Goal: Task Accomplishment & Management: Use online tool/utility

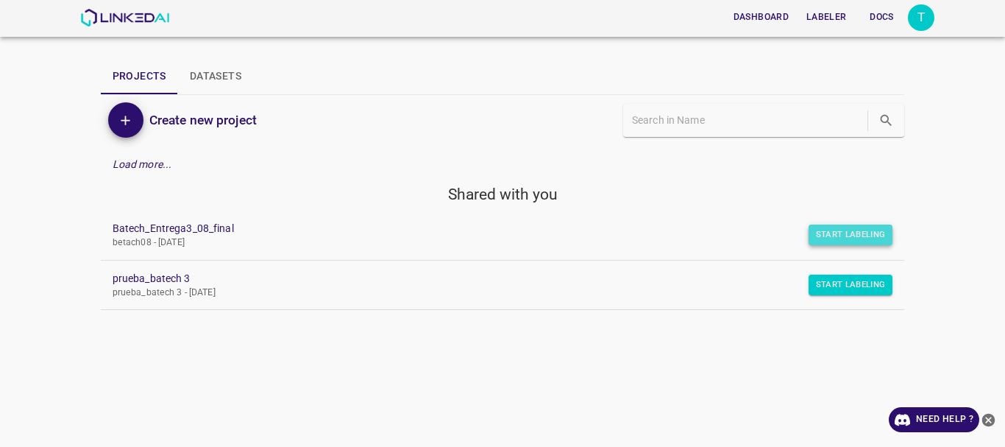
click at [847, 227] on button "Start Labeling" at bounding box center [851, 234] width 85 height 21
click at [851, 237] on button "Start Labeling" at bounding box center [851, 234] width 85 height 21
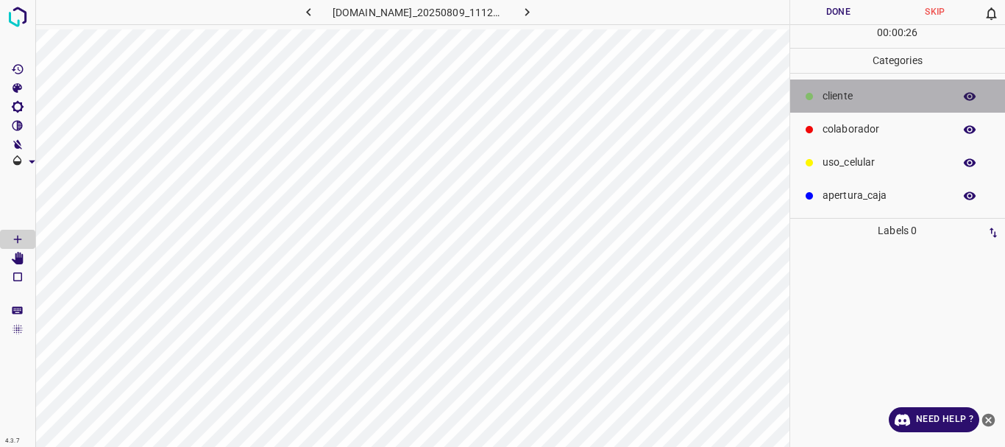
click at [831, 90] on p "​​cliente" at bounding box center [885, 95] width 124 height 15
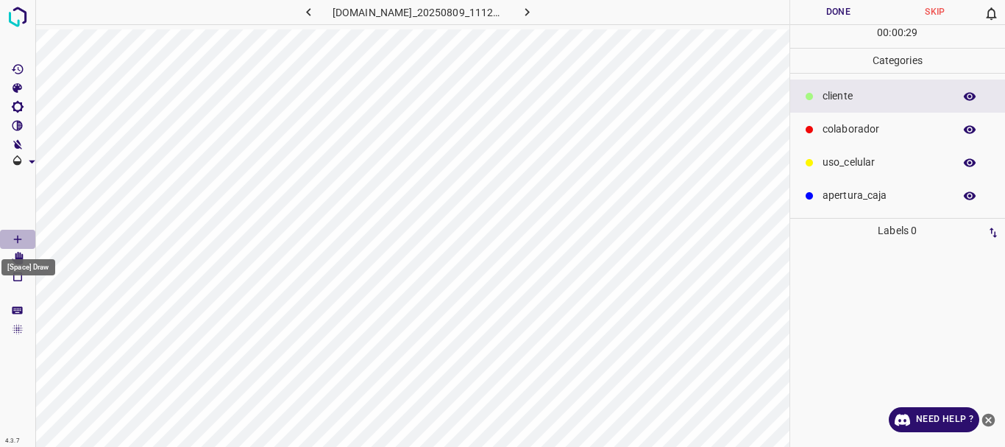
click at [21, 239] on icon "[Space] Draw" at bounding box center [17, 239] width 7 height 7
click at [832, 15] on button "Done" at bounding box center [839, 12] width 97 height 24
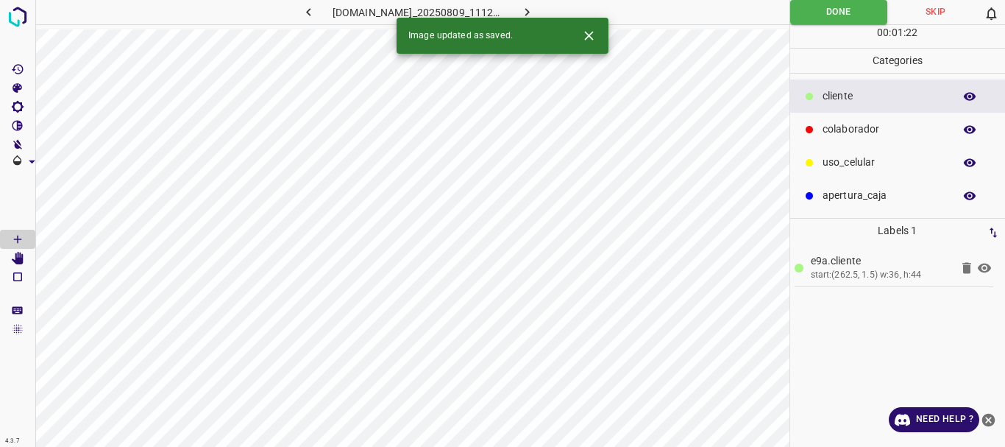
click at [535, 11] on icon "button" at bounding box center [527, 11] width 15 height 15
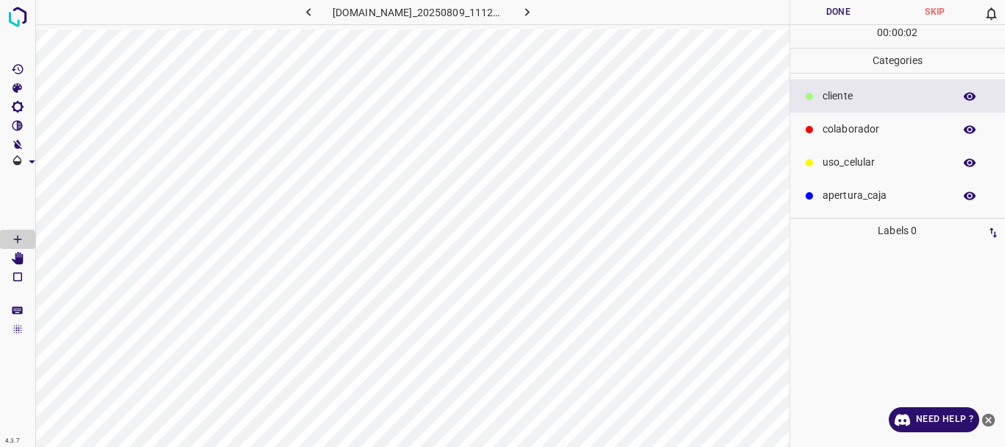
drag, startPoint x: 837, startPoint y: 101, endPoint x: 796, endPoint y: 106, distance: 40.8
click at [834, 101] on p "​​cliente" at bounding box center [885, 95] width 124 height 15
click at [18, 239] on icon "[Space] Draw" at bounding box center [17, 239] width 7 height 7
click at [21, 258] on icon "[Space] Edit" at bounding box center [18, 258] width 12 height 13
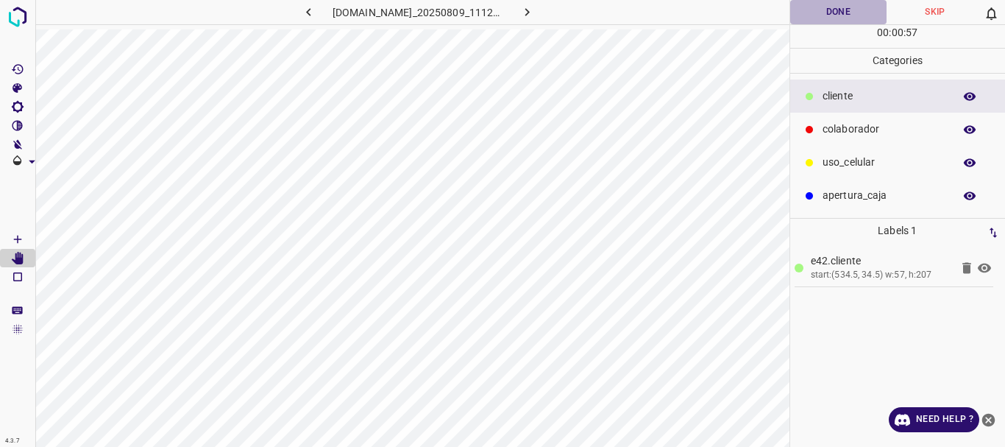
click at [824, 17] on button "Done" at bounding box center [839, 12] width 97 height 24
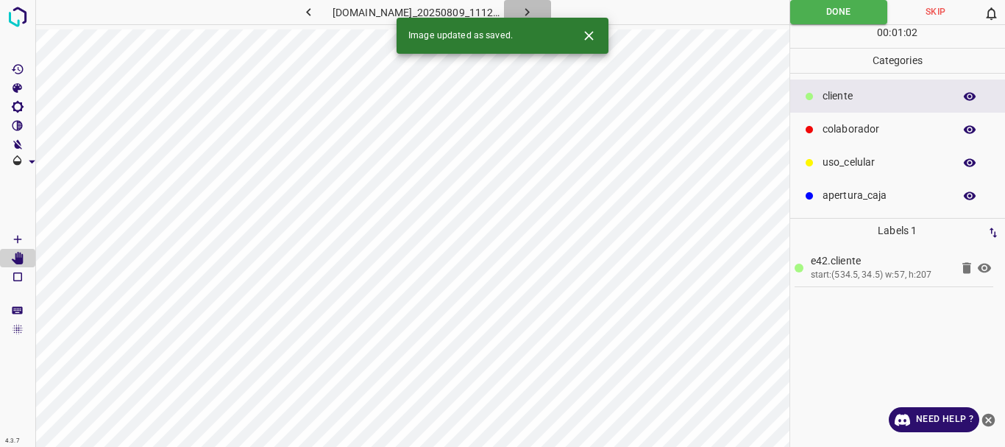
click at [531, 10] on icon "button" at bounding box center [527, 11] width 15 height 15
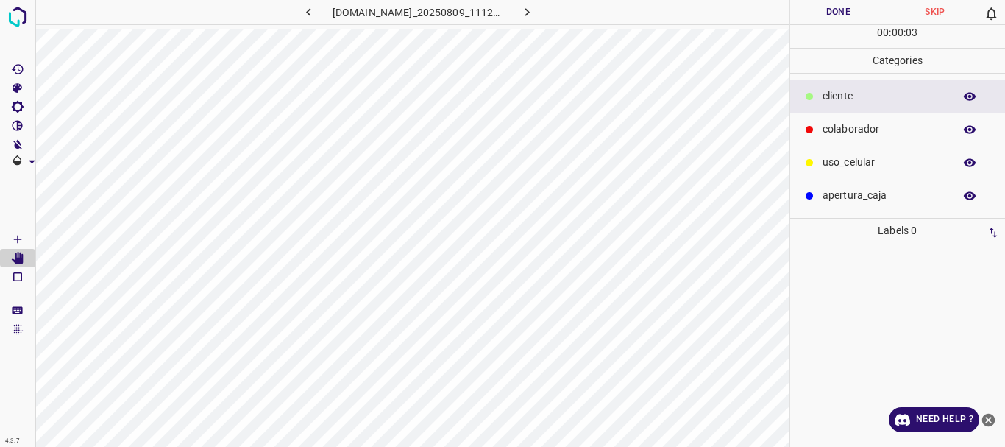
click at [858, 103] on p "​​cliente" at bounding box center [885, 95] width 124 height 15
click at [10, 234] on Draw"] "[Space] Draw" at bounding box center [17, 239] width 35 height 19
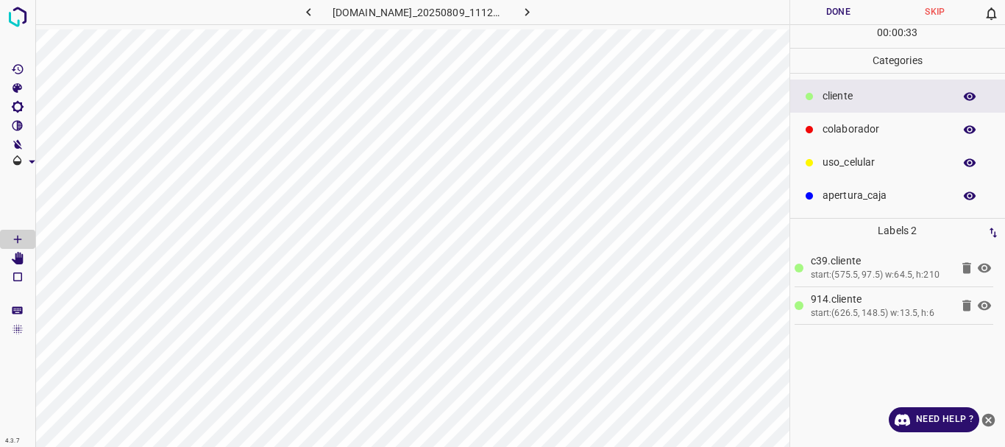
click at [969, 304] on icon at bounding box center [967, 305] width 9 height 11
click at [964, 304] on icon at bounding box center [967, 305] width 9 height 11
click at [19, 252] on div "[Space] Draw" at bounding box center [28, 263] width 57 height 28
click at [18, 255] on div "[Space] Draw" at bounding box center [28, 263] width 57 height 28
click at [18, 258] on icon "[Space] Edit" at bounding box center [18, 258] width 12 height 13
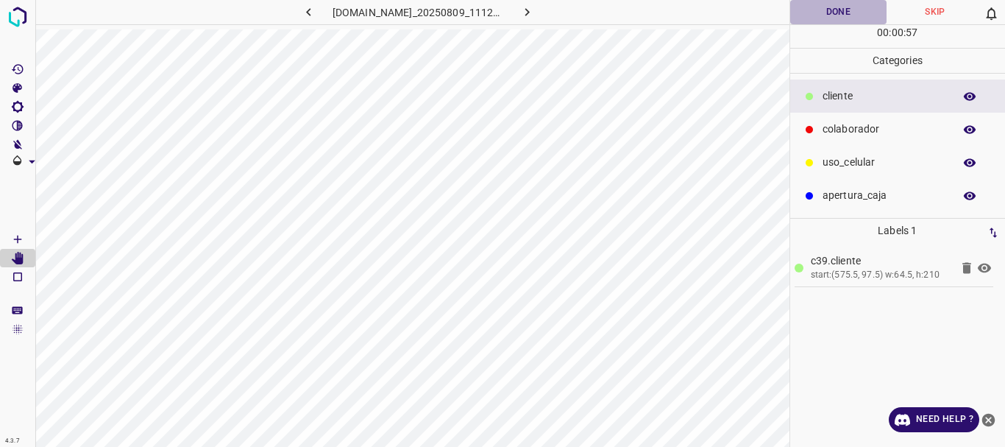
click at [832, 13] on button "Done" at bounding box center [839, 12] width 97 height 24
click at [533, 11] on icon "button" at bounding box center [527, 11] width 15 height 15
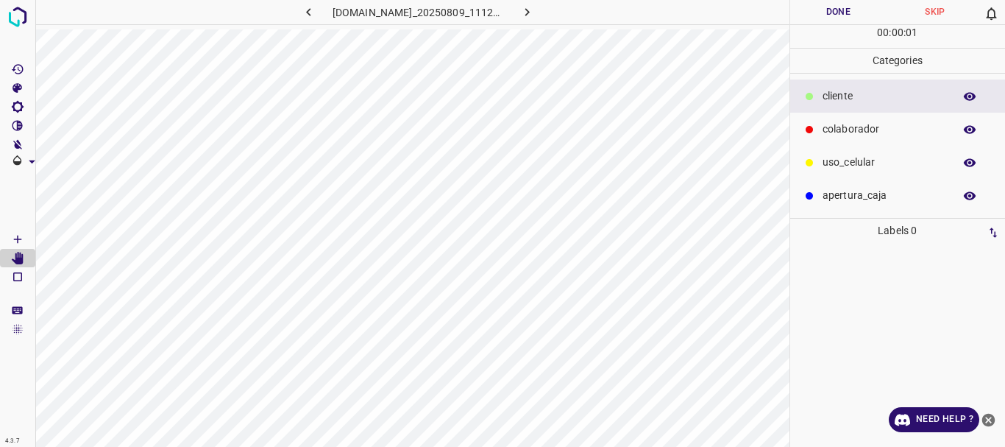
click at [839, 102] on p "​​cliente" at bounding box center [885, 95] width 124 height 15
click at [20, 230] on Draw"] "[Space] Draw" at bounding box center [17, 239] width 35 height 19
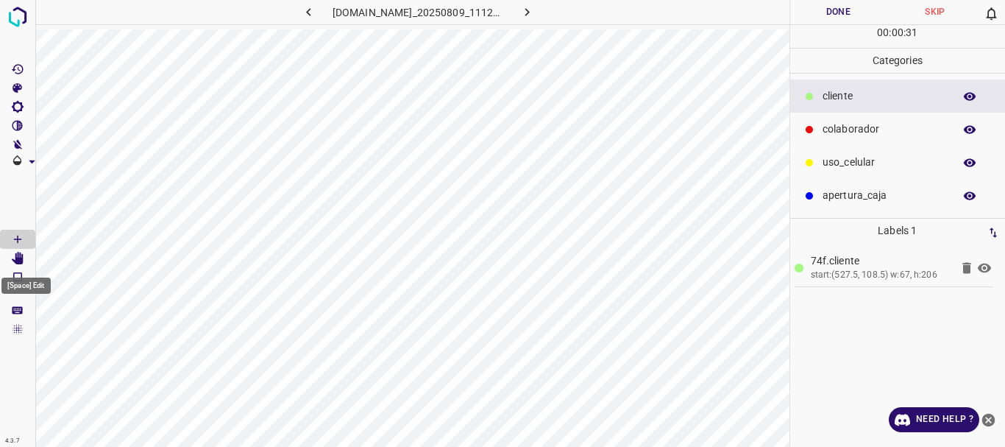
click at [24, 252] on icon "[Space] Edit" at bounding box center [17, 258] width 13 height 13
click at [26, 241] on Draw"] "[Space] Draw" at bounding box center [17, 239] width 35 height 19
click at [883, 103] on p "​​cliente" at bounding box center [885, 95] width 124 height 15
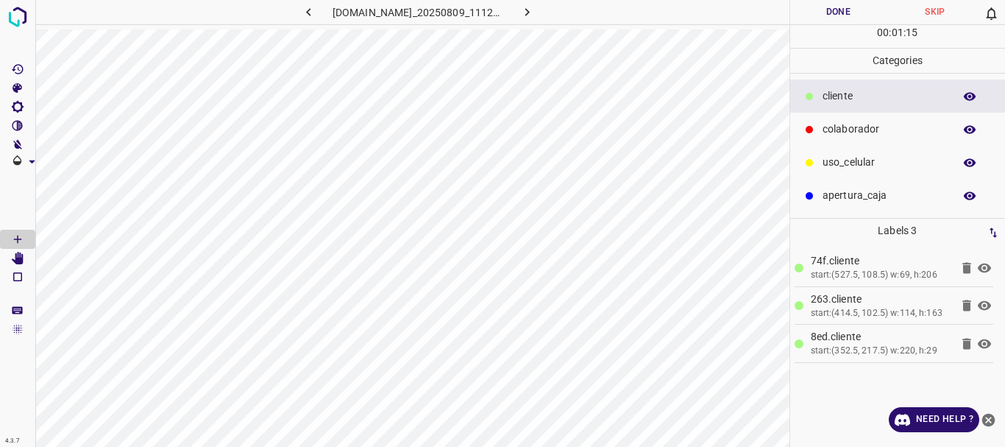
click at [967, 344] on icon at bounding box center [967, 343] width 9 height 11
click at [24, 260] on Edit"] "[Space] Edit" at bounding box center [17, 258] width 35 height 19
click at [988, 269] on icon at bounding box center [984, 268] width 13 height 10
click at [984, 272] on icon at bounding box center [984, 268] width 13 height 12
click at [985, 270] on icon at bounding box center [985, 268] width 18 height 18
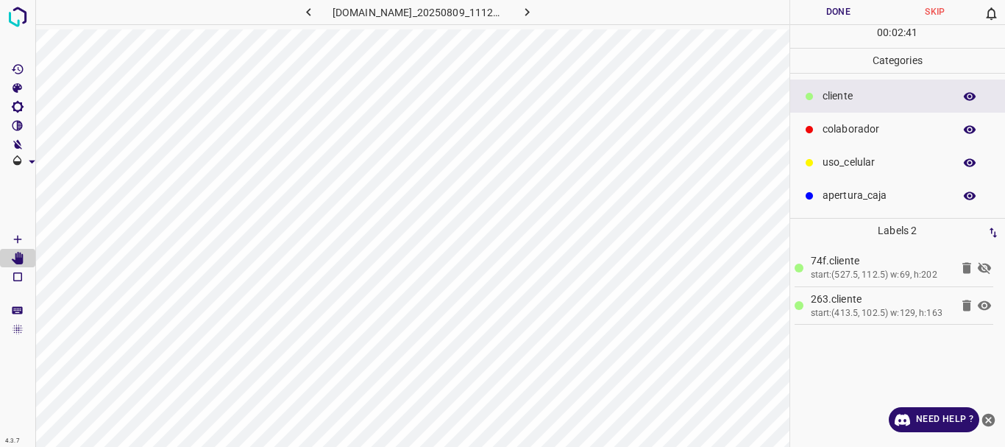
click at [987, 270] on icon at bounding box center [984, 268] width 13 height 12
click at [984, 270] on icon at bounding box center [985, 268] width 18 height 18
click at [983, 266] on icon at bounding box center [984, 268] width 13 height 12
click at [834, 13] on button "Done" at bounding box center [839, 12] width 97 height 24
click at [535, 8] on icon "button" at bounding box center [527, 11] width 15 height 15
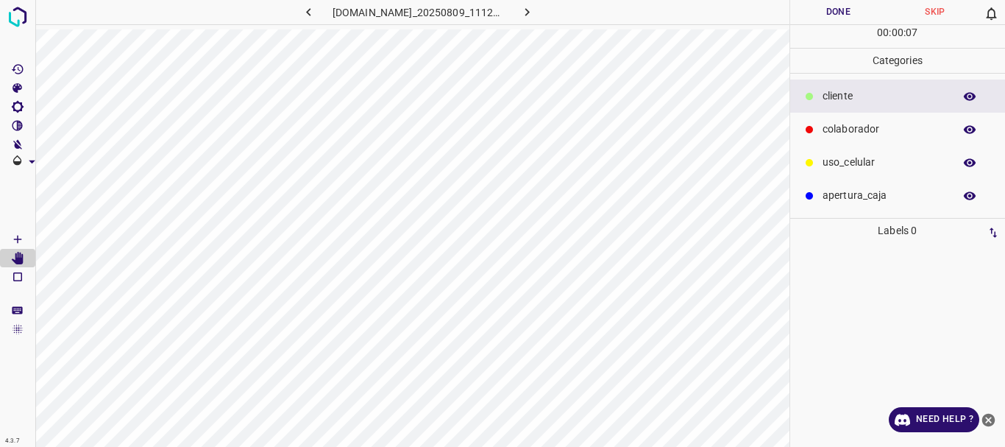
click at [841, 84] on div "​​cliente" at bounding box center [899, 95] width 216 height 33
click at [24, 244] on Draw"] "[Space] Draw" at bounding box center [17, 239] width 35 height 19
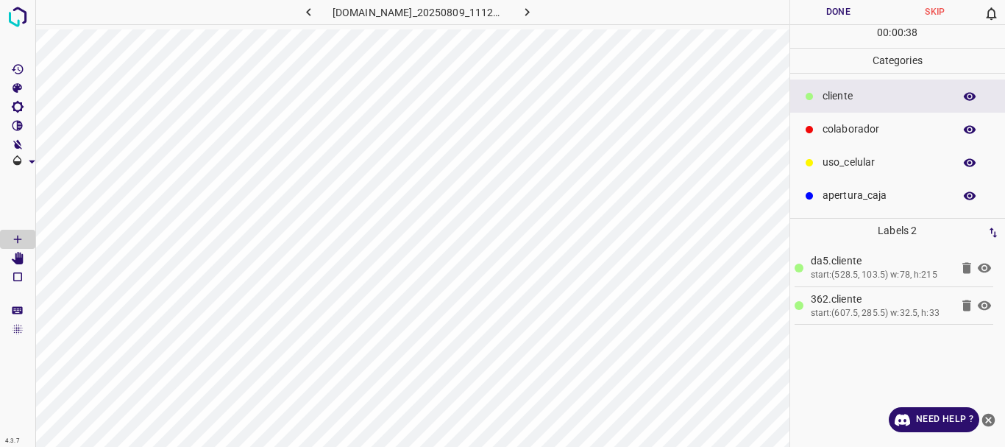
click at [968, 306] on icon at bounding box center [967, 305] width 9 height 11
click at [22, 256] on icon "[Space] Edit" at bounding box center [18, 258] width 12 height 13
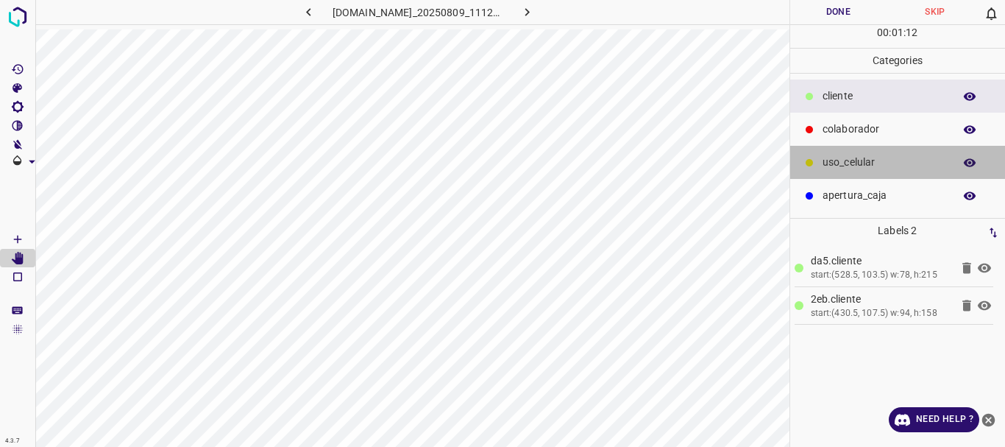
click at [848, 167] on p "uso_celular" at bounding box center [885, 162] width 124 height 15
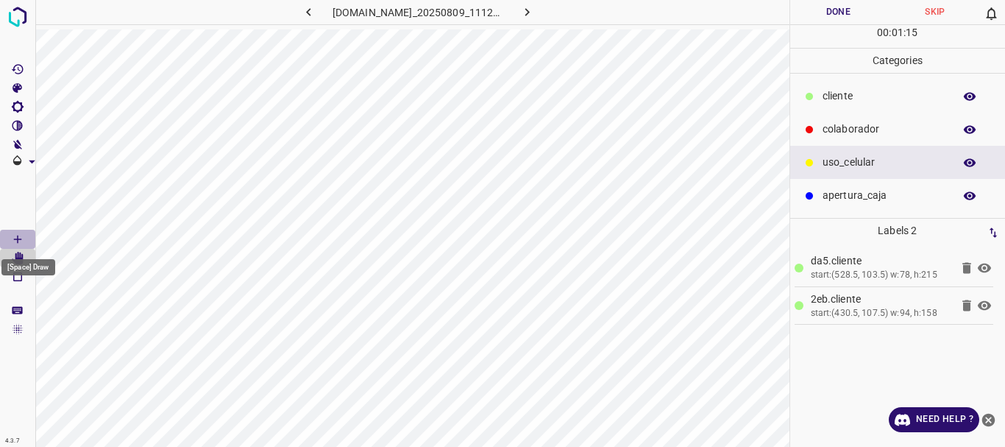
click at [25, 238] on Draw"] "[Space] Draw" at bounding box center [17, 239] width 35 height 19
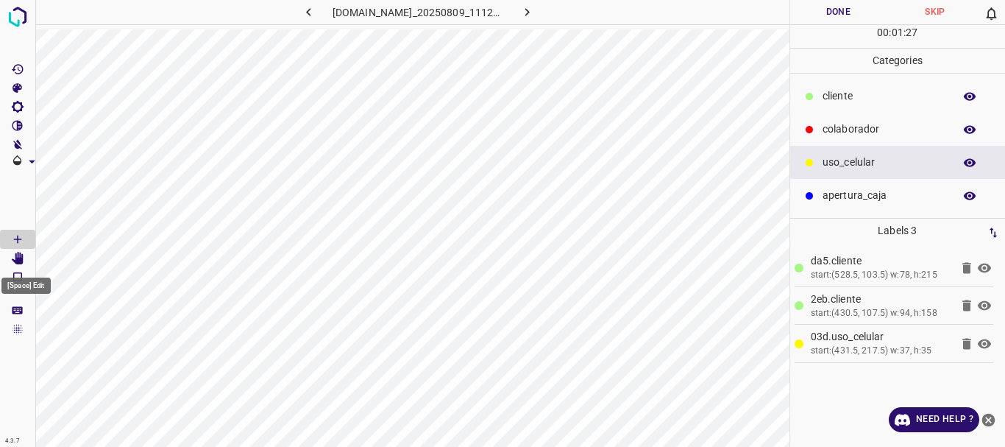
click at [23, 257] on icon "[Space] Edit" at bounding box center [18, 258] width 12 height 13
click at [841, 10] on button "Done" at bounding box center [839, 12] width 97 height 24
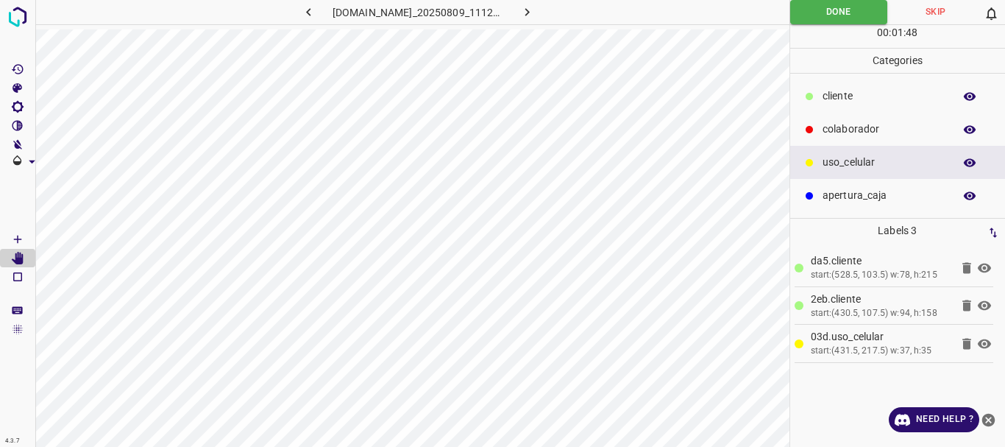
click at [535, 11] on icon "button" at bounding box center [527, 11] width 15 height 15
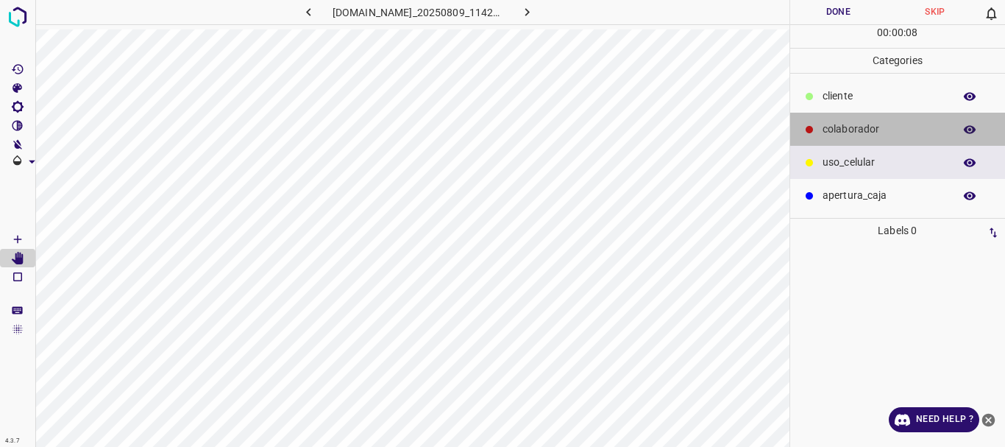
click at [848, 127] on p "colaborador" at bounding box center [885, 128] width 124 height 15
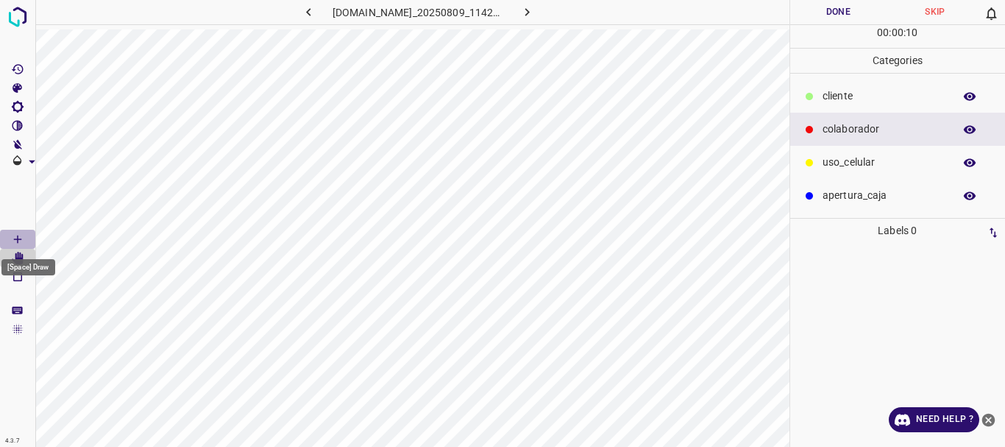
click at [7, 241] on Draw"] "[Space] Draw" at bounding box center [17, 239] width 35 height 19
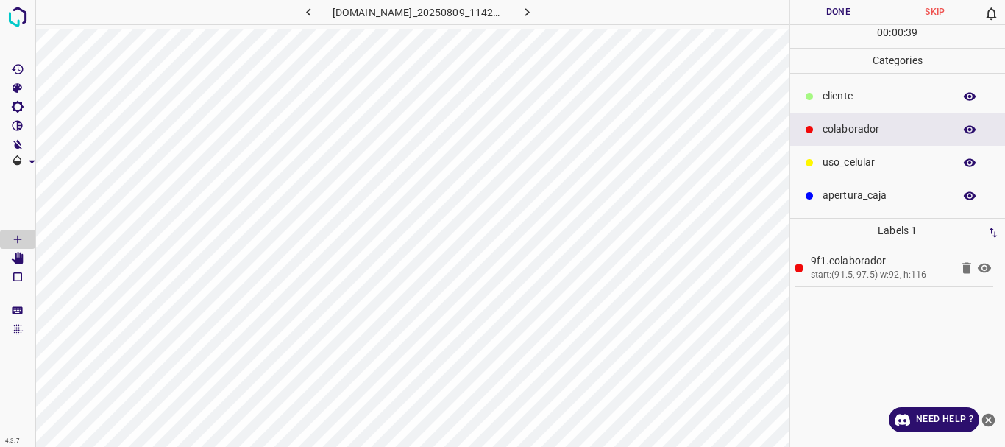
click at [843, 8] on button "Done" at bounding box center [839, 12] width 97 height 24
click at [535, 8] on icon "button" at bounding box center [527, 11] width 15 height 15
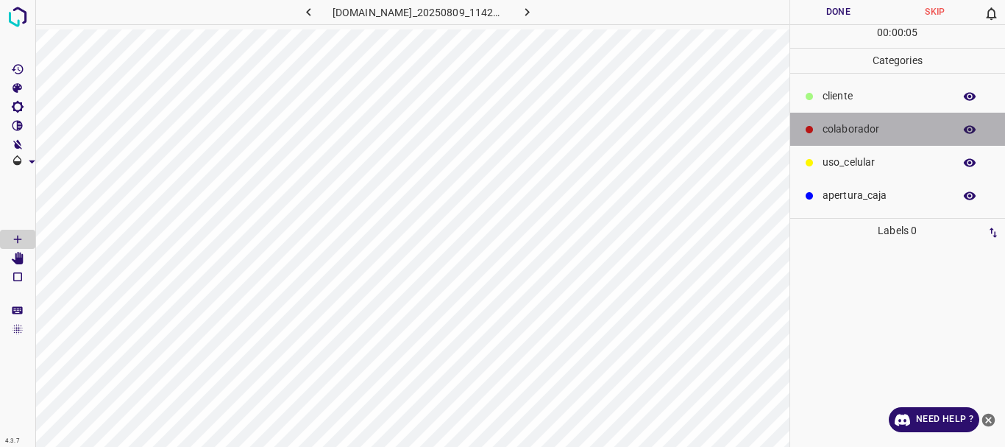
click at [841, 130] on p "colaborador" at bounding box center [885, 128] width 124 height 15
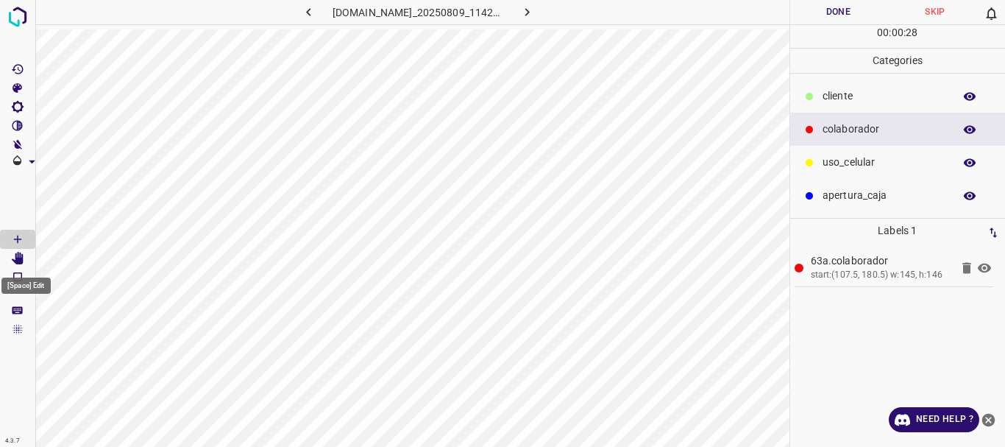
click at [21, 260] on icon "[Space] Edit" at bounding box center [18, 258] width 12 height 13
click at [832, 12] on button "Done" at bounding box center [839, 12] width 97 height 24
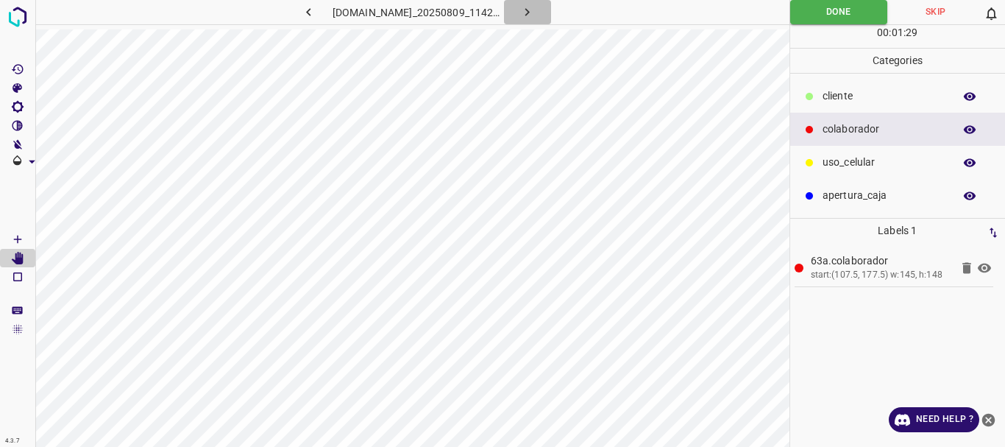
click at [535, 15] on icon "button" at bounding box center [527, 11] width 15 height 15
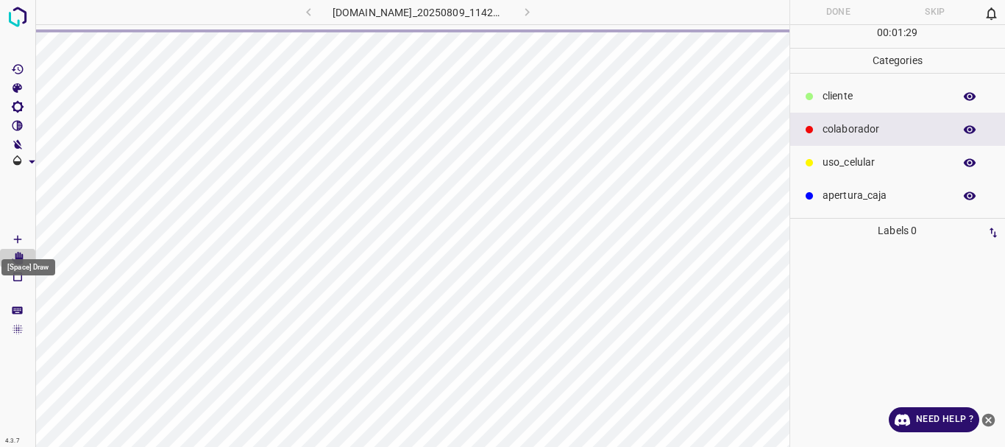
click at [7, 242] on Draw"] "[Space] Draw" at bounding box center [17, 239] width 35 height 19
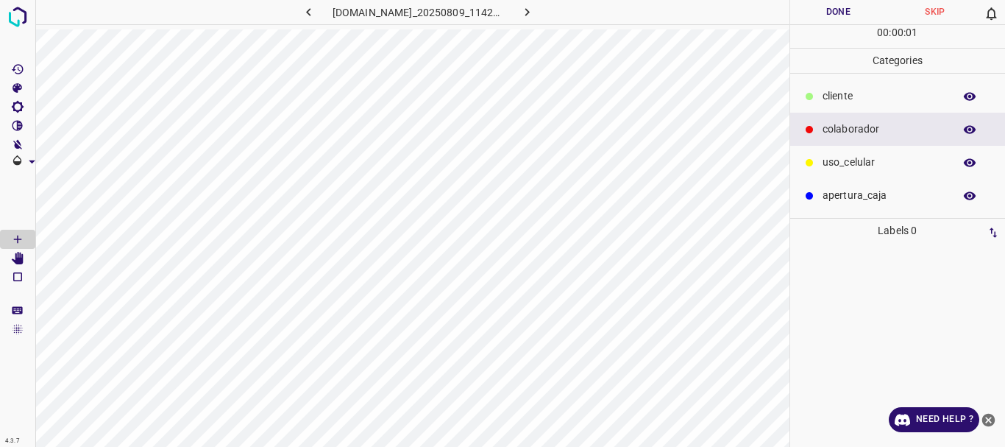
click at [828, 130] on p "colaborador" at bounding box center [885, 128] width 124 height 15
click at [20, 259] on icon "[Space] Edit" at bounding box center [18, 258] width 12 height 13
click at [832, 11] on button "Done" at bounding box center [839, 12] width 97 height 24
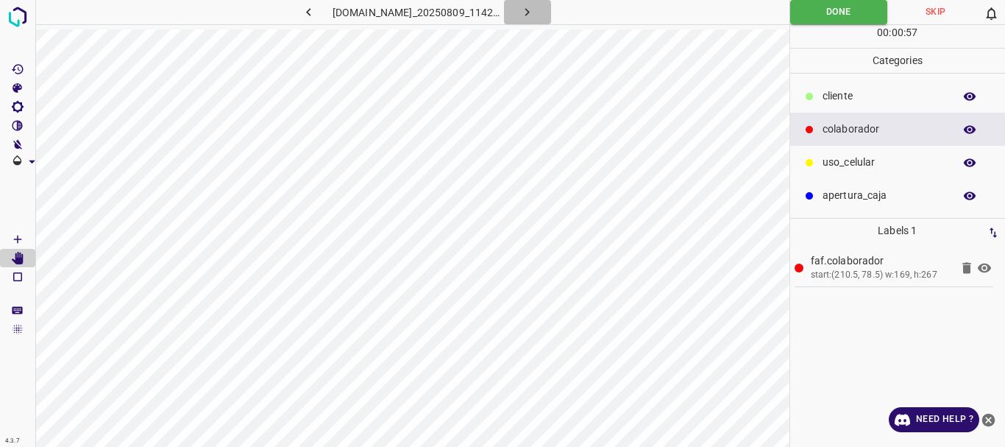
click at [529, 10] on icon "button" at bounding box center [527, 11] width 15 height 15
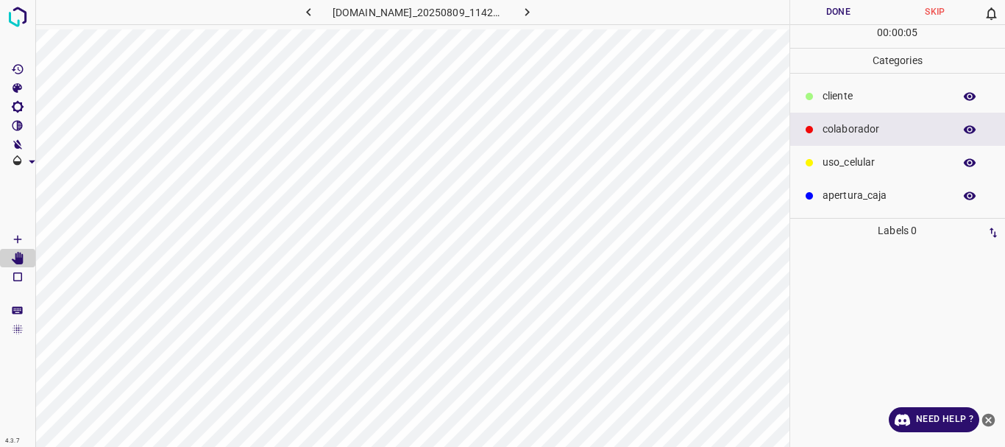
click at [860, 130] on p "colaborador" at bounding box center [885, 128] width 124 height 15
click at [13, 237] on icon "[Space] Draw" at bounding box center [17, 239] width 13 height 13
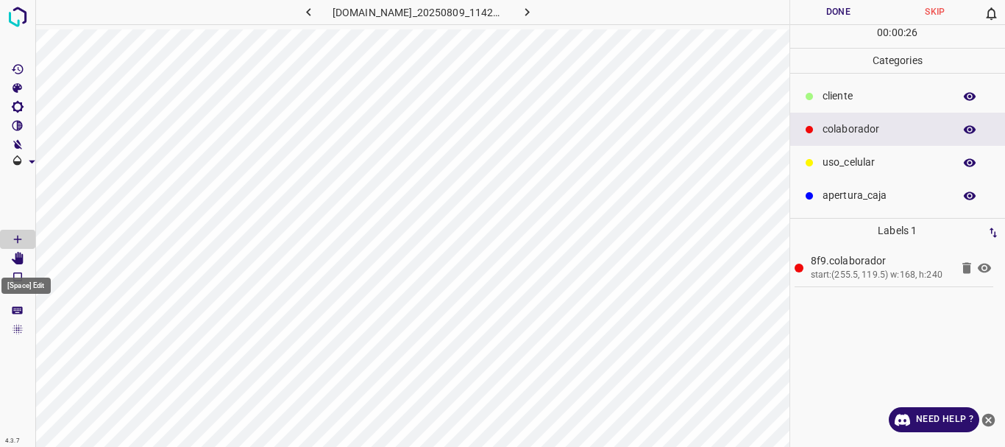
click at [26, 260] on Edit"] "[Space] Edit" at bounding box center [17, 258] width 35 height 19
click at [21, 238] on icon "[Space] Draw" at bounding box center [17, 239] width 13 height 13
click at [982, 270] on icon at bounding box center [984, 268] width 13 height 10
click at [982, 270] on icon at bounding box center [984, 268] width 13 height 12
click at [989, 270] on icon at bounding box center [984, 268] width 13 height 10
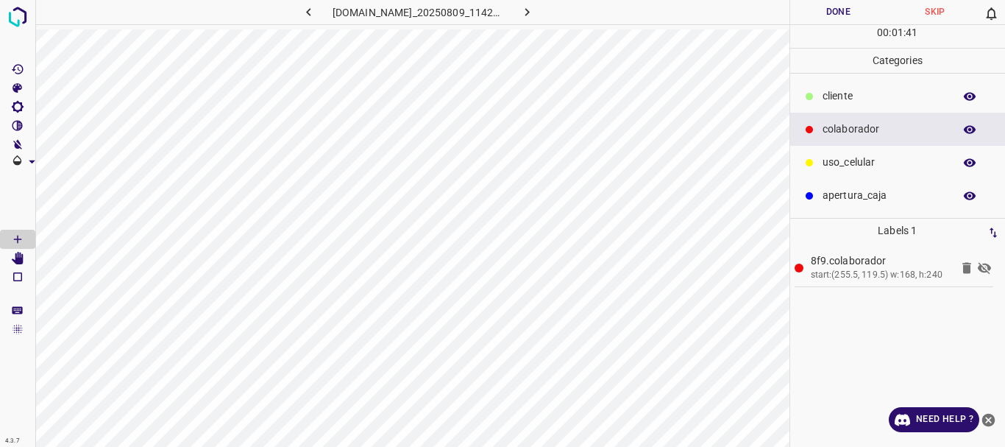
click at [989, 270] on icon at bounding box center [984, 268] width 13 height 12
click at [839, 15] on button "Done" at bounding box center [839, 12] width 97 height 24
click at [532, 10] on icon "button" at bounding box center [527, 11] width 15 height 15
click at [836, 130] on p "colaborador" at bounding box center [885, 128] width 124 height 15
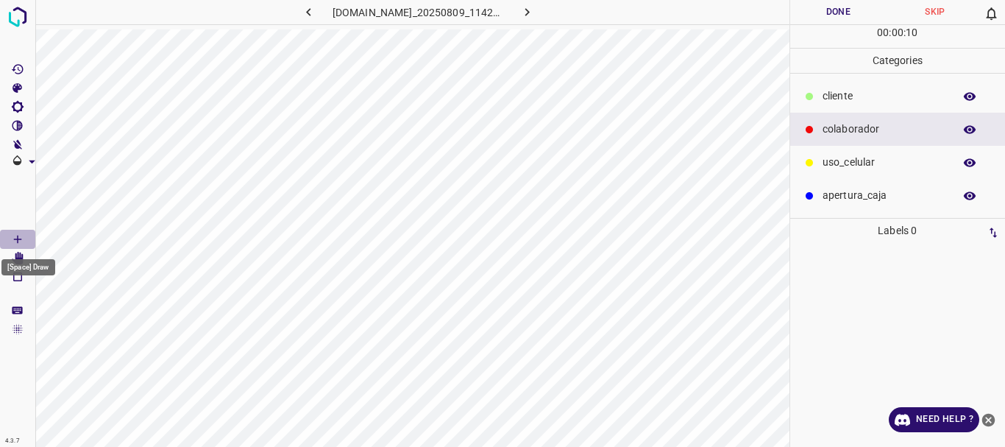
click at [18, 239] on icon "[Space] Draw" at bounding box center [17, 239] width 7 height 7
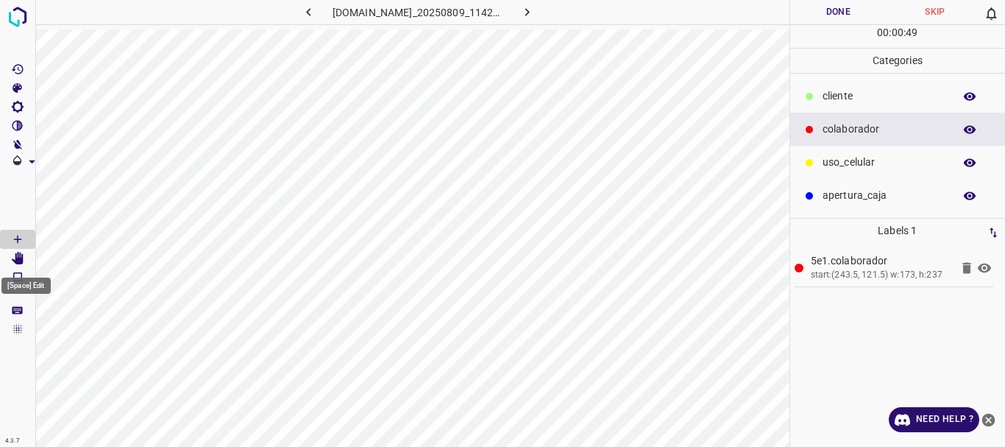
click at [18, 260] on icon "[Space] Edit" at bounding box center [18, 258] width 12 height 13
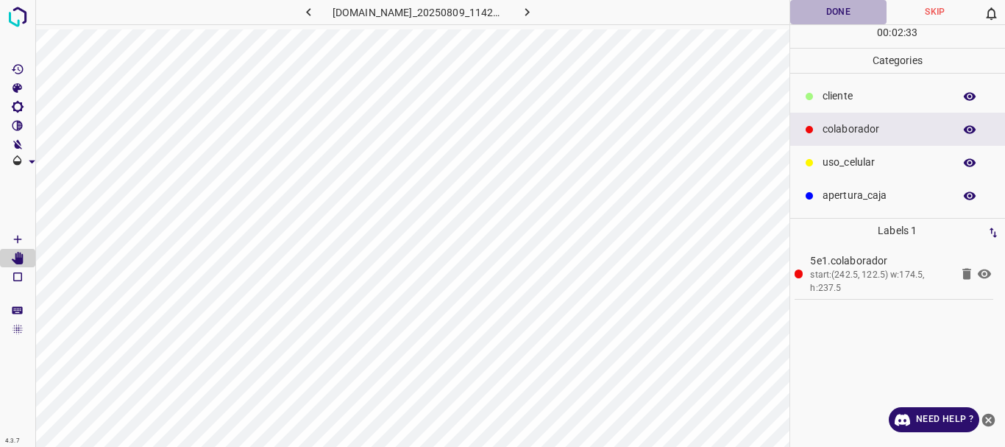
click at [843, 15] on button "Done" at bounding box center [839, 12] width 97 height 24
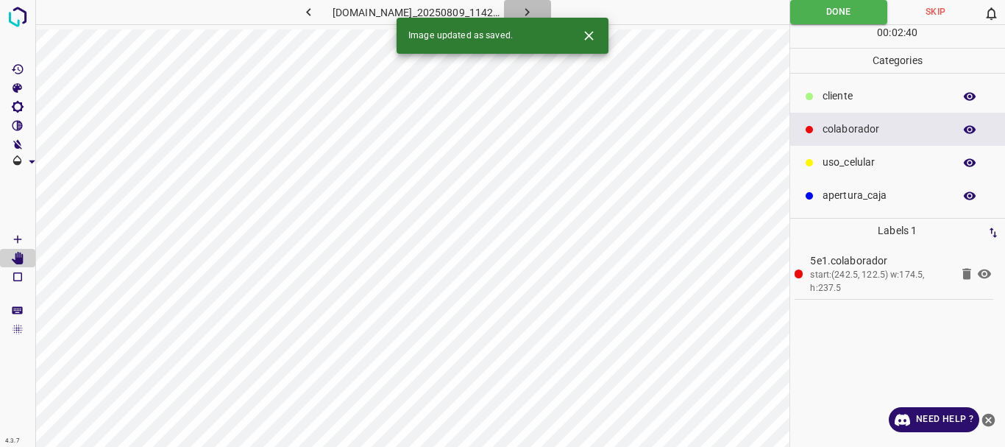
click at [532, 10] on icon "button" at bounding box center [527, 11] width 15 height 15
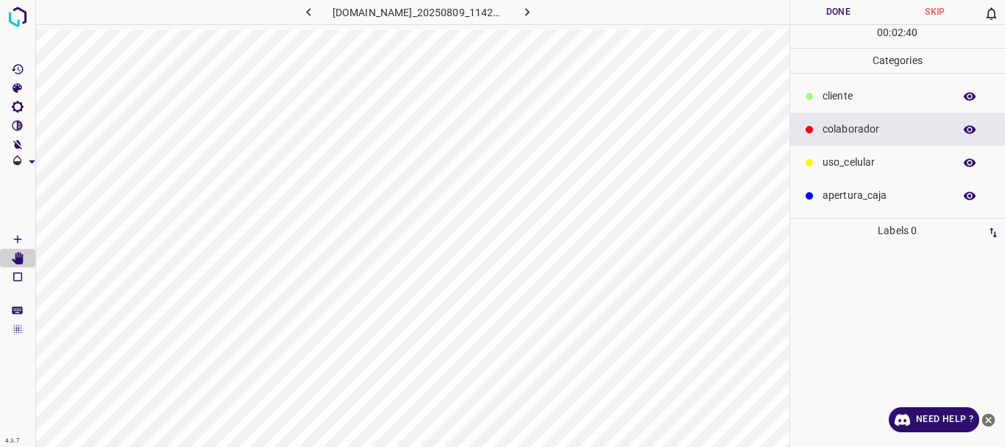
click at [832, 127] on p "colaborador" at bounding box center [885, 128] width 124 height 15
click at [15, 236] on icon "[Space] Draw" at bounding box center [17, 239] width 13 height 13
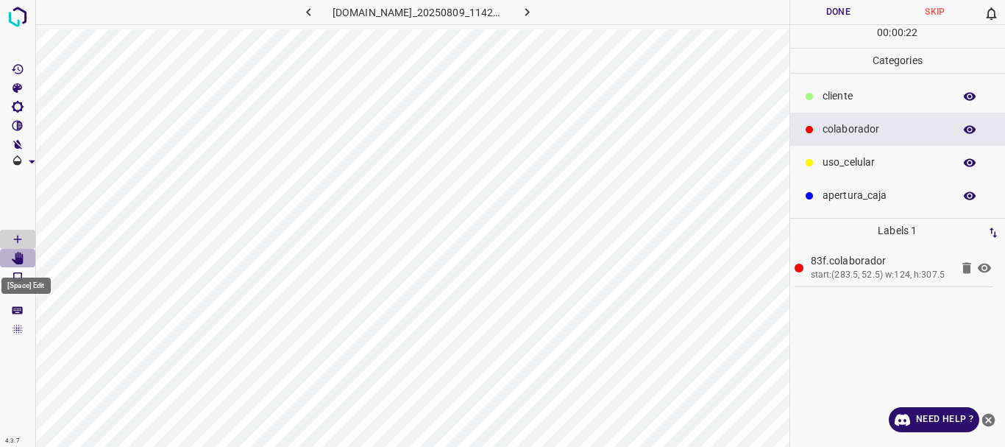
click at [21, 259] on icon "[Space] Edit" at bounding box center [18, 258] width 12 height 13
click at [805, 12] on button "Done" at bounding box center [839, 12] width 97 height 24
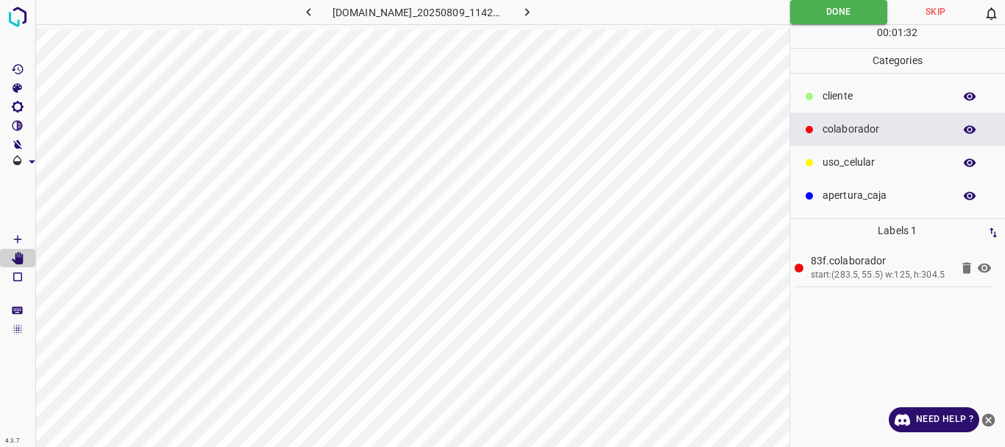
click at [531, 7] on icon "button" at bounding box center [527, 11] width 15 height 15
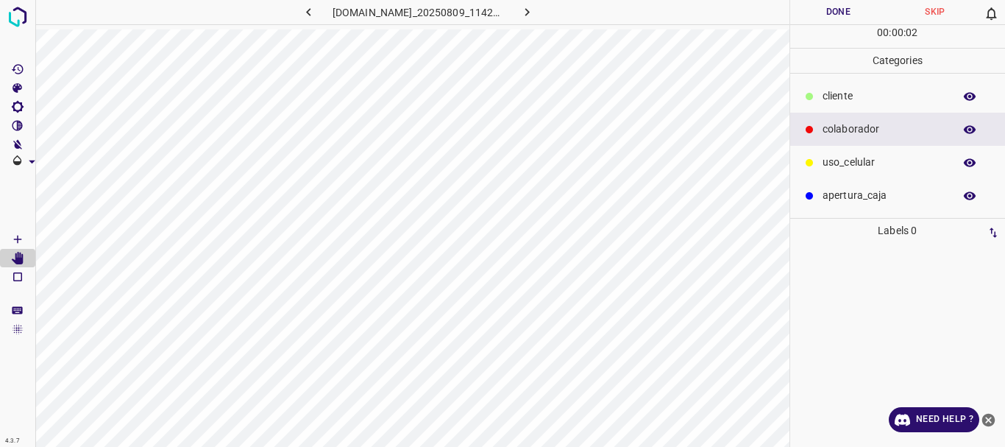
click at [861, 135] on p "colaborador" at bounding box center [885, 128] width 124 height 15
click at [24, 236] on Draw"] "[Space] Draw" at bounding box center [17, 239] width 35 height 19
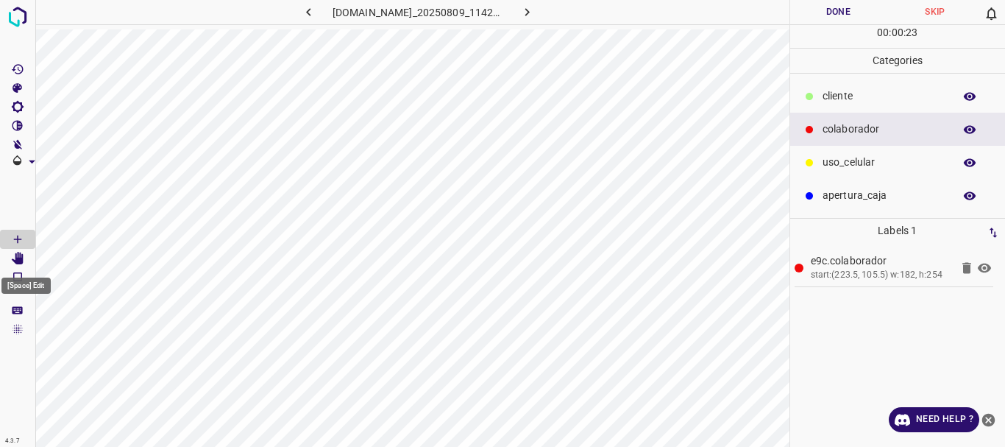
click at [17, 254] on icon "[Space] Edit" at bounding box center [18, 258] width 12 height 13
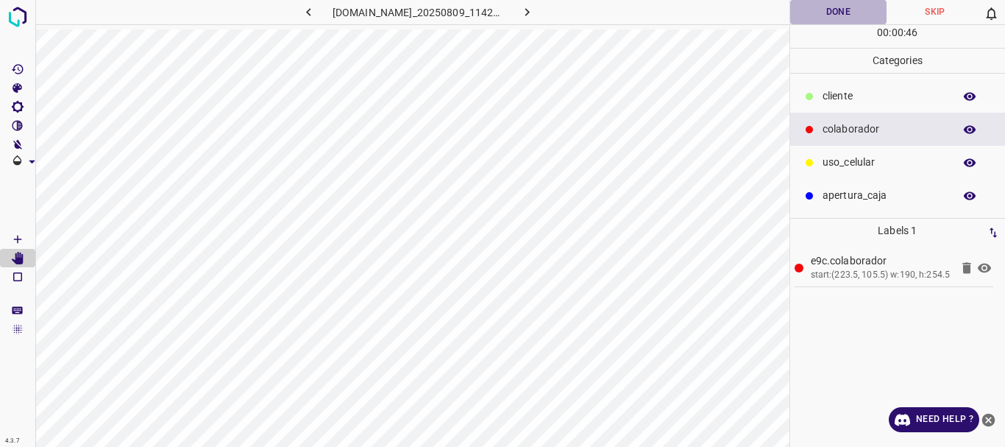
click at [813, 15] on button "Done" at bounding box center [839, 12] width 97 height 24
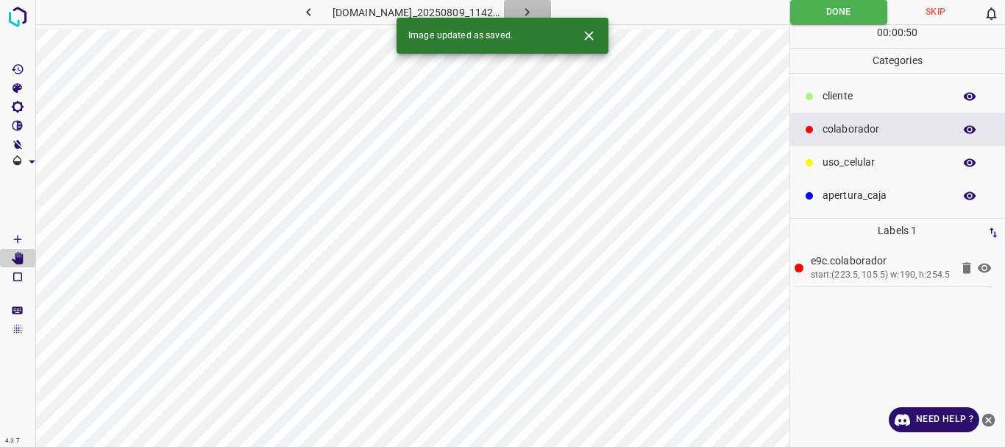
click at [532, 11] on icon "button" at bounding box center [527, 11] width 15 height 15
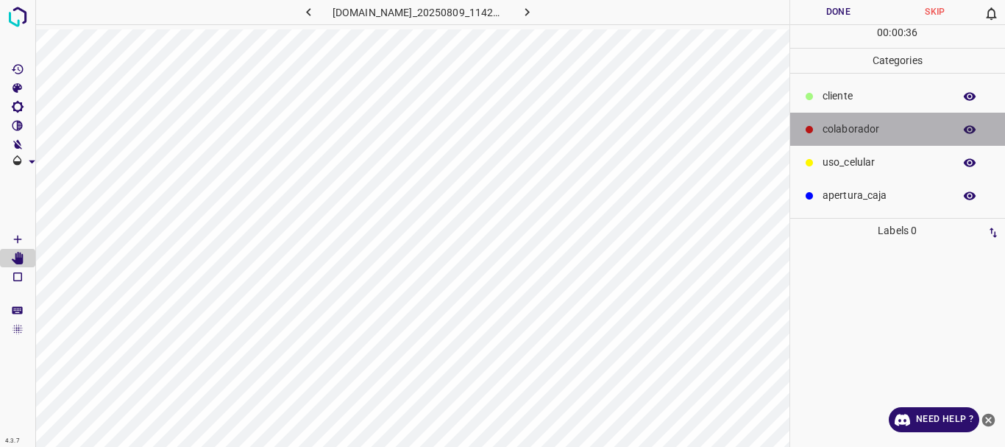
click at [863, 132] on p "colaborador" at bounding box center [885, 128] width 124 height 15
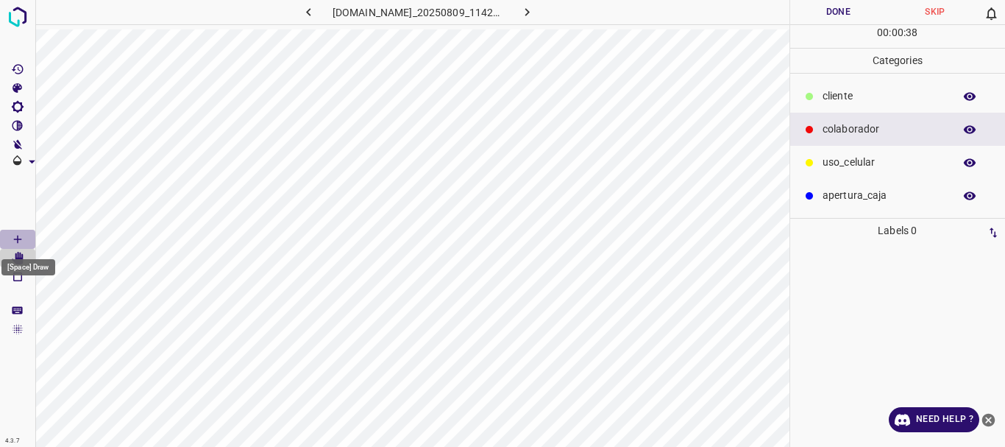
click at [20, 235] on icon "[Space] Draw" at bounding box center [17, 239] width 13 height 13
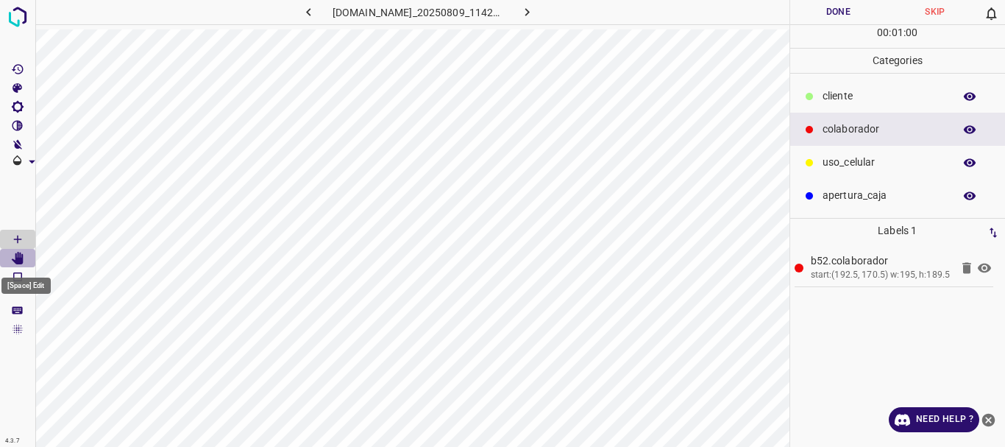
click at [11, 257] on icon "[Space] Edit" at bounding box center [17, 258] width 13 height 13
click at [21, 238] on icon "[Space] Draw" at bounding box center [17, 239] width 13 height 13
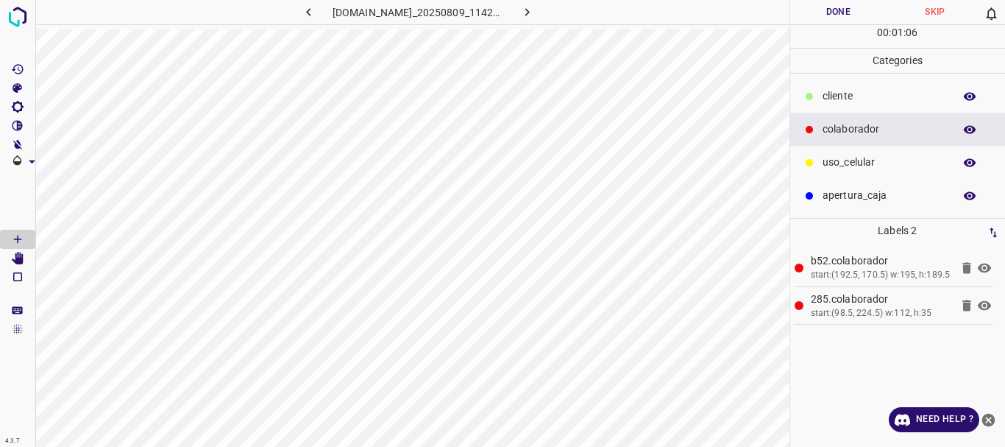
click at [966, 305] on icon at bounding box center [967, 305] width 9 height 11
click at [21, 259] on icon "[Space] Edit" at bounding box center [18, 258] width 12 height 13
click at [839, 89] on p "​​cliente" at bounding box center [885, 95] width 124 height 15
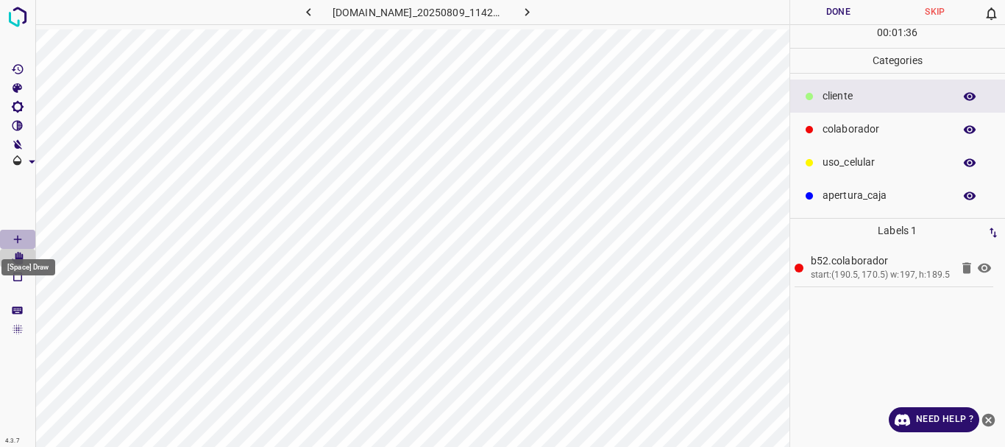
click at [7, 239] on Draw"] "[Space] Draw" at bounding box center [17, 239] width 35 height 19
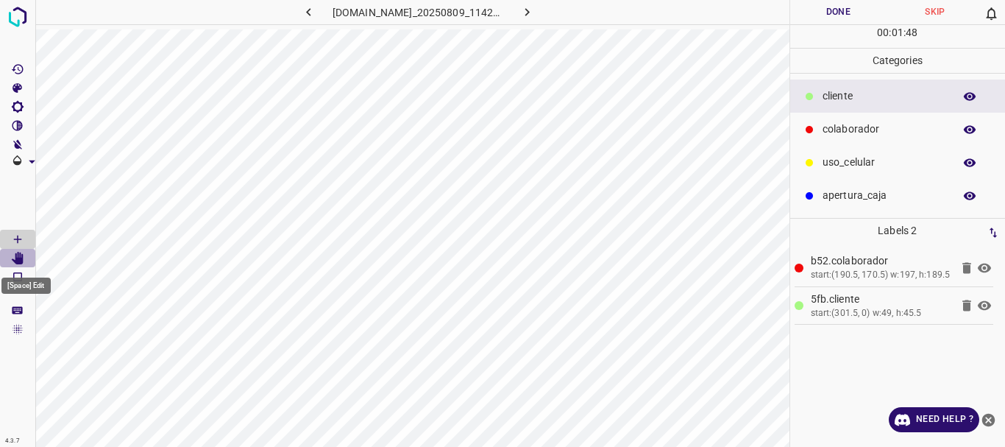
click at [21, 261] on icon "[Space] Edit" at bounding box center [18, 258] width 12 height 13
click at [983, 304] on icon at bounding box center [985, 306] width 18 height 18
click at [983, 304] on icon at bounding box center [984, 306] width 13 height 12
click at [842, 11] on button "Done" at bounding box center [839, 12] width 97 height 24
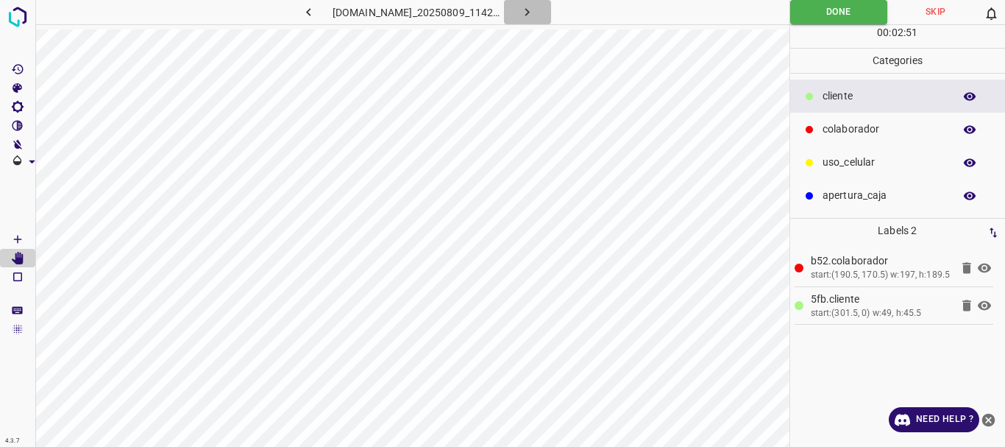
click at [546, 17] on button "button" at bounding box center [527, 12] width 47 height 24
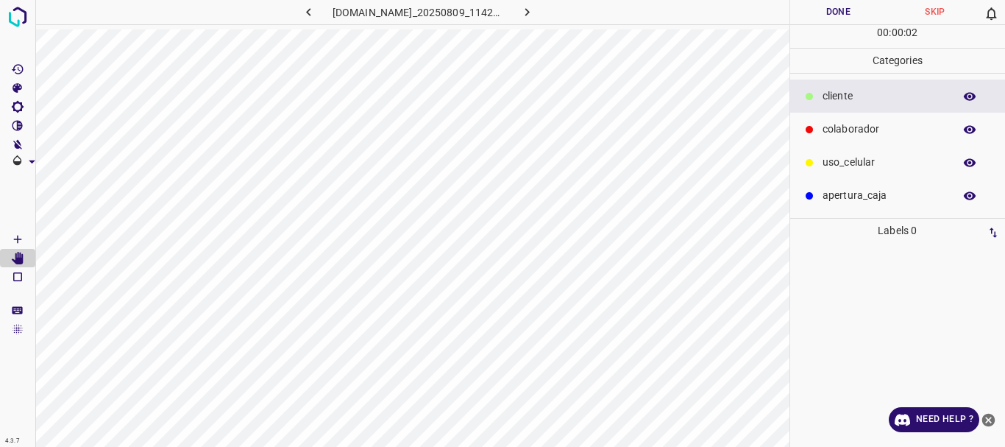
click at [837, 127] on p "colaborador" at bounding box center [885, 128] width 124 height 15
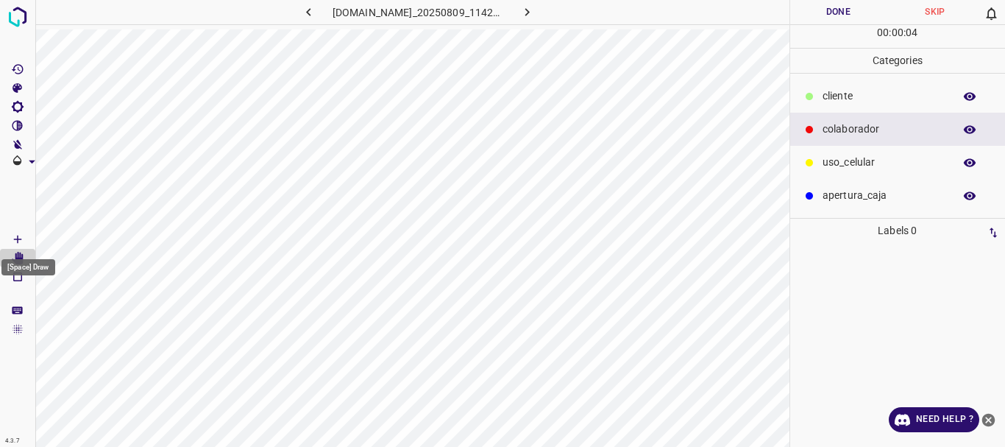
click at [15, 240] on icon "[Space] Draw" at bounding box center [17, 239] width 13 height 13
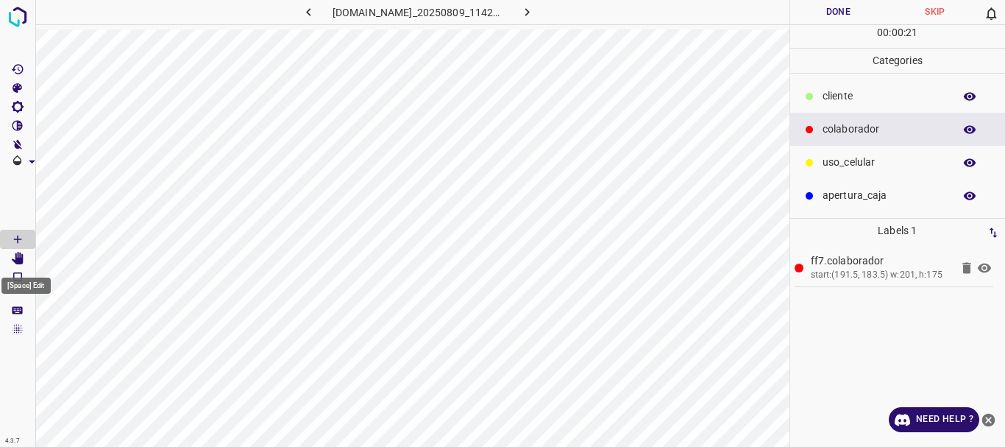
click at [22, 257] on icon "[Space] Edit" at bounding box center [18, 258] width 12 height 13
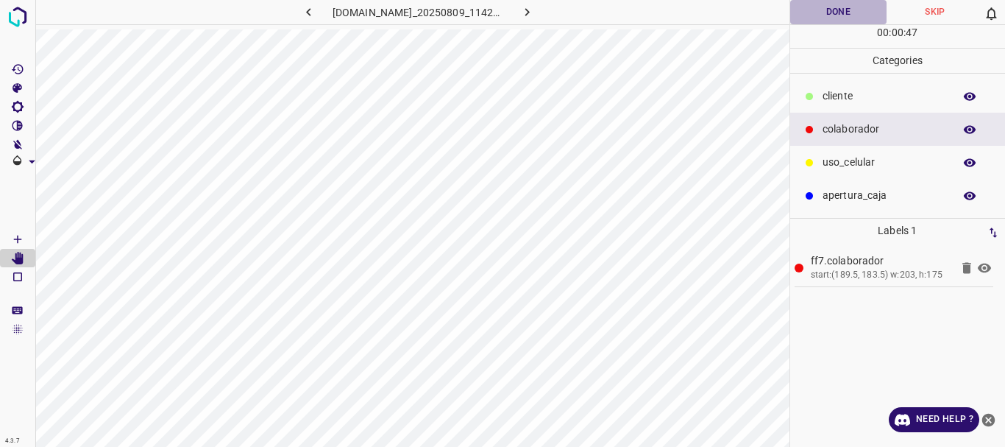
click at [836, 11] on button "Done" at bounding box center [839, 12] width 97 height 24
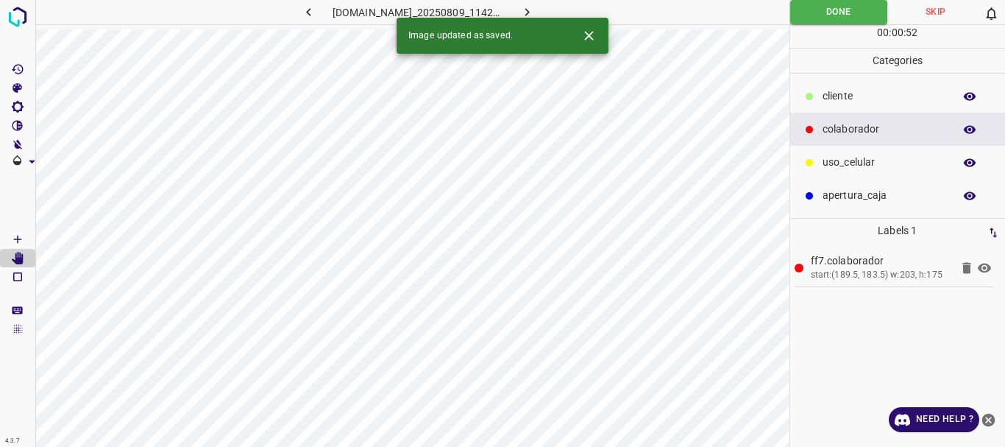
click at [535, 13] on icon "button" at bounding box center [527, 11] width 15 height 15
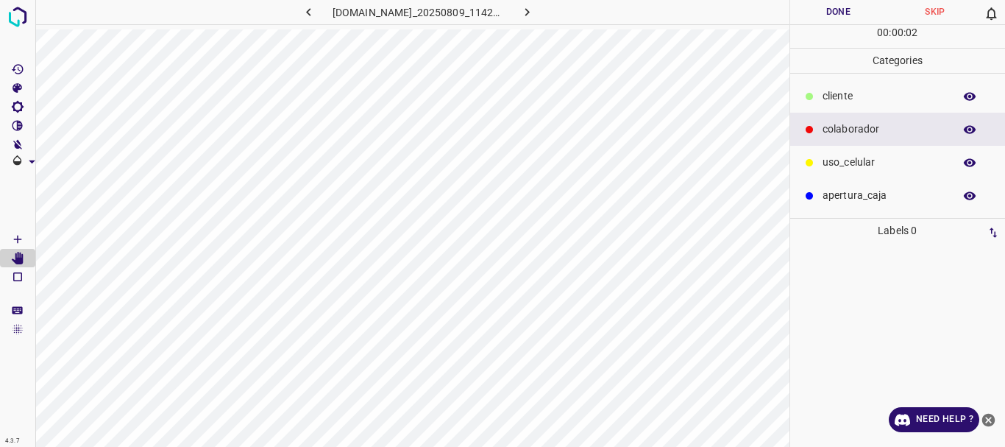
click at [848, 135] on p "colaborador" at bounding box center [885, 128] width 124 height 15
click at [23, 238] on icon "[Space] Draw" at bounding box center [17, 239] width 13 height 13
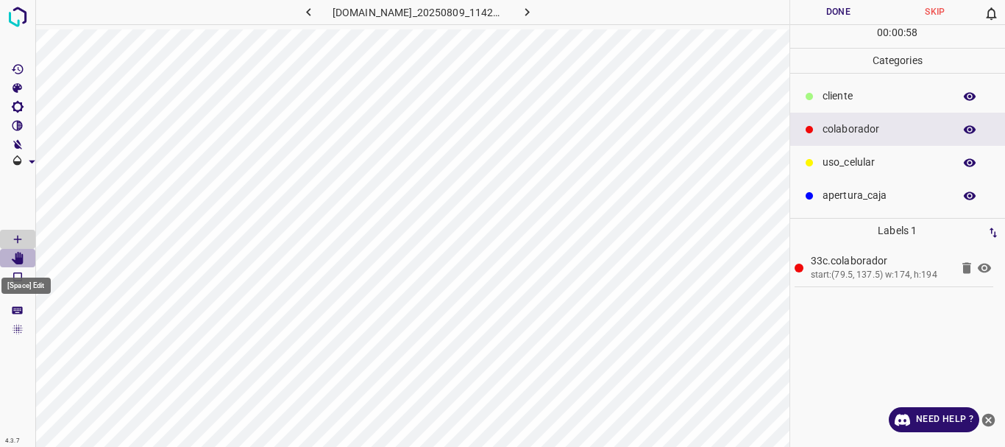
click at [23, 258] on icon "[Space] Edit" at bounding box center [18, 258] width 12 height 13
click at [21, 241] on icon "[Space] Draw" at bounding box center [17, 239] width 13 height 13
click at [24, 259] on Edit"] "[Space] Edit" at bounding box center [17, 258] width 35 height 19
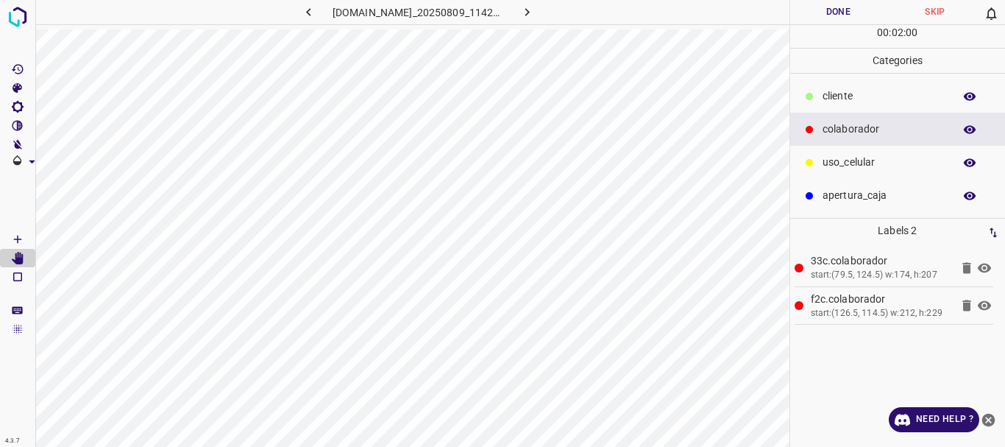
click at [991, 305] on icon at bounding box center [984, 306] width 13 height 10
click at [989, 270] on icon at bounding box center [984, 268] width 13 height 10
click at [989, 270] on icon at bounding box center [985, 268] width 18 height 18
click at [986, 266] on icon at bounding box center [985, 268] width 18 height 18
click at [984, 265] on icon at bounding box center [985, 268] width 18 height 18
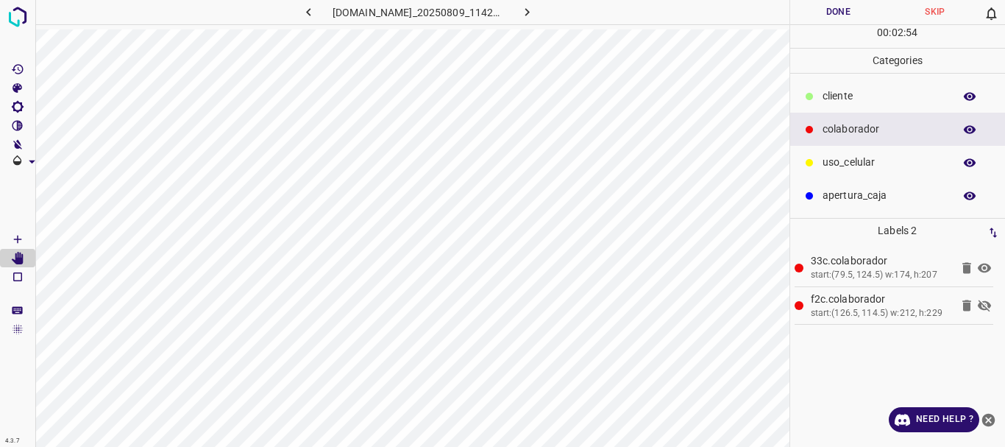
click at [987, 305] on icon at bounding box center [985, 306] width 18 height 18
click at [842, 11] on button "Done" at bounding box center [839, 12] width 97 height 24
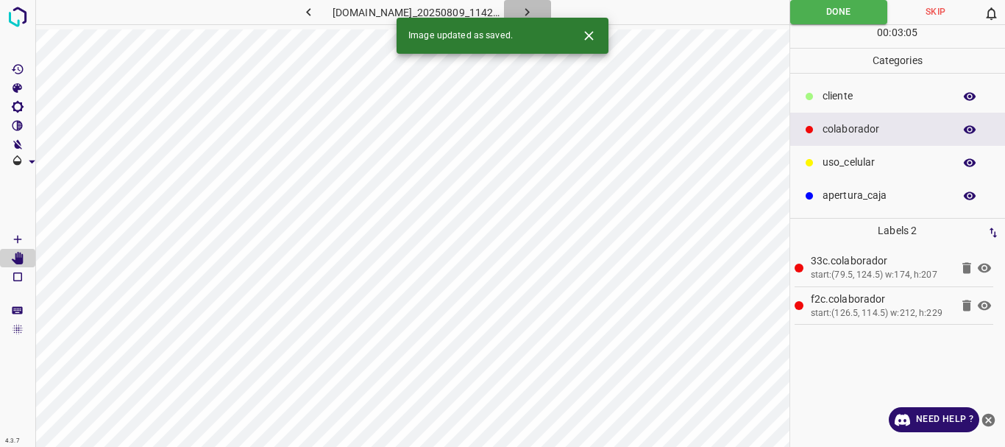
click at [534, 11] on icon "button" at bounding box center [527, 11] width 15 height 15
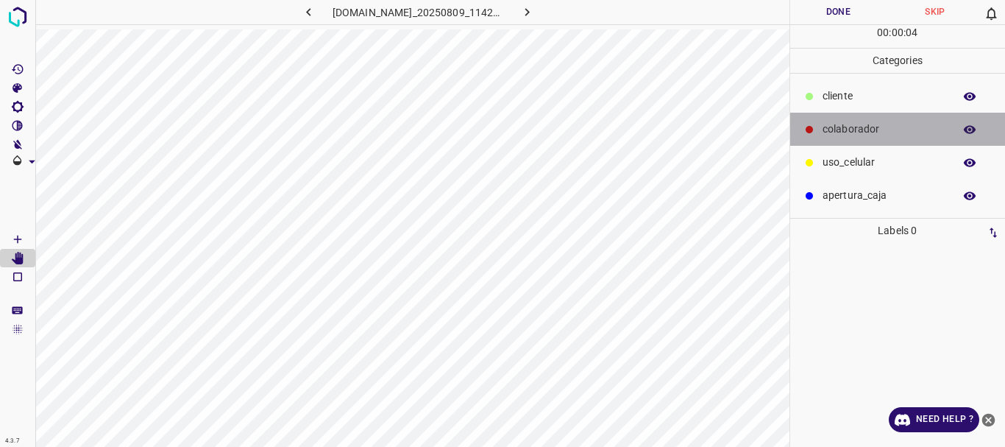
click at [840, 132] on p "colaborador" at bounding box center [885, 128] width 124 height 15
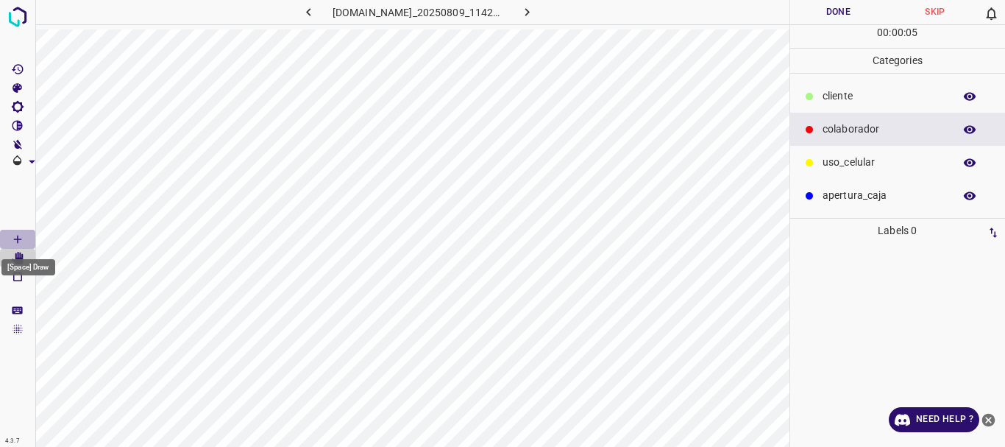
click at [18, 233] on icon "[Space] Draw" at bounding box center [17, 239] width 13 height 13
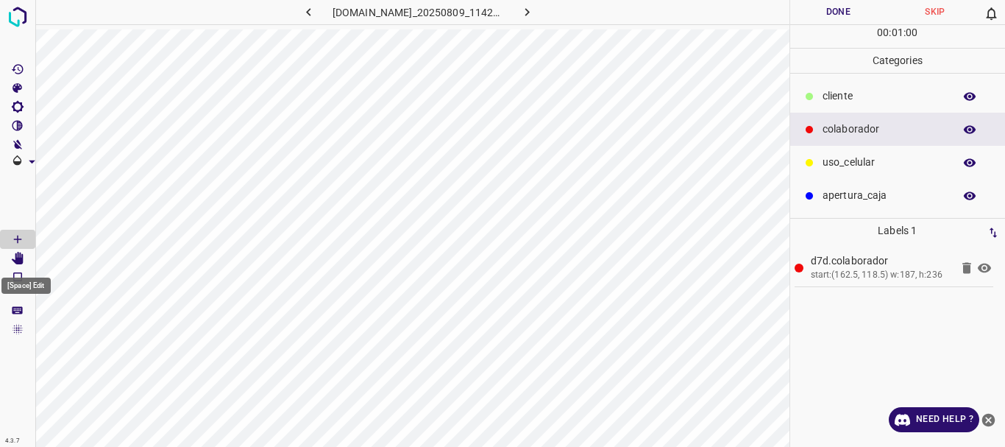
click at [19, 264] on icon "[Space] Edit" at bounding box center [18, 258] width 12 height 13
click at [989, 266] on icon at bounding box center [984, 268] width 13 height 10
click at [16, 236] on icon "[Space] Draw" at bounding box center [17, 239] width 13 height 13
click at [859, 137] on div "colaborador" at bounding box center [899, 129] width 216 height 33
drag, startPoint x: 8, startPoint y: 255, endPoint x: 16, endPoint y: 258, distance: 8.4
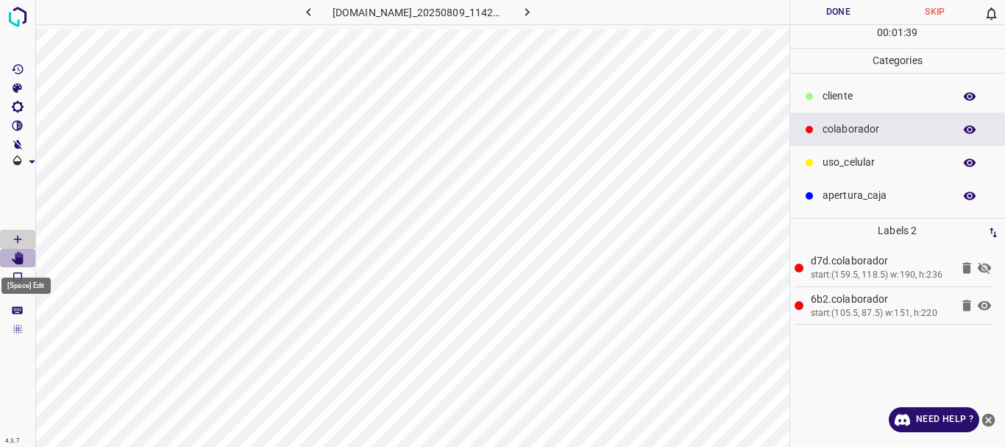
click at [8, 256] on Edit"] "[Space] Edit" at bounding box center [17, 258] width 35 height 19
click at [986, 270] on icon at bounding box center [985, 268] width 18 height 18
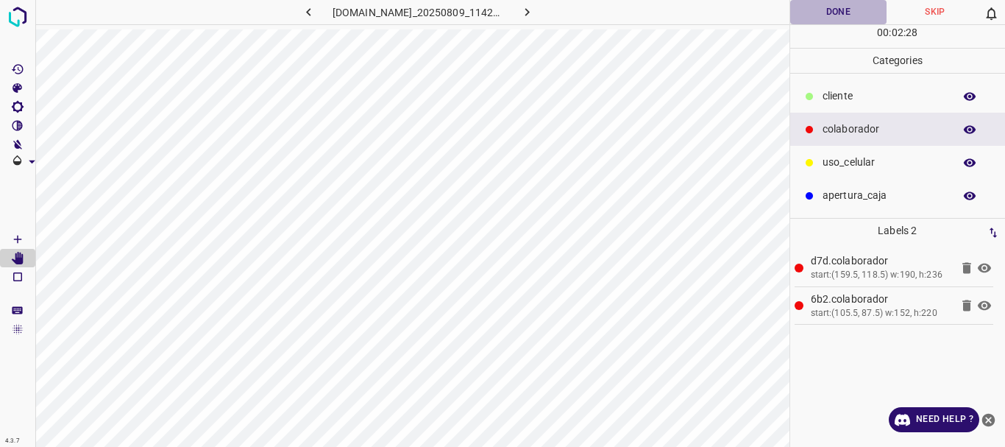
click at [827, 13] on button "Done" at bounding box center [839, 12] width 97 height 24
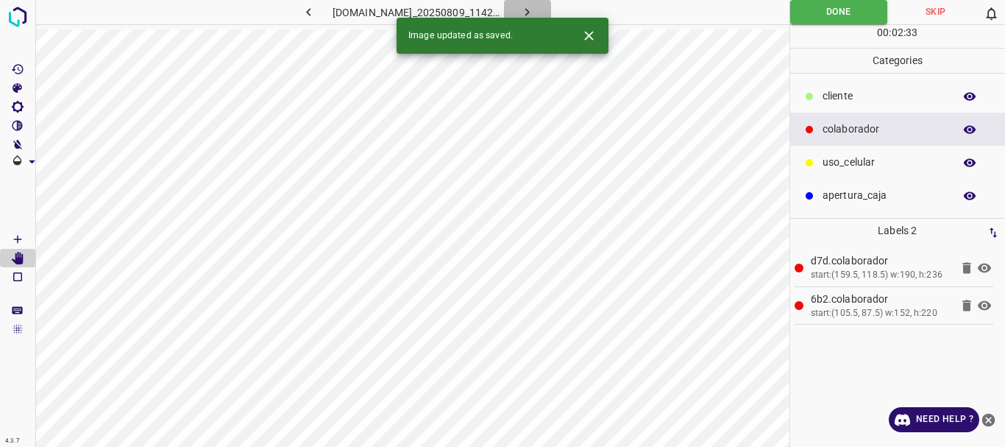
click at [535, 4] on icon "button" at bounding box center [527, 11] width 15 height 15
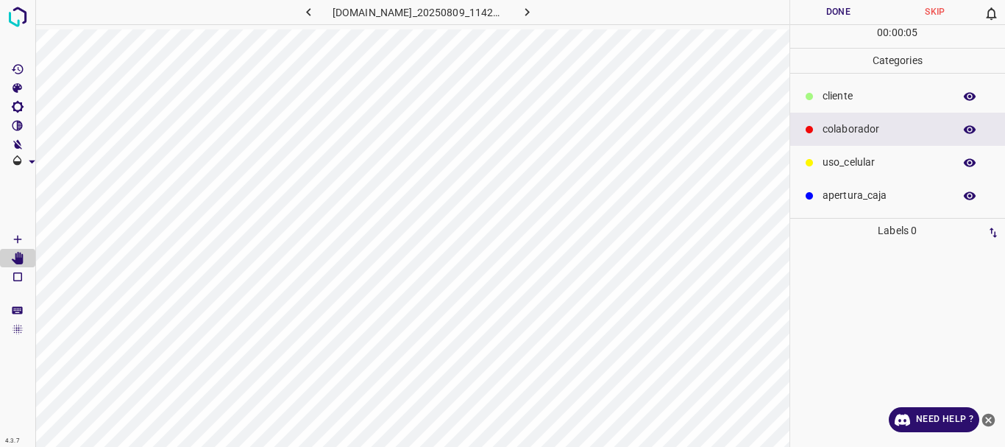
click at [865, 131] on p "colaborador" at bounding box center [885, 128] width 124 height 15
click at [20, 238] on icon "[Space] Draw" at bounding box center [17, 239] width 13 height 13
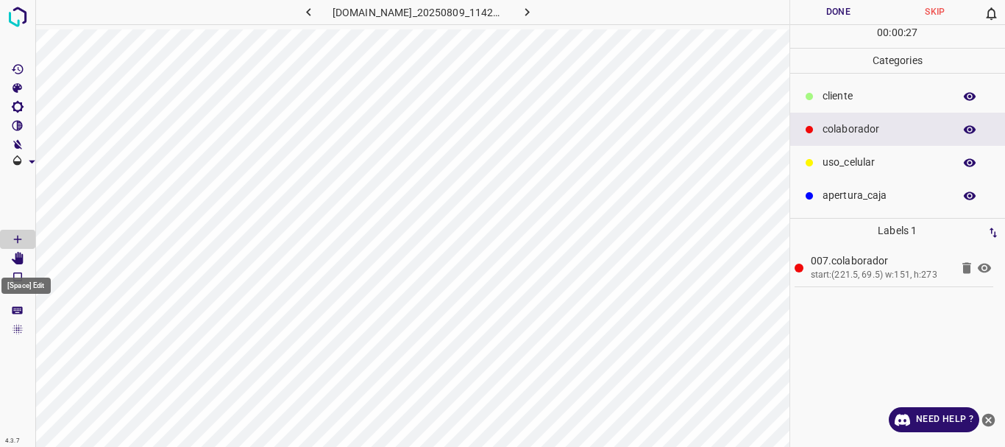
click at [31, 264] on Edit"] "[Space] Edit" at bounding box center [17, 258] width 35 height 19
click at [24, 237] on icon "[Space] Draw" at bounding box center [17, 239] width 13 height 13
click at [26, 256] on Edit"] "[Space] Edit" at bounding box center [17, 258] width 35 height 19
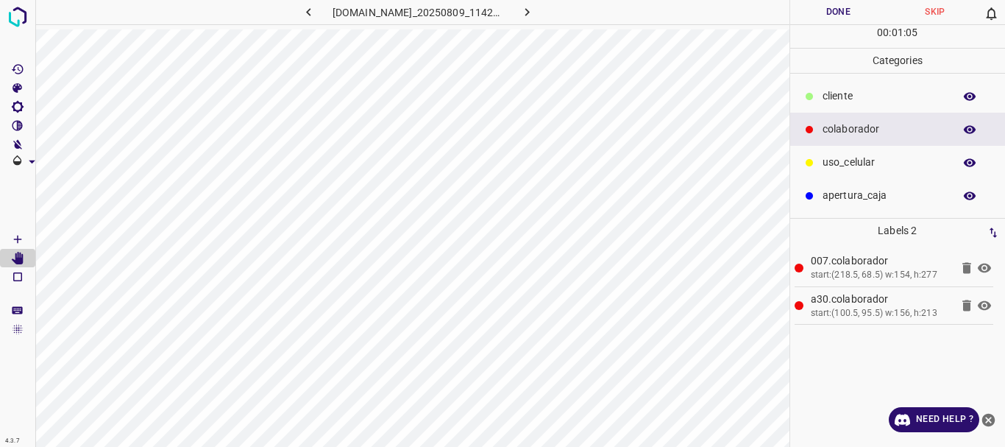
click at [988, 264] on icon at bounding box center [985, 268] width 18 height 18
click at [987, 269] on icon at bounding box center [985, 268] width 18 height 18
click at [833, 17] on button "Done" at bounding box center [839, 12] width 97 height 24
click at [532, 7] on icon "button" at bounding box center [527, 11] width 15 height 15
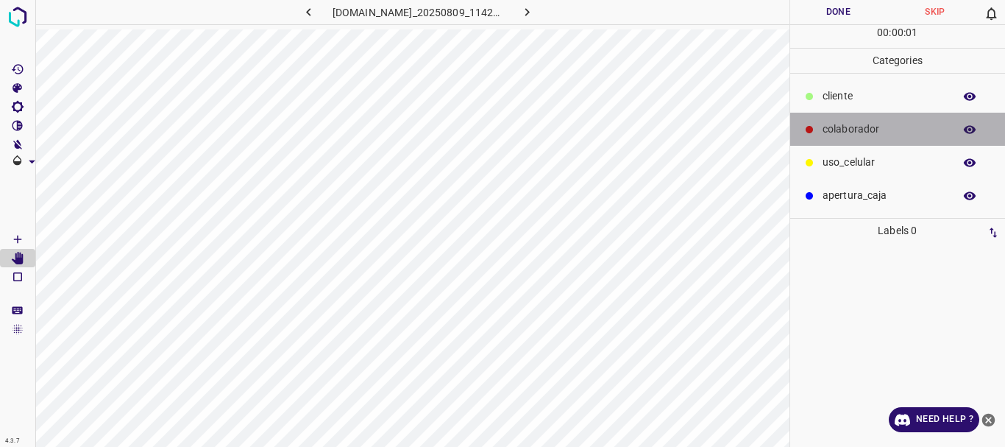
click at [829, 132] on p "colaborador" at bounding box center [885, 128] width 124 height 15
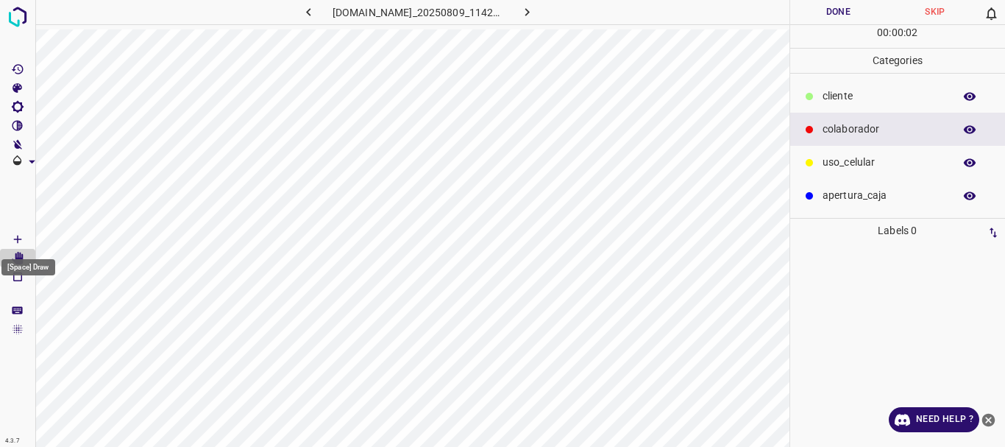
click at [15, 238] on icon "[Space] Draw" at bounding box center [17, 239] width 13 height 13
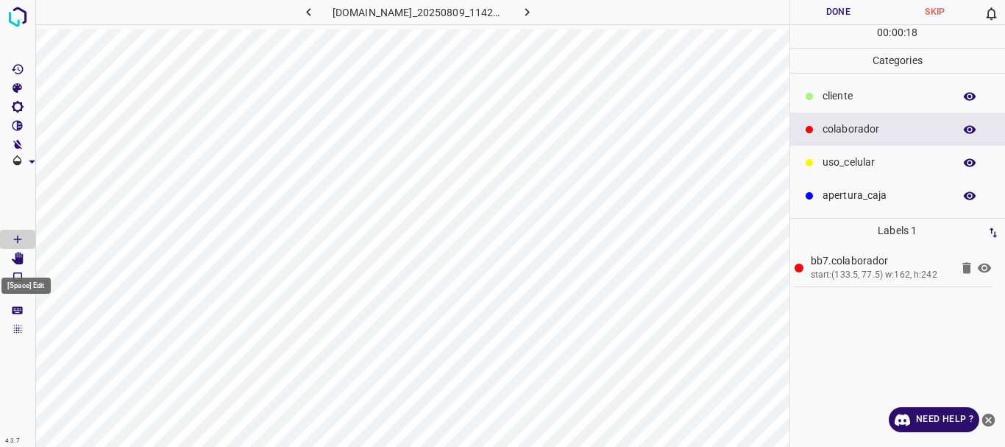
click at [13, 259] on icon "[Space] Edit" at bounding box center [18, 258] width 12 height 13
click at [19, 244] on icon "[Space] Draw" at bounding box center [17, 239] width 13 height 13
click at [988, 268] on icon at bounding box center [985, 268] width 18 height 18
click at [20, 262] on icon "[Space] Edit" at bounding box center [18, 258] width 12 height 13
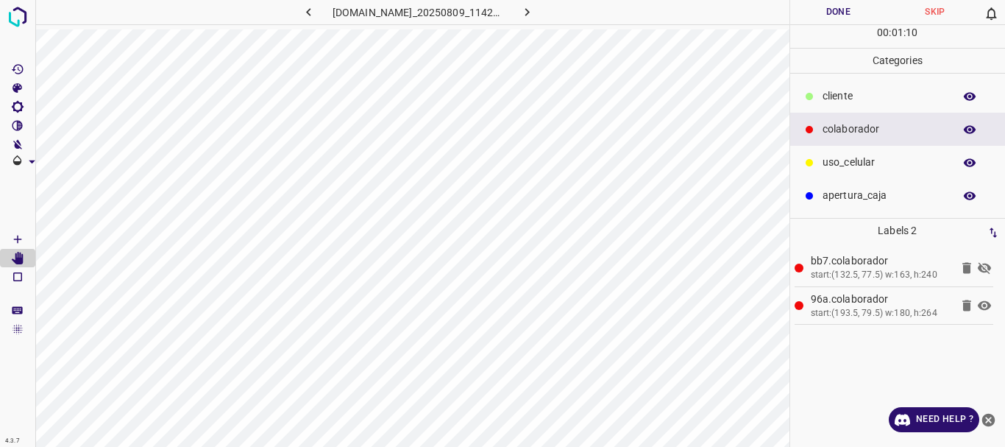
click at [991, 267] on icon at bounding box center [984, 268] width 13 height 12
click at [838, 10] on button "Done" at bounding box center [839, 12] width 97 height 24
click at [535, 10] on icon "button" at bounding box center [527, 11] width 15 height 15
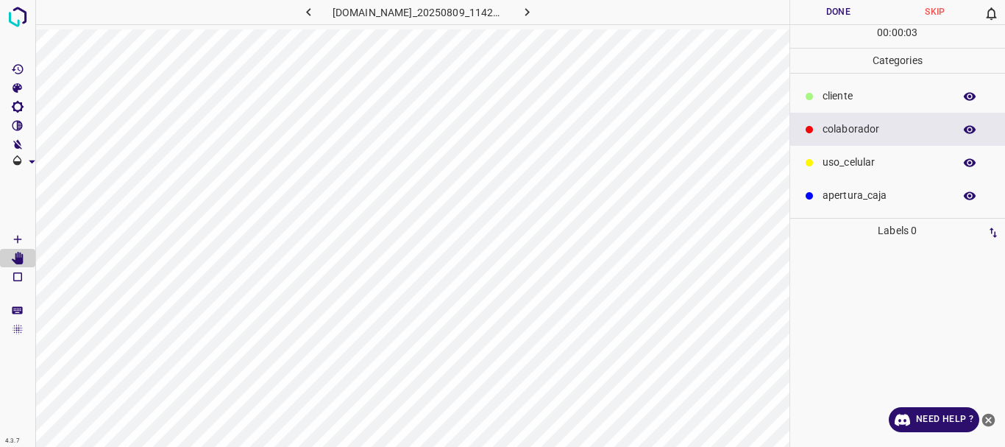
click at [860, 123] on p "colaborador" at bounding box center [885, 128] width 124 height 15
click at [15, 241] on icon "[Space] Draw" at bounding box center [17, 239] width 13 height 13
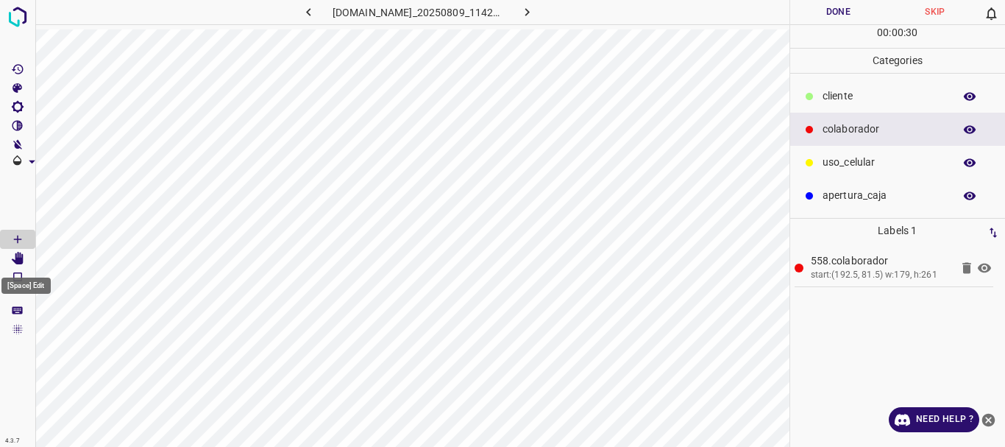
click at [20, 260] on icon "[Space] Edit" at bounding box center [18, 258] width 12 height 13
click at [11, 235] on icon "[Space] Draw" at bounding box center [17, 239] width 13 height 13
click at [990, 270] on icon at bounding box center [984, 268] width 13 height 10
click at [21, 258] on icon "[Space] Edit" at bounding box center [18, 258] width 12 height 13
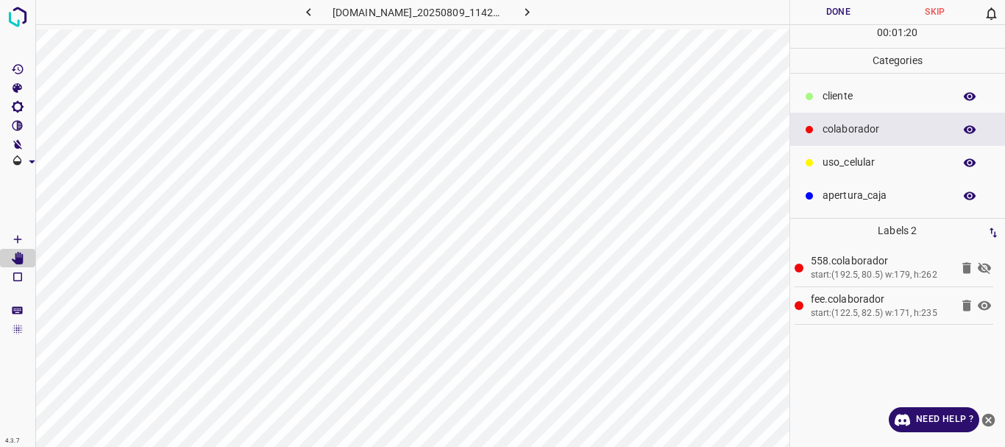
click at [982, 269] on icon at bounding box center [984, 268] width 13 height 12
click at [845, 18] on button "Done" at bounding box center [839, 12] width 97 height 24
click at [531, 10] on icon "button" at bounding box center [527, 11] width 15 height 15
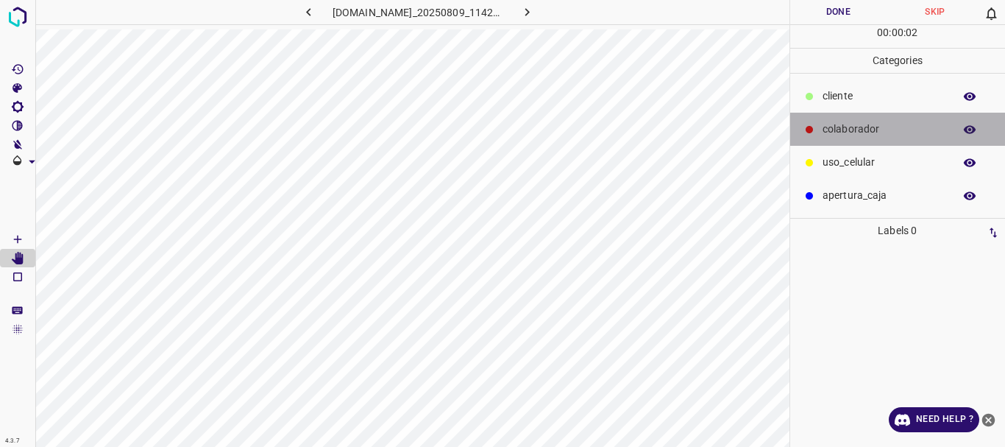
drag, startPoint x: 840, startPoint y: 131, endPoint x: 805, endPoint y: 141, distance: 36.8
click at [830, 131] on p "colaborador" at bounding box center [885, 128] width 124 height 15
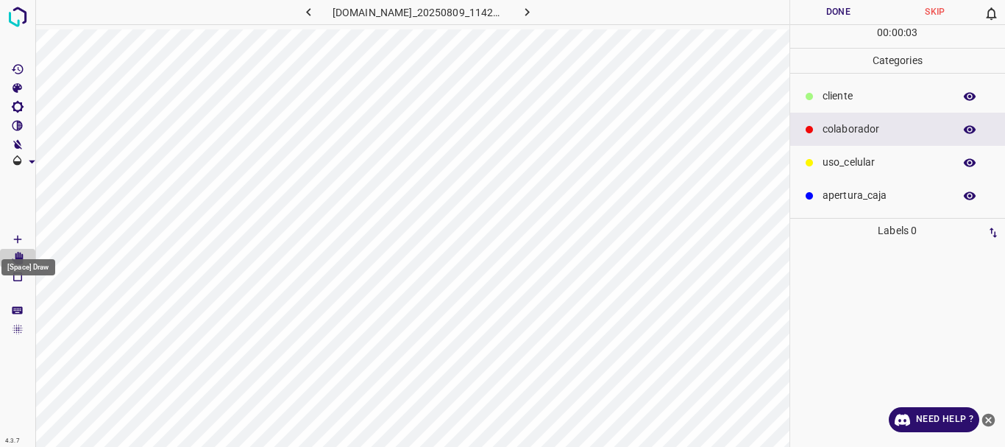
click at [17, 242] on icon "[Space] Draw" at bounding box center [17, 239] width 13 height 13
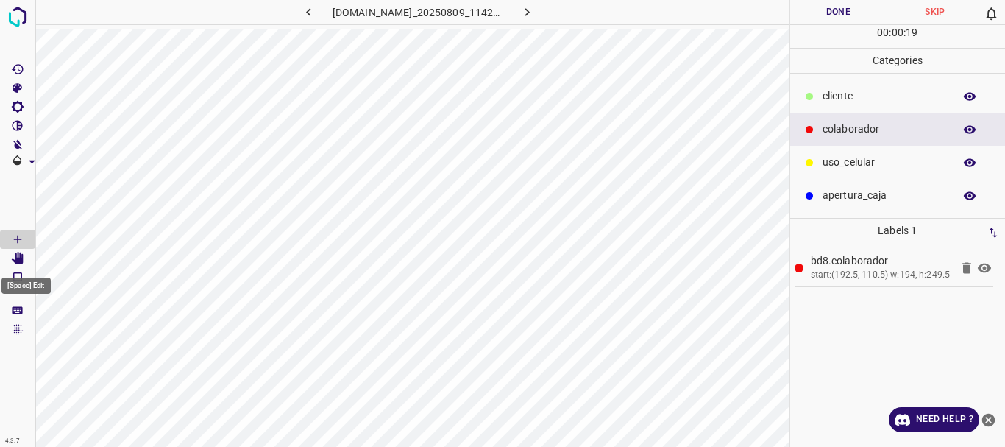
click at [23, 256] on icon "[Space] Edit" at bounding box center [18, 258] width 12 height 13
click at [14, 238] on icon "[Space] Draw" at bounding box center [17, 239] width 13 height 13
click at [986, 267] on icon at bounding box center [984, 268] width 13 height 10
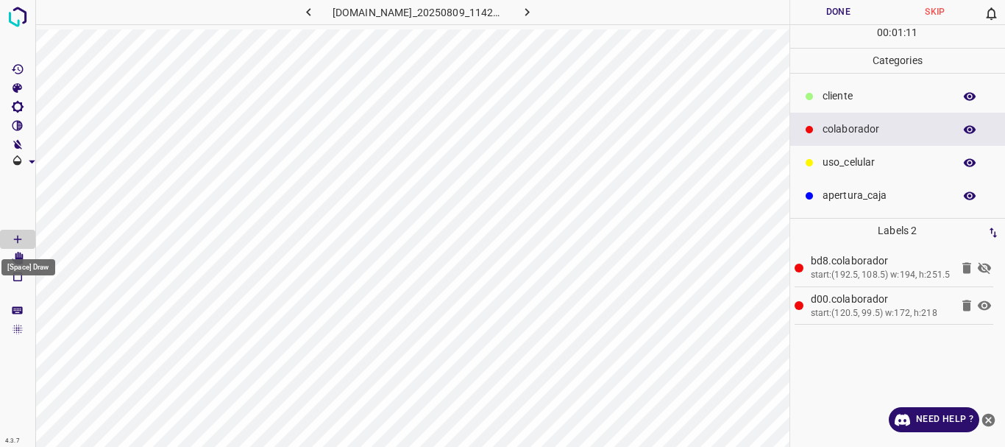
click at [25, 258] on div "[Space] Draw" at bounding box center [28, 263] width 57 height 28
click at [23, 259] on icon "[Space] Edit" at bounding box center [18, 258] width 12 height 13
click at [986, 266] on icon at bounding box center [985, 268] width 18 height 18
click at [827, 14] on button "Done" at bounding box center [839, 12] width 97 height 24
click at [532, 6] on icon "button" at bounding box center [527, 11] width 15 height 15
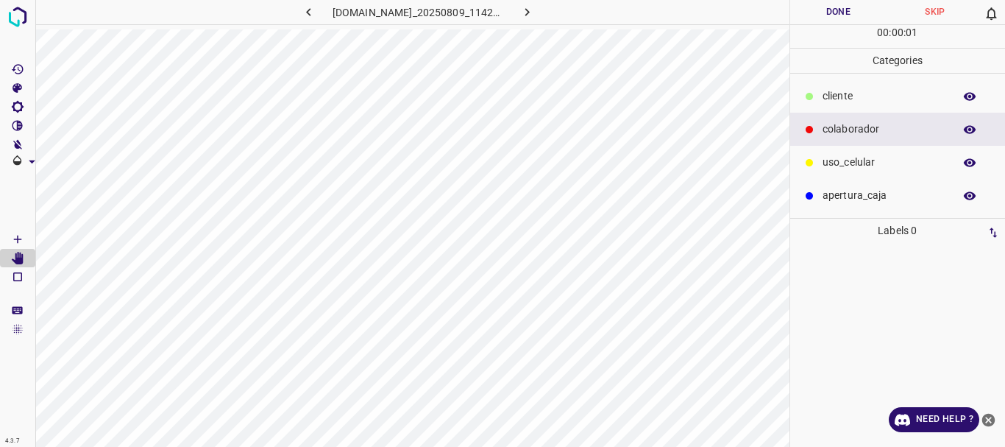
click at [841, 135] on p "colaborador" at bounding box center [885, 128] width 124 height 15
click at [17, 239] on icon "[Space] Draw" at bounding box center [17, 239] width 7 height 7
click at [21, 254] on icon "[Space] Edit" at bounding box center [18, 258] width 12 height 13
click at [12, 237] on icon "[Space] Draw" at bounding box center [17, 239] width 13 height 13
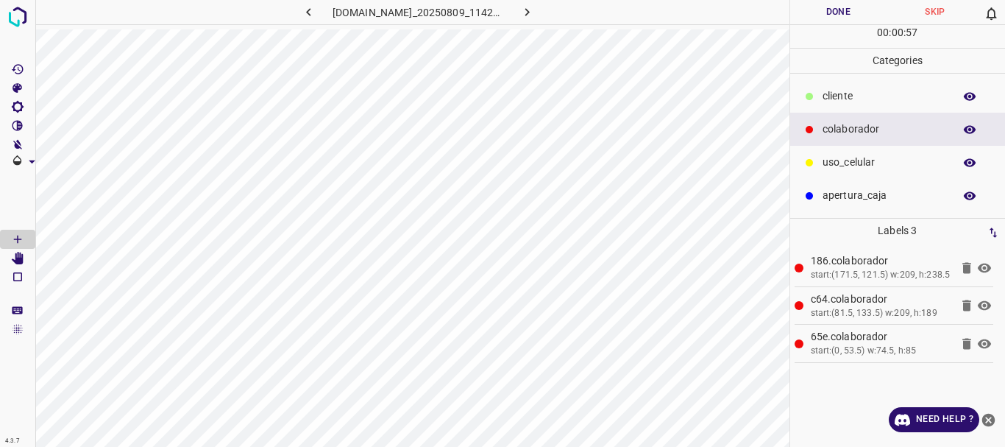
click at [966, 342] on icon at bounding box center [967, 343] width 9 height 11
click at [23, 258] on icon "[Space] Edit" at bounding box center [18, 258] width 12 height 13
click at [984, 269] on icon at bounding box center [985, 268] width 18 height 18
click at [983, 303] on icon at bounding box center [984, 306] width 13 height 10
click at [988, 267] on icon at bounding box center [985, 268] width 18 height 18
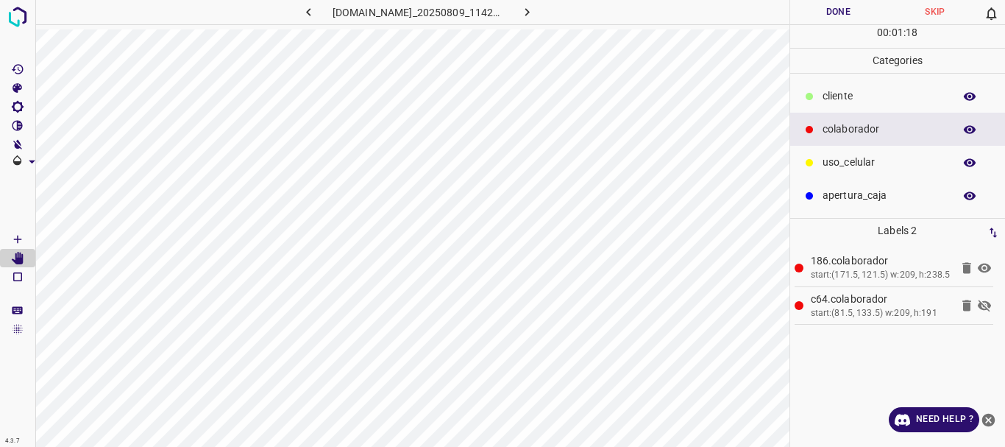
click at [987, 308] on icon at bounding box center [984, 306] width 13 height 12
click at [840, 11] on button "Done" at bounding box center [839, 12] width 97 height 24
click at [535, 10] on icon "button" at bounding box center [527, 11] width 15 height 15
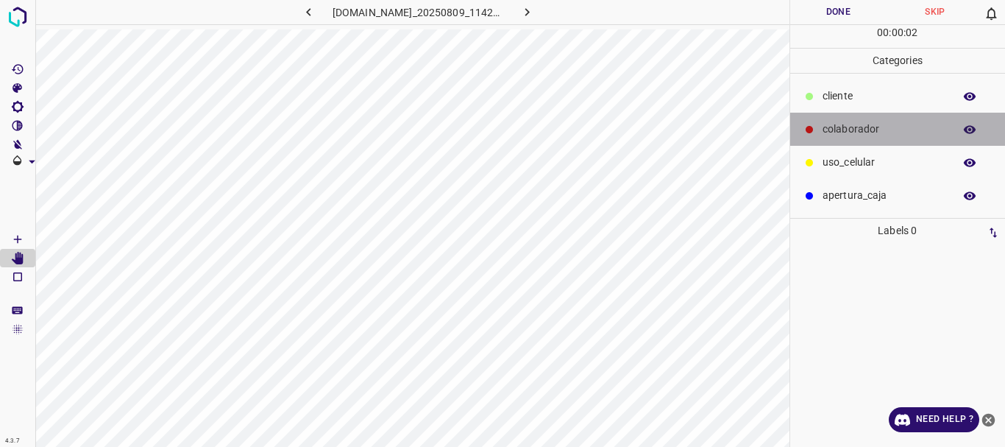
click at [838, 128] on p "colaborador" at bounding box center [885, 128] width 124 height 15
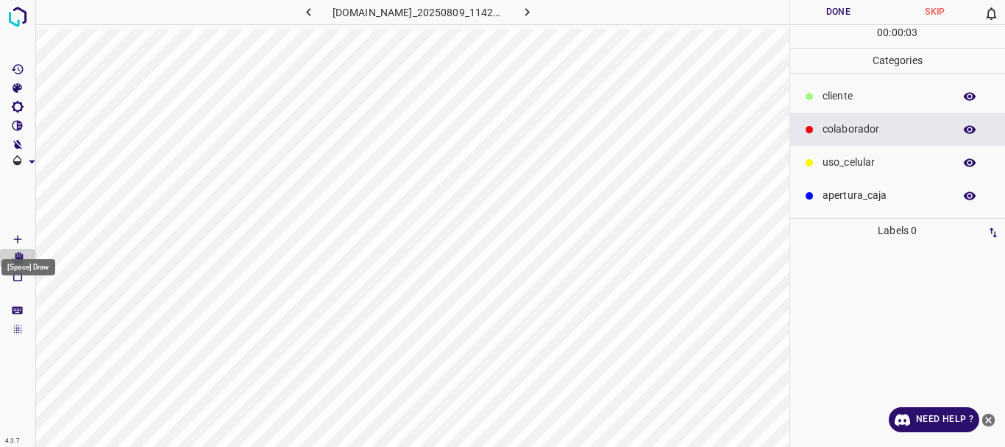
click at [16, 236] on icon "[Space] Draw" at bounding box center [17, 239] width 13 height 13
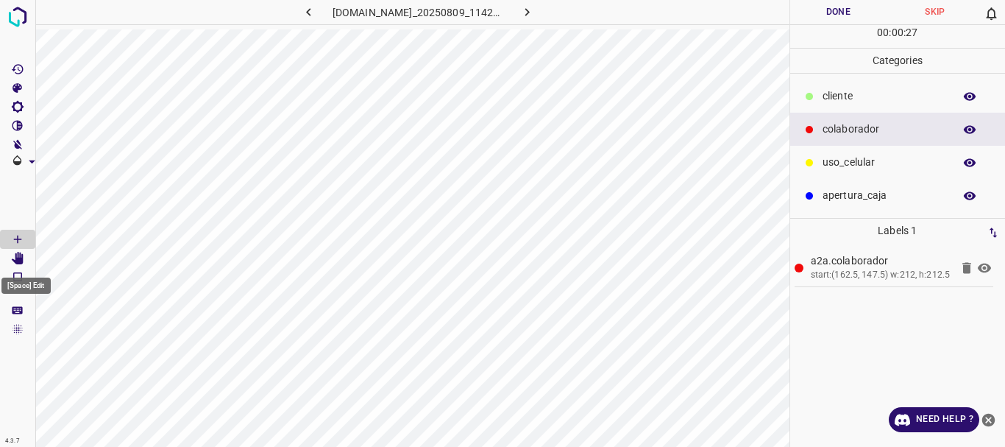
click at [20, 257] on icon "[Space] Edit" at bounding box center [18, 258] width 12 height 13
click at [24, 237] on Draw"] "[Space] Draw" at bounding box center [17, 239] width 35 height 19
click at [985, 264] on icon at bounding box center [984, 268] width 13 height 10
click at [15, 255] on icon "[Space] Edit" at bounding box center [17, 258] width 13 height 13
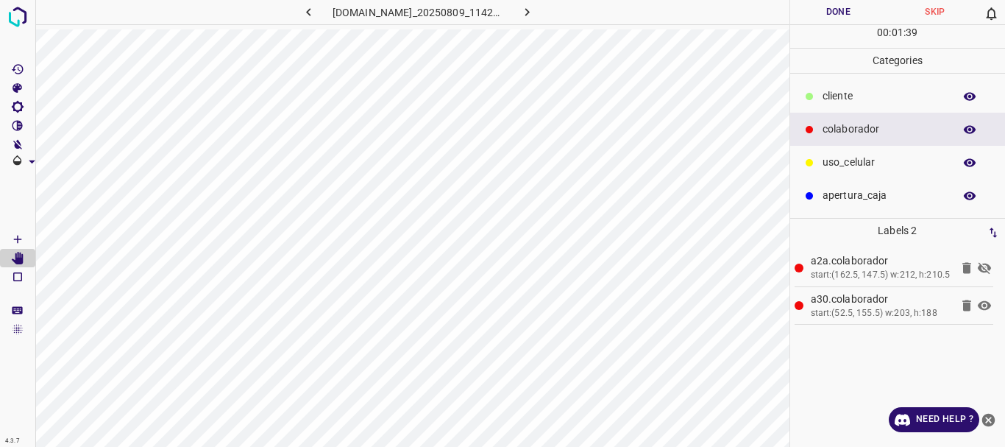
click at [981, 267] on icon at bounding box center [984, 268] width 13 height 12
drag, startPoint x: 833, startPoint y: 7, endPoint x: 819, endPoint y: 17, distance: 16.9
click at [830, 10] on button "Done" at bounding box center [839, 12] width 97 height 24
click at [531, 15] on icon "button" at bounding box center [527, 11] width 15 height 15
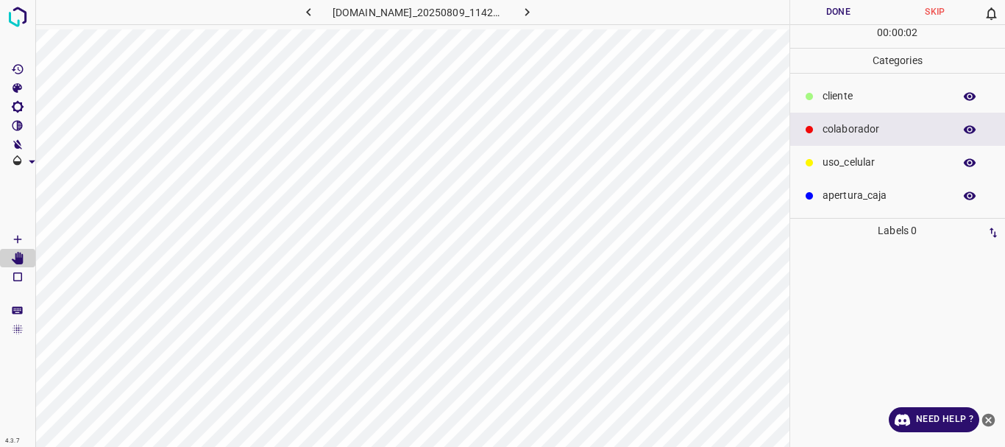
click at [885, 132] on p "colaborador" at bounding box center [885, 128] width 124 height 15
click at [20, 238] on icon "[Space] Draw" at bounding box center [17, 239] width 13 height 13
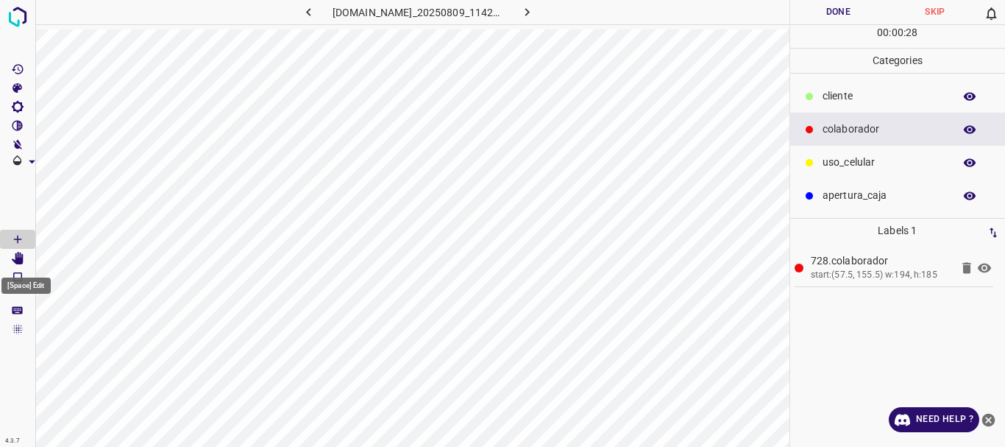
click at [20, 254] on icon "[Space] Edit" at bounding box center [18, 258] width 12 height 13
click at [4, 235] on Draw"] "[Space] Draw" at bounding box center [17, 239] width 35 height 19
click at [984, 265] on icon at bounding box center [985, 268] width 18 height 18
click at [15, 258] on icon "[Space] Edit" at bounding box center [17, 258] width 13 height 13
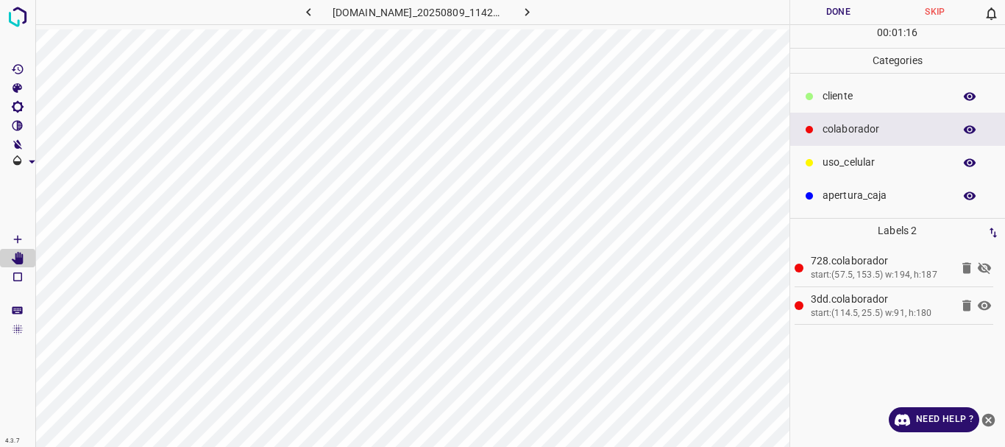
click at [984, 266] on icon at bounding box center [985, 268] width 18 height 18
click at [825, 11] on button "Done" at bounding box center [839, 12] width 97 height 24
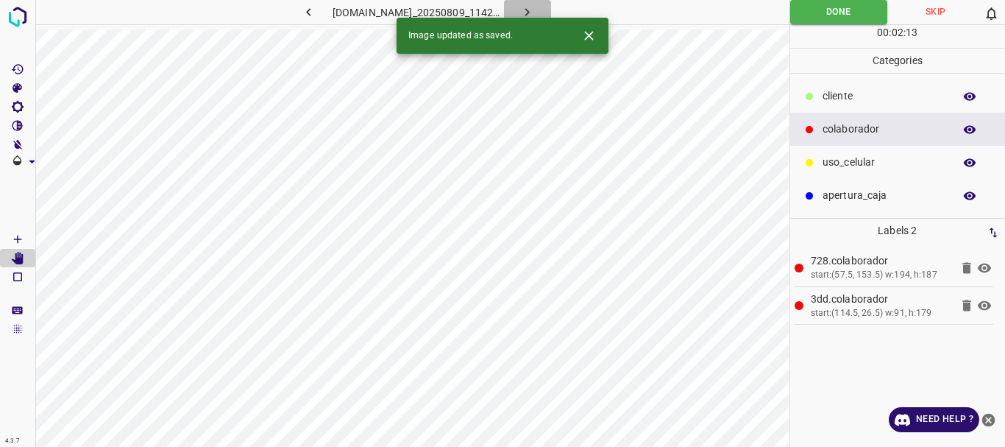
click at [535, 5] on icon "button" at bounding box center [527, 11] width 15 height 15
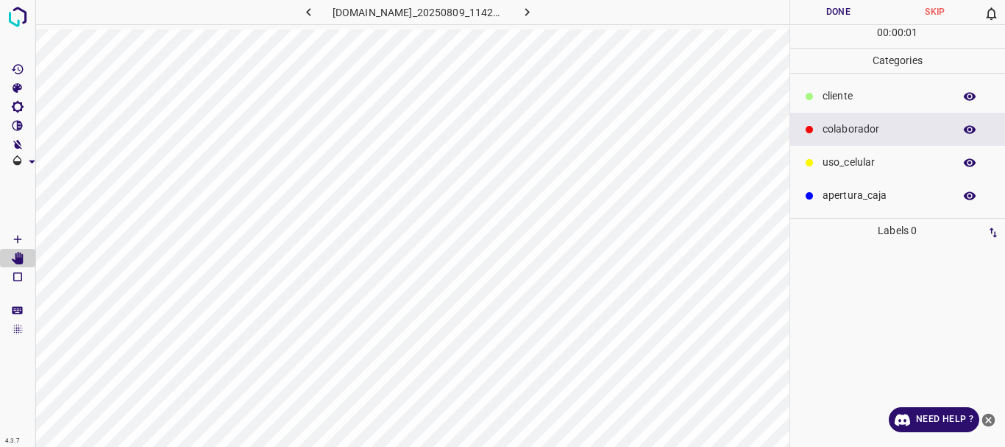
click at [832, 126] on p "colaborador" at bounding box center [885, 128] width 124 height 15
click at [20, 233] on icon "[Space] Draw" at bounding box center [17, 239] width 13 height 13
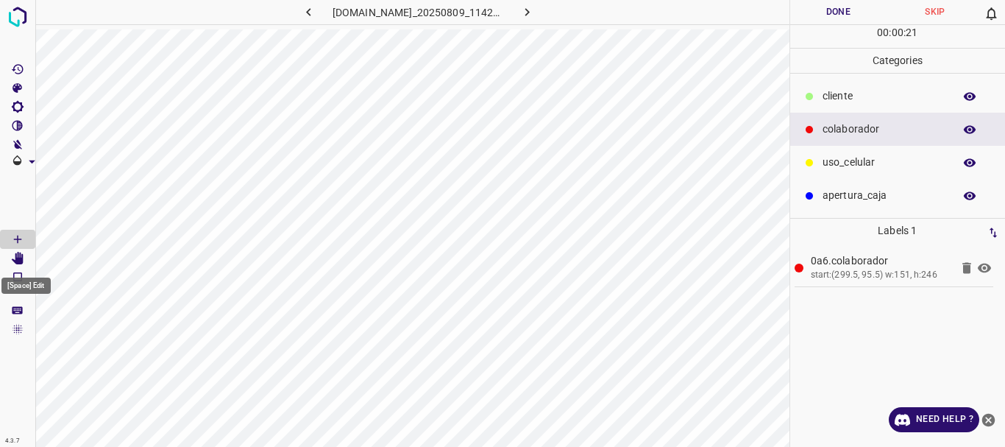
click at [18, 253] on icon "[Space] Edit" at bounding box center [18, 258] width 12 height 13
click at [24, 241] on Draw"] "[Space] Draw" at bounding box center [17, 239] width 35 height 19
click at [37, 262] on div "4.3.7 [DOMAIN_NAME]_20250809_114209_000004680.jpg Done Skip 0 00 : 00 : 54 Cate…" at bounding box center [502, 223] width 1005 height 447
click at [13, 258] on icon "[Space] Edit" at bounding box center [17, 258] width 13 height 13
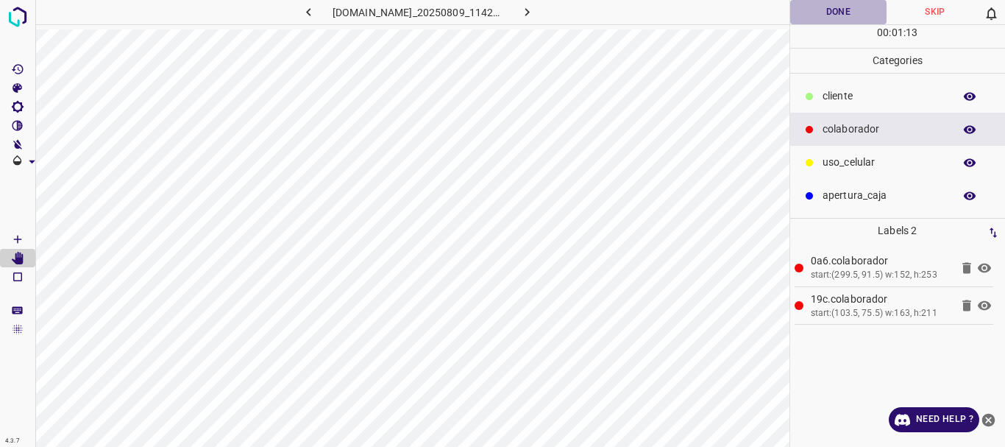
click at [852, 13] on button "Done" at bounding box center [839, 12] width 97 height 24
click at [535, 7] on icon "button" at bounding box center [527, 11] width 15 height 15
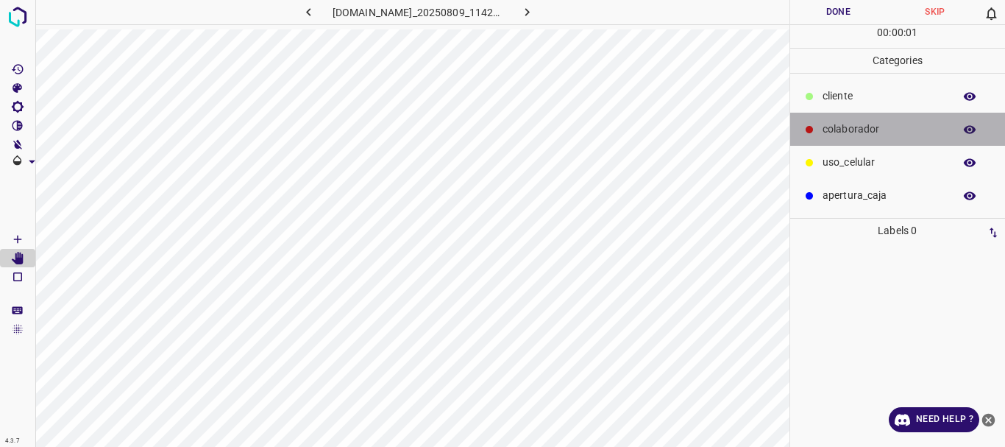
click at [831, 134] on p "colaborador" at bounding box center [885, 128] width 124 height 15
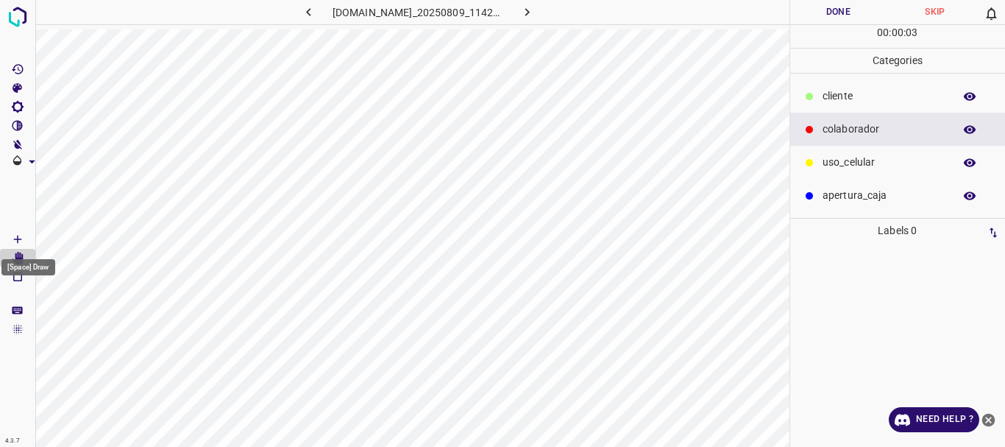
click at [14, 238] on icon "[Space] Draw" at bounding box center [17, 239] width 13 height 13
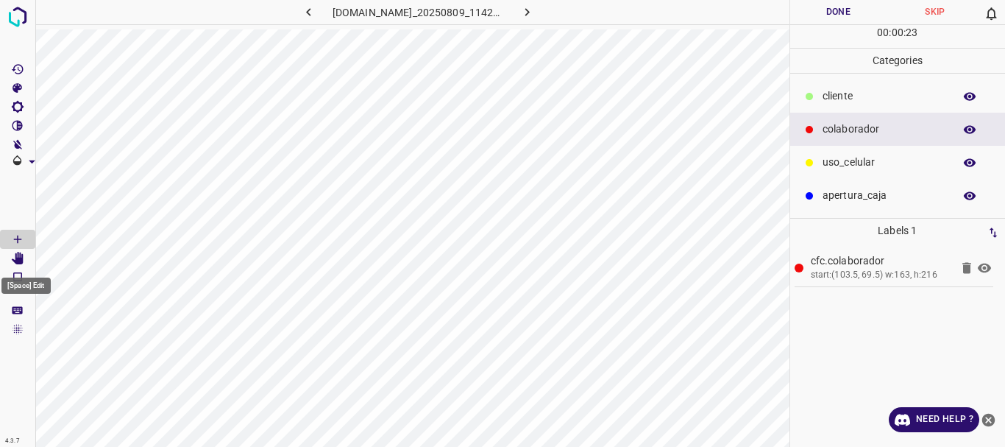
click at [13, 253] on icon "[Space] Edit" at bounding box center [17, 258] width 13 height 13
click at [22, 239] on icon "[Space] Draw" at bounding box center [17, 239] width 13 height 13
click at [24, 259] on icon "[Space] Edit" at bounding box center [18, 258] width 12 height 13
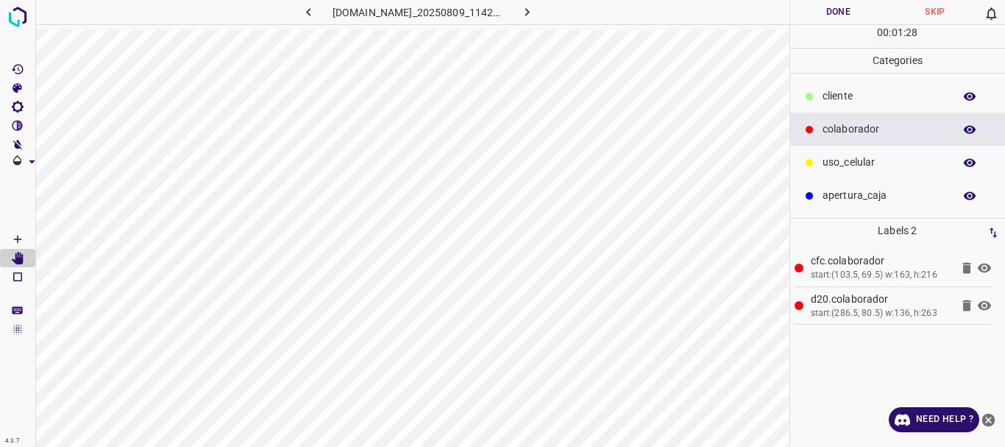
click at [832, 15] on button "Done" at bounding box center [839, 12] width 97 height 24
click at [530, 5] on icon "button" at bounding box center [527, 11] width 15 height 15
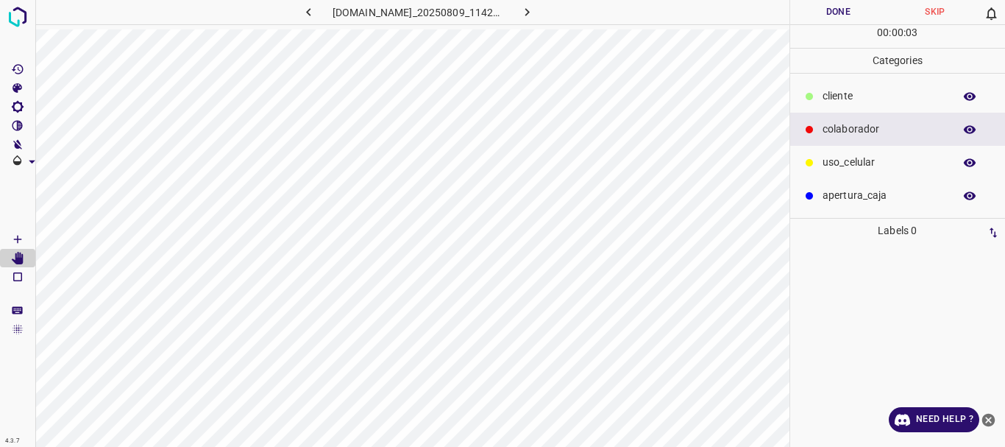
click at [863, 134] on p "colaborador" at bounding box center [885, 128] width 124 height 15
click at [8, 240] on Draw"] "[Space] Draw" at bounding box center [17, 239] width 35 height 19
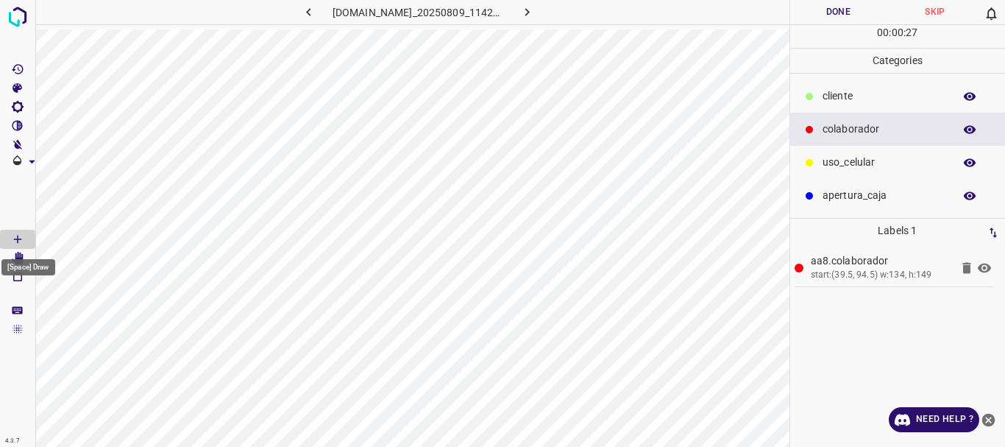
click at [18, 255] on div "[Space] Draw" at bounding box center [28, 263] width 57 height 28
click at [19, 256] on icon "[Space] Edit" at bounding box center [18, 258] width 12 height 13
click at [987, 265] on icon at bounding box center [984, 268] width 13 height 10
click at [13, 236] on icon "[Space] Draw" at bounding box center [17, 239] width 13 height 13
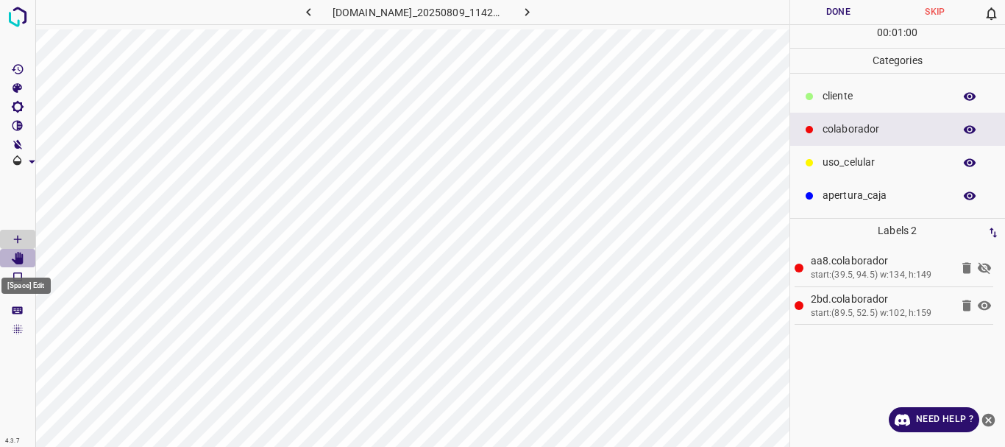
click at [15, 253] on icon "[Space] Edit" at bounding box center [17, 258] width 13 height 13
click at [981, 306] on icon at bounding box center [984, 306] width 13 height 10
click at [17, 236] on icon "[Space] Draw" at bounding box center [17, 239] width 13 height 13
click at [20, 258] on icon "[Space] Edit" at bounding box center [18, 258] width 12 height 13
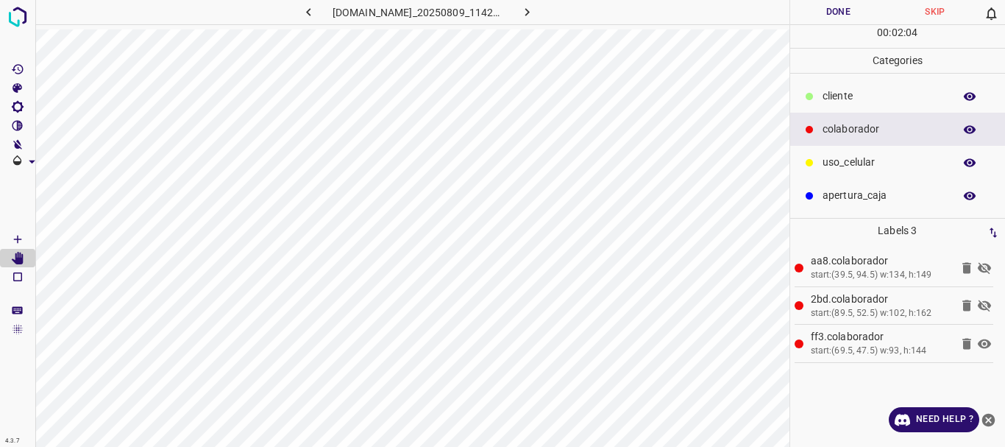
click at [980, 305] on icon at bounding box center [984, 306] width 13 height 12
click at [989, 269] on icon at bounding box center [984, 268] width 13 height 12
click at [836, 10] on button "Done" at bounding box center [839, 12] width 97 height 24
click at [532, 9] on icon "button" at bounding box center [527, 11] width 15 height 15
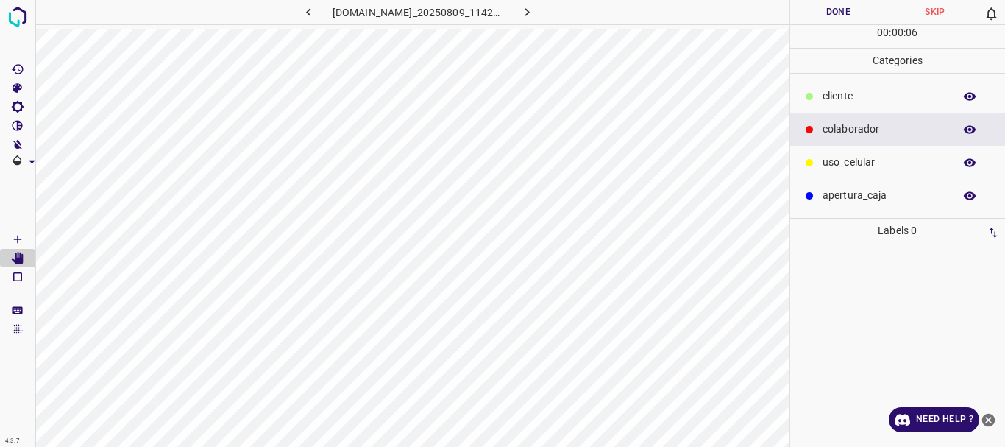
click at [832, 127] on p "colaborador" at bounding box center [885, 128] width 124 height 15
click at [13, 236] on icon "[Space] Draw" at bounding box center [17, 239] width 13 height 13
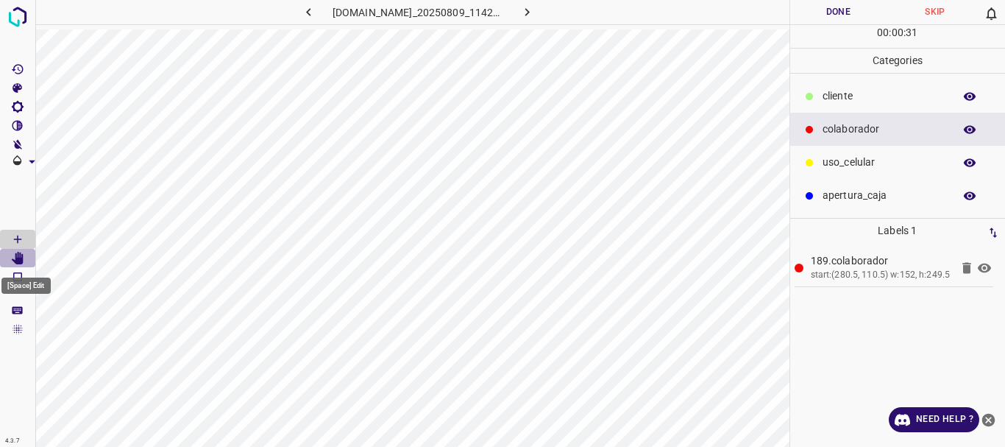
click at [23, 261] on icon "[Space] Edit" at bounding box center [18, 258] width 12 height 13
click at [836, 129] on p "colaborador" at bounding box center [885, 128] width 124 height 15
click at [21, 239] on icon "[Space] Draw" at bounding box center [17, 239] width 7 height 7
click at [23, 255] on icon "[Space] Edit" at bounding box center [18, 258] width 12 height 13
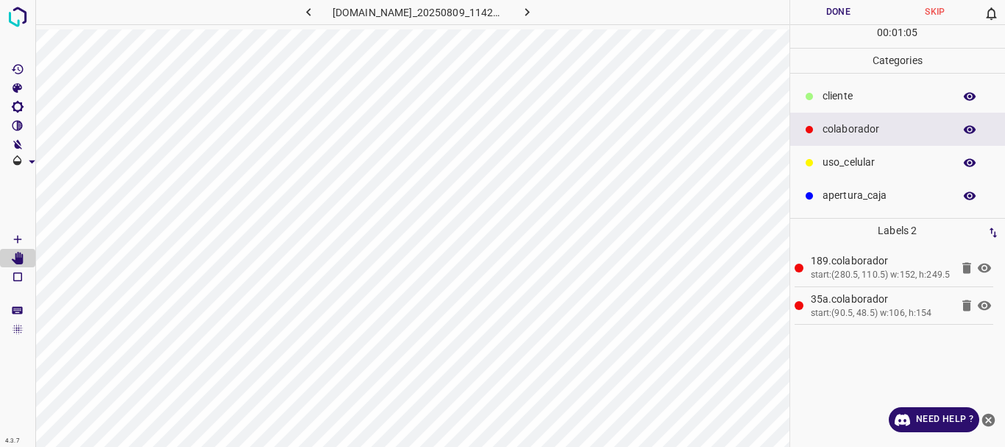
click at [984, 303] on icon at bounding box center [984, 306] width 13 height 10
click at [21, 238] on icon "[Space] Draw" at bounding box center [17, 239] width 13 height 13
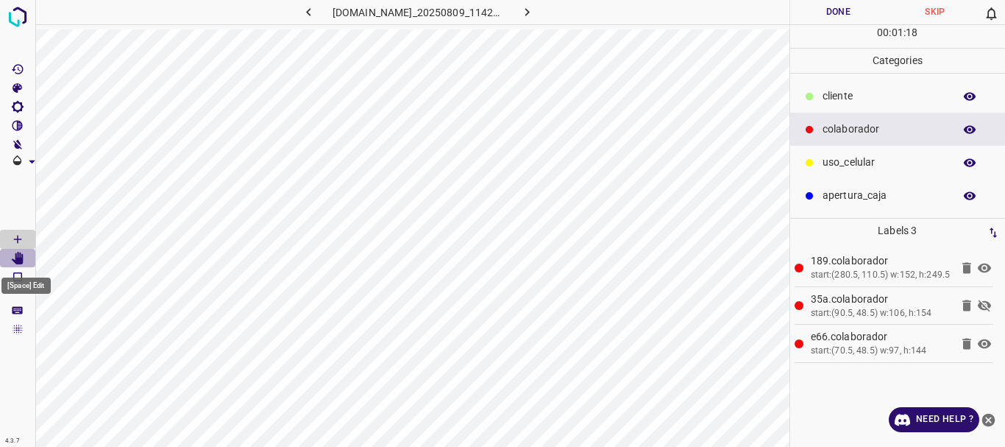
click at [23, 259] on icon "[Space] Edit" at bounding box center [18, 258] width 12 height 13
click at [983, 302] on icon at bounding box center [985, 306] width 18 height 18
click at [20, 125] on icon "[V] Contrast" at bounding box center [18, 125] width 11 height 11
drag, startPoint x: 72, startPoint y: 179, endPoint x: 59, endPoint y: 180, distance: 13.3
click at [59, 180] on span at bounding box center [59, 178] width 15 height 15
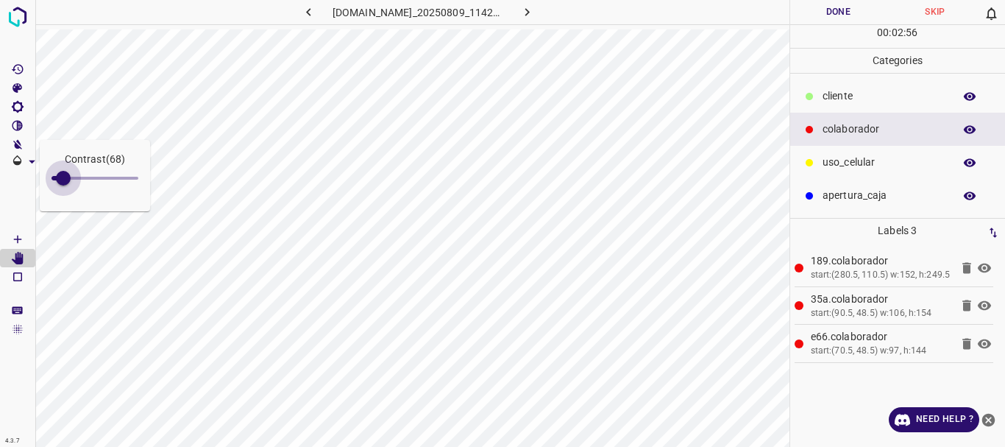
click at [63, 175] on span at bounding box center [63, 178] width 15 height 15
type input "93"
click at [68, 174] on span at bounding box center [67, 178] width 15 height 15
click at [23, 113] on icon "[C] Brightness" at bounding box center [17, 106] width 13 height 13
drag, startPoint x: 69, startPoint y: 155, endPoint x: 99, endPoint y: 152, distance: 29.6
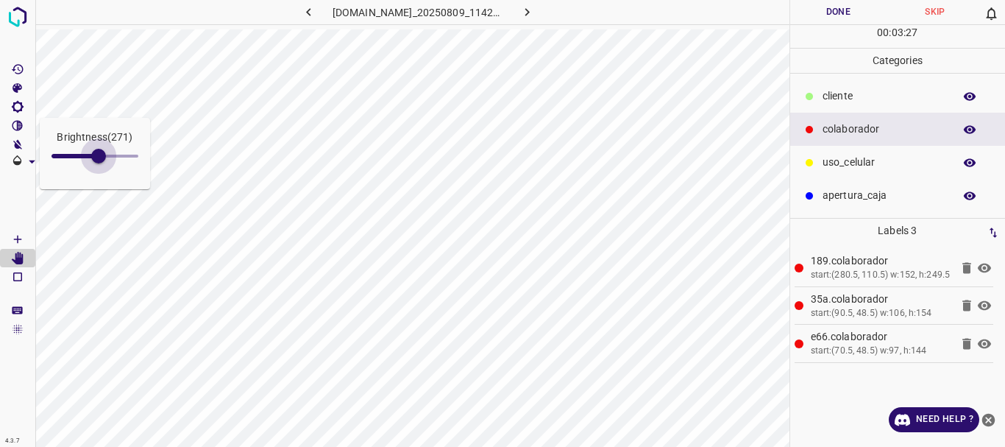
click at [99, 152] on span at bounding box center [98, 156] width 15 height 15
type input "123"
drag, startPoint x: 99, startPoint y: 153, endPoint x: 73, endPoint y: 158, distance: 26.9
click at [73, 158] on span at bounding box center [73, 156] width 15 height 15
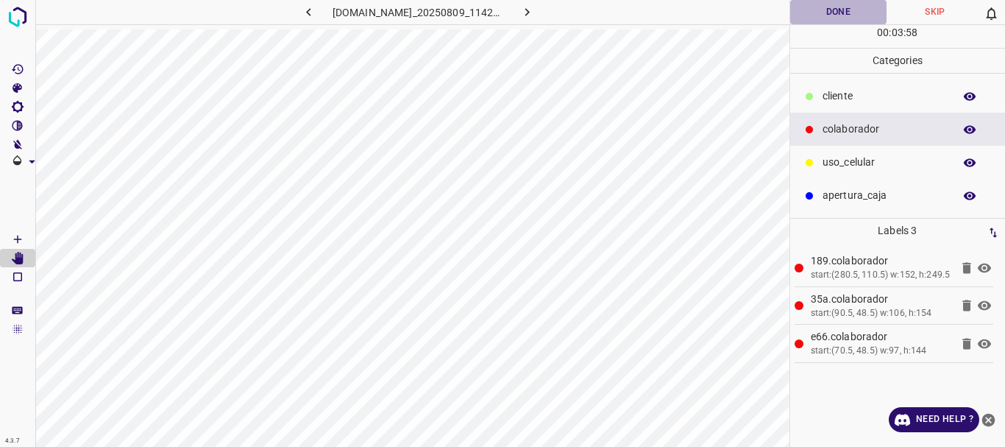
click at [842, 12] on button "Done" at bounding box center [839, 12] width 97 height 24
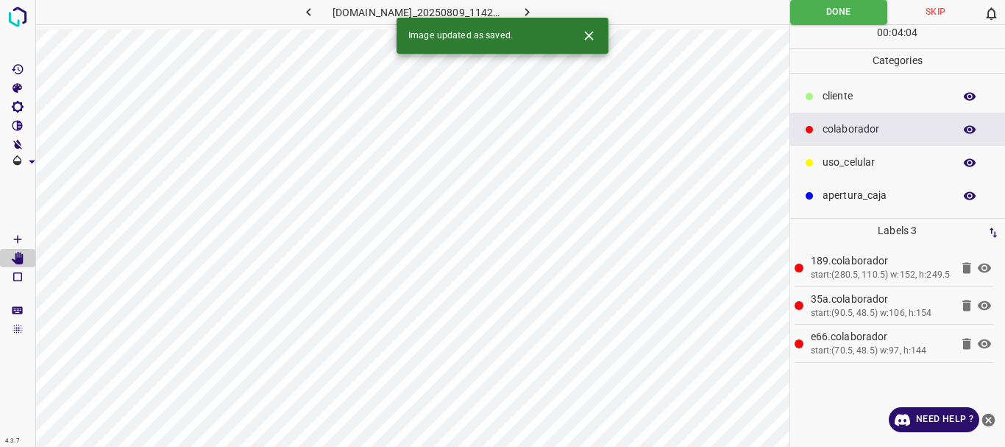
click at [530, 11] on icon "button" at bounding box center [528, 12] width 4 height 8
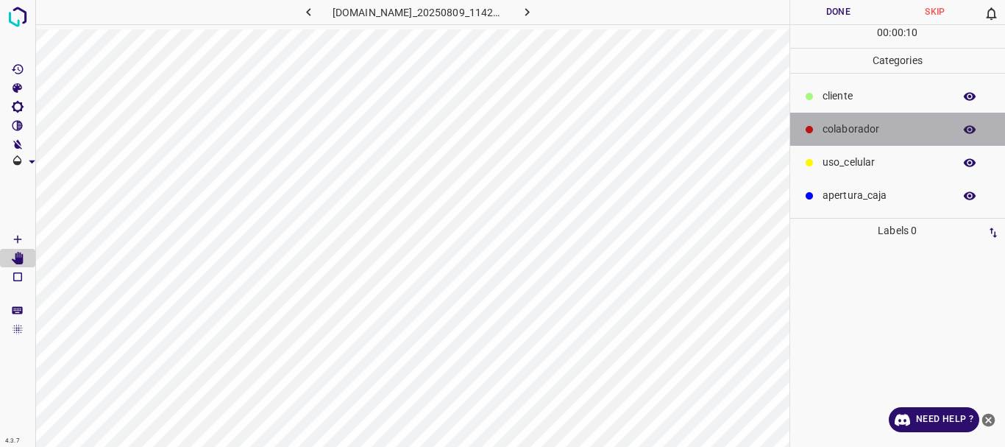
click at [840, 129] on p "colaborador" at bounding box center [885, 128] width 124 height 15
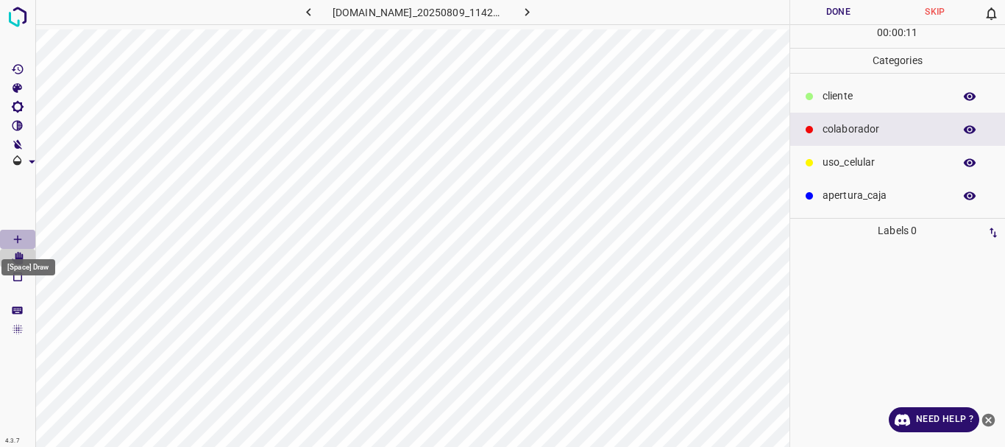
click at [18, 234] on icon "[Space] Draw" at bounding box center [17, 239] width 13 height 13
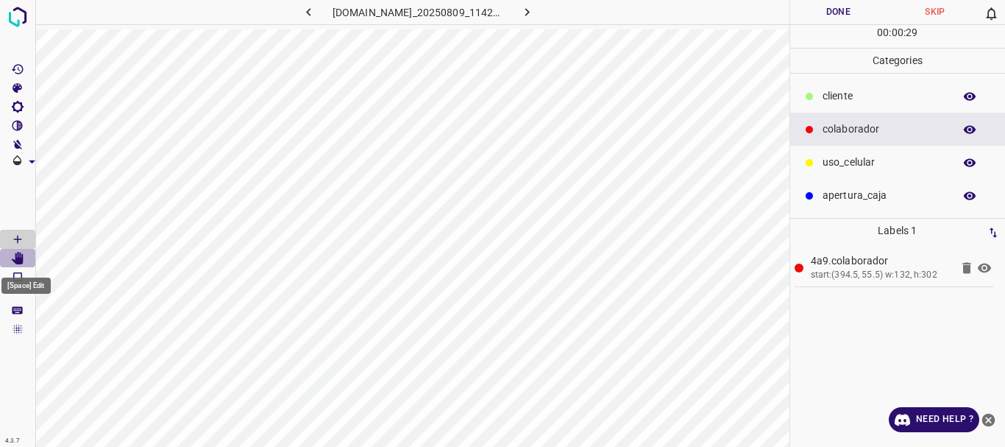
click at [16, 258] on icon "[Space] Edit" at bounding box center [18, 258] width 12 height 13
click at [12, 239] on icon "[Space] Draw" at bounding box center [17, 239] width 13 height 13
drag, startPoint x: 24, startPoint y: 261, endPoint x: 32, endPoint y: 255, distance: 10.0
click at [22, 261] on icon "[Space] Edit" at bounding box center [18, 258] width 12 height 13
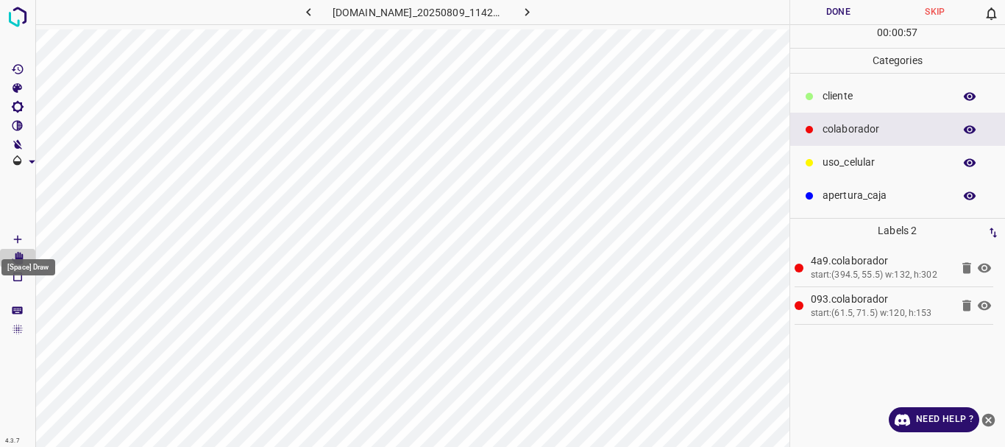
click at [15, 236] on icon "[Space] Draw" at bounding box center [17, 239] width 13 height 13
click at [985, 302] on icon at bounding box center [984, 306] width 13 height 10
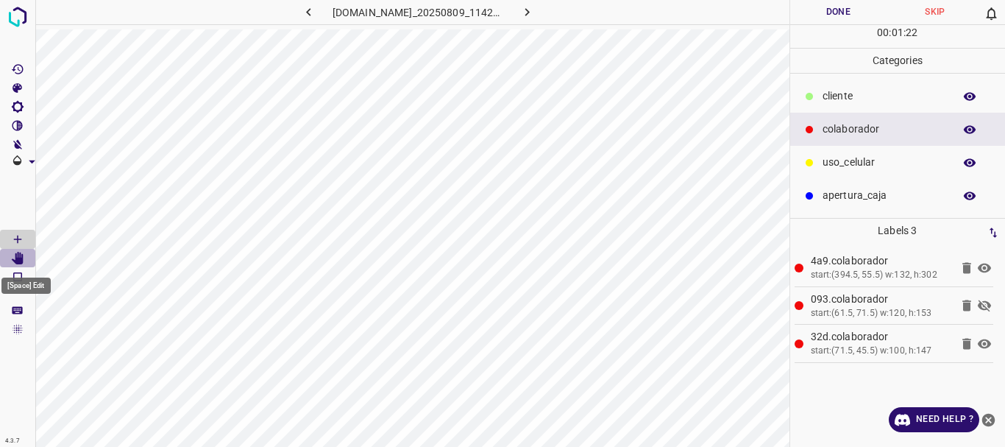
click at [15, 254] on icon "[Space] Edit" at bounding box center [17, 258] width 13 height 13
click at [988, 268] on icon at bounding box center [985, 268] width 18 height 18
click at [986, 304] on icon at bounding box center [984, 306] width 13 height 12
click at [986, 339] on icon at bounding box center [985, 344] width 18 height 18
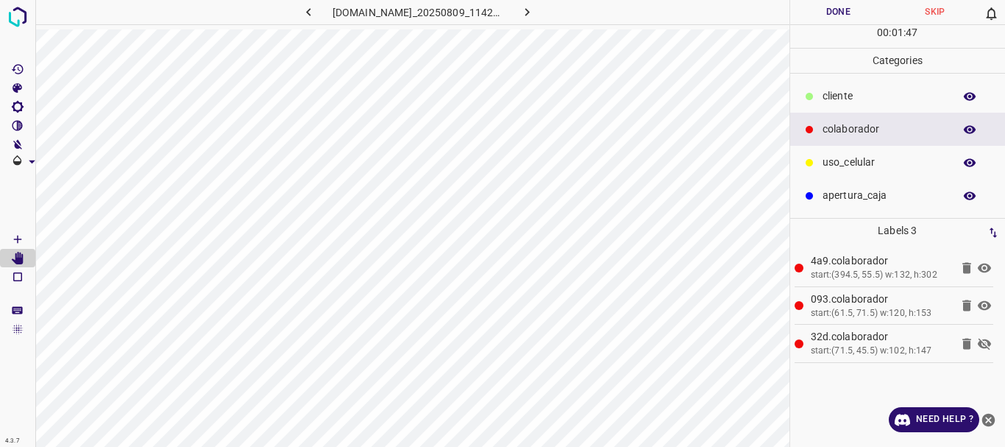
click at [987, 349] on icon at bounding box center [985, 344] width 18 height 18
click at [840, 16] on button "Done" at bounding box center [839, 12] width 97 height 24
click at [545, 10] on button "button" at bounding box center [527, 12] width 47 height 24
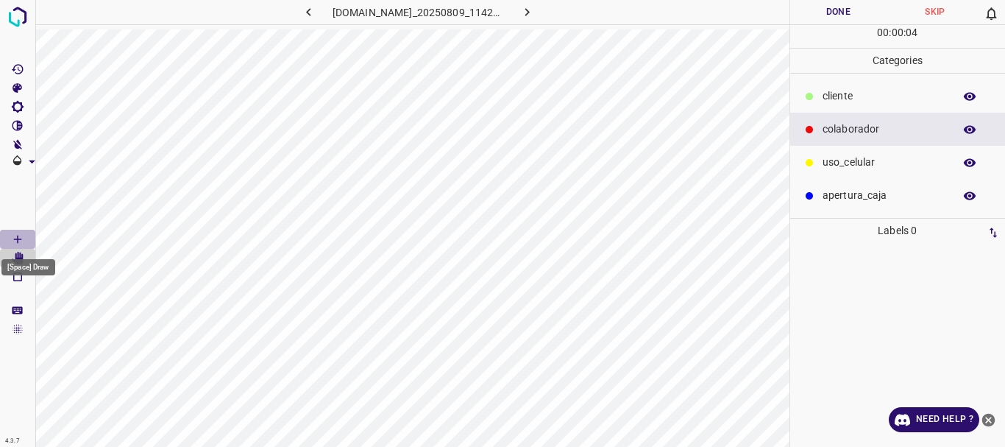
click at [16, 238] on icon "[Space] Draw" at bounding box center [17, 239] width 13 height 13
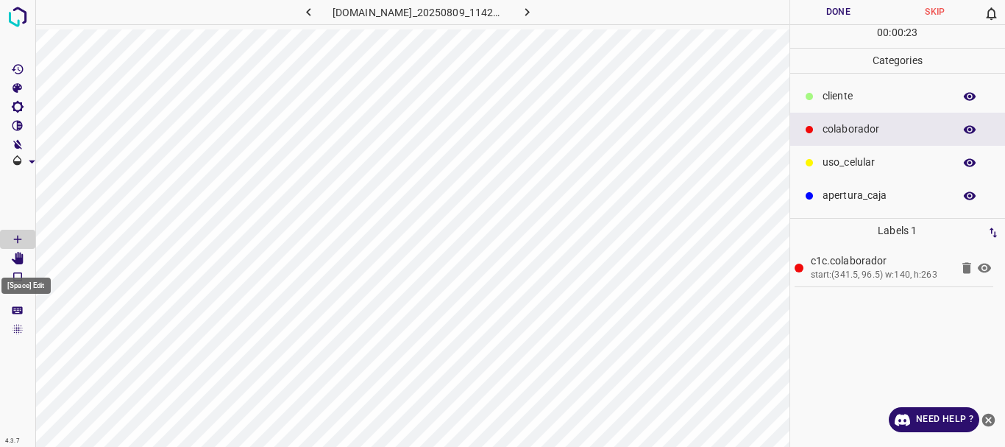
drag, startPoint x: 12, startPoint y: 260, endPoint x: 26, endPoint y: 256, distance: 14.5
click at [13, 259] on icon "[Space] Edit" at bounding box center [17, 258] width 13 height 13
click at [18, 237] on icon "[Space] Draw" at bounding box center [17, 239] width 13 height 13
click at [15, 256] on icon "[Space] Edit" at bounding box center [17, 258] width 13 height 13
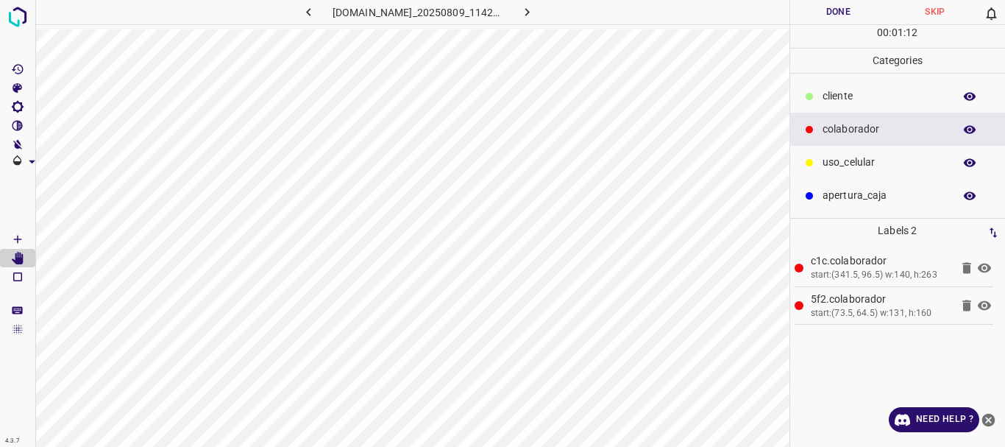
click at [989, 305] on icon at bounding box center [984, 306] width 13 height 10
click at [5, 239] on Draw"] "[Space] Draw" at bounding box center [17, 239] width 35 height 19
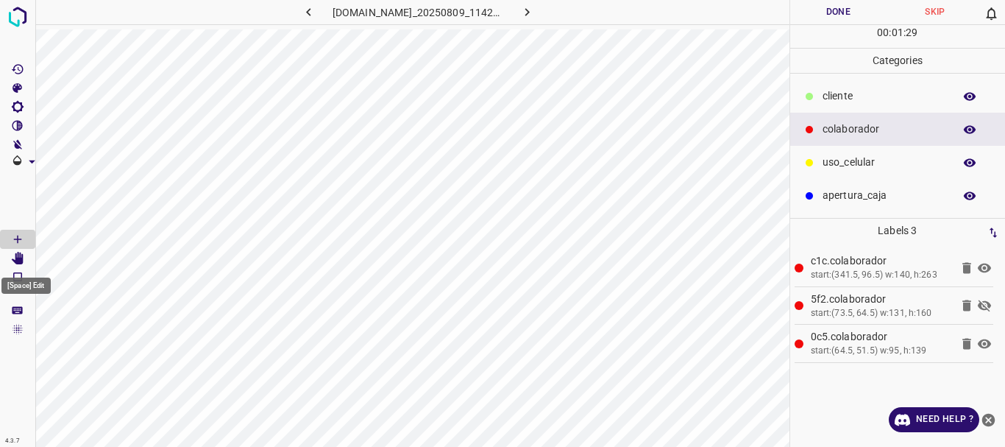
click at [21, 262] on icon "[Space] Edit" at bounding box center [18, 258] width 12 height 13
click at [986, 306] on icon at bounding box center [985, 306] width 18 height 18
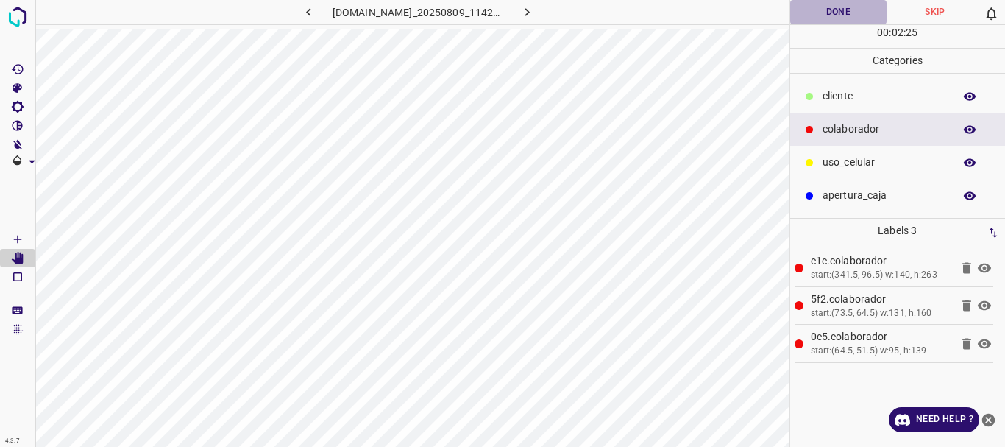
click at [828, 12] on button "Done" at bounding box center [839, 12] width 97 height 24
click at [535, 18] on icon "button" at bounding box center [527, 11] width 15 height 15
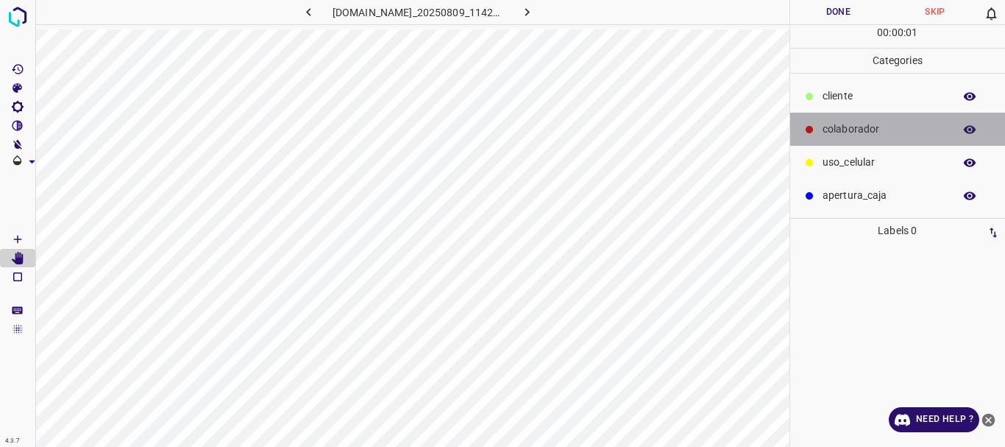
click at [845, 127] on p "colaborador" at bounding box center [885, 128] width 124 height 15
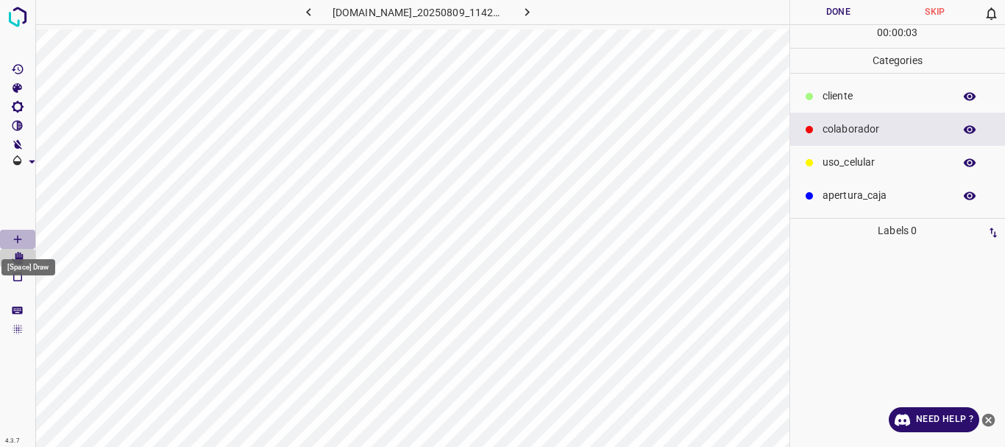
click at [22, 241] on icon "[Space] Draw" at bounding box center [17, 239] width 13 height 13
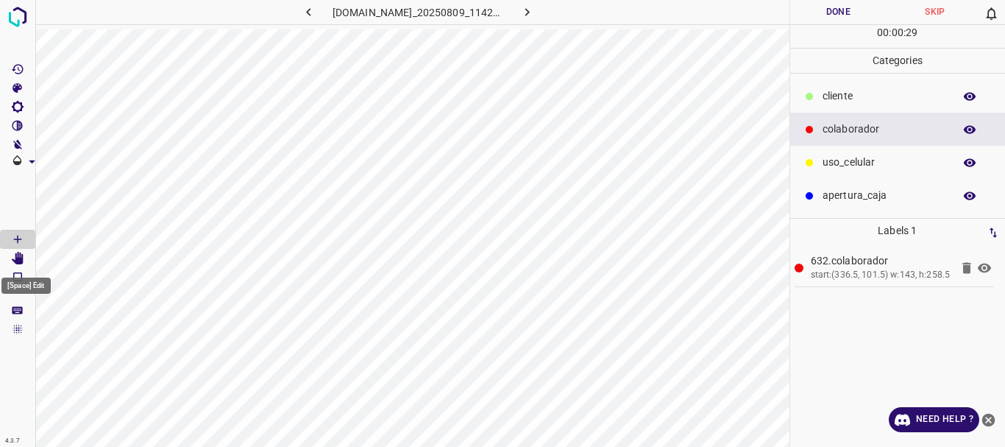
click at [22, 261] on icon "[Space] Edit" at bounding box center [18, 258] width 12 height 13
click at [17, 239] on icon "[Space] Draw" at bounding box center [17, 239] width 7 height 7
click at [23, 258] on icon "[Space] Edit" at bounding box center [18, 258] width 12 height 13
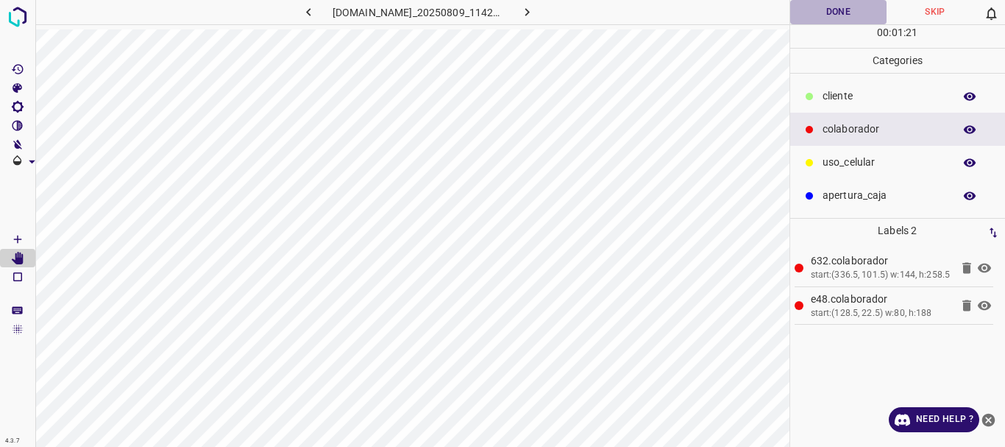
click at [838, 7] on button "Done" at bounding box center [839, 12] width 97 height 24
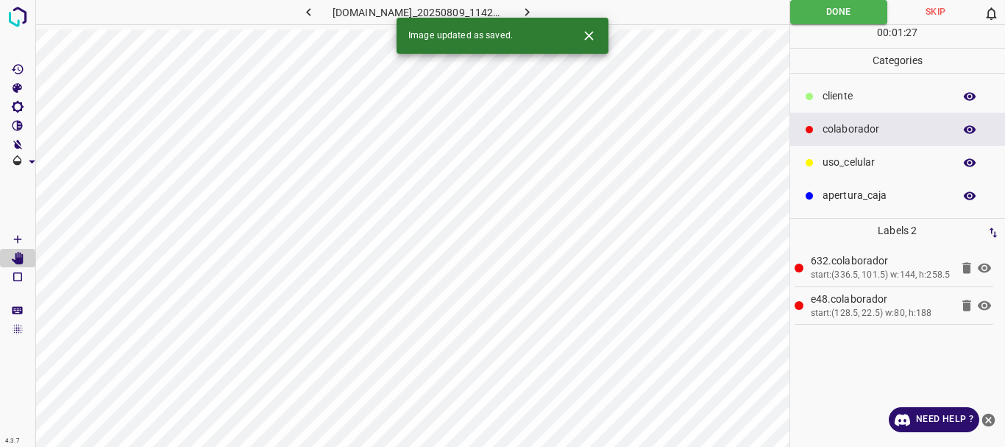
click at [534, 10] on icon "button" at bounding box center [527, 11] width 15 height 15
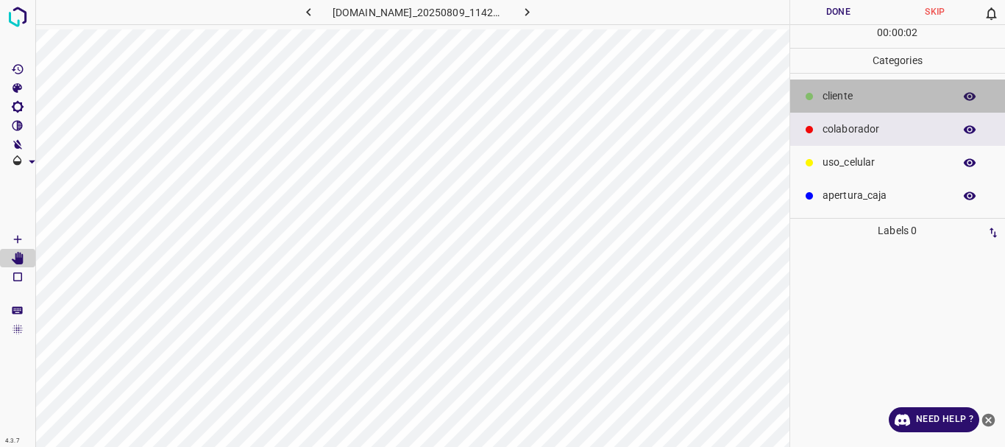
click at [848, 96] on p "​​cliente" at bounding box center [885, 95] width 124 height 15
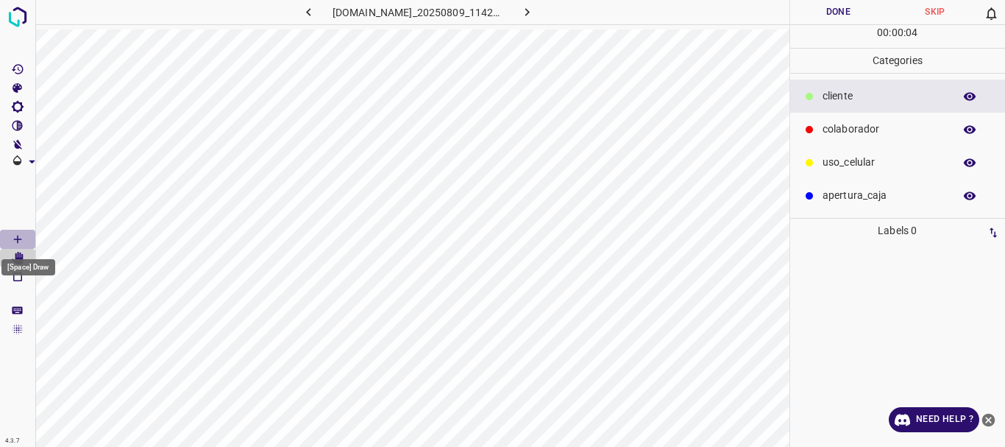
click at [14, 240] on icon "[Space] Draw" at bounding box center [17, 239] width 13 height 13
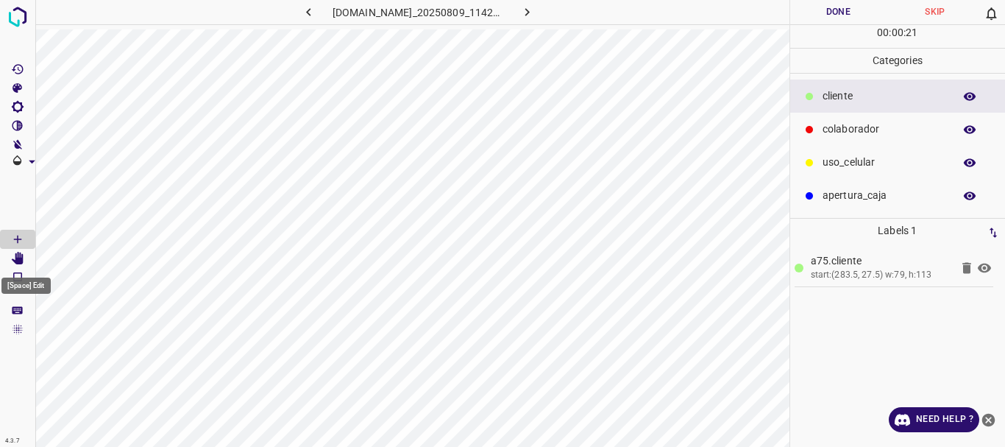
click at [15, 261] on icon "[Space] Edit" at bounding box center [18, 258] width 12 height 13
click at [834, 125] on p "colaborador" at bounding box center [885, 128] width 124 height 15
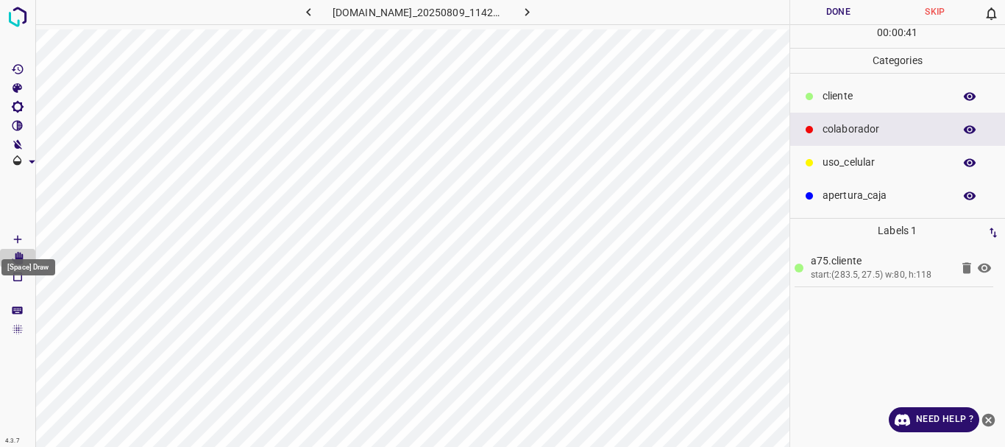
click at [13, 241] on icon "[Space] Draw" at bounding box center [17, 239] width 13 height 13
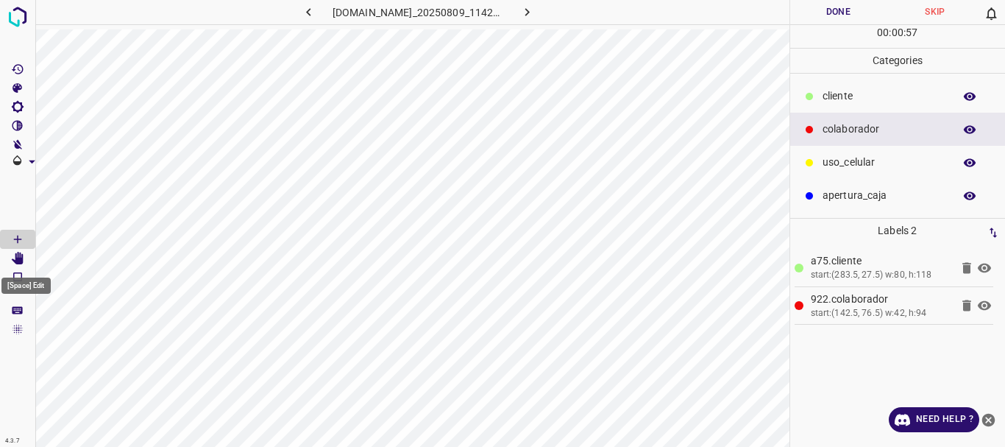
click at [23, 255] on icon "[Space] Edit" at bounding box center [18, 258] width 12 height 13
click at [989, 269] on icon at bounding box center [984, 268] width 13 height 10
click at [989, 269] on icon at bounding box center [984, 268] width 13 height 12
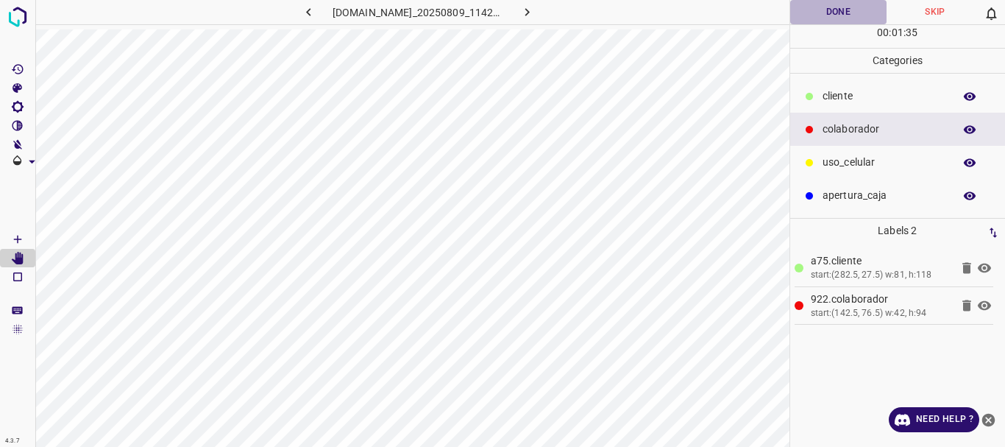
click at [846, 17] on button "Done" at bounding box center [839, 12] width 97 height 24
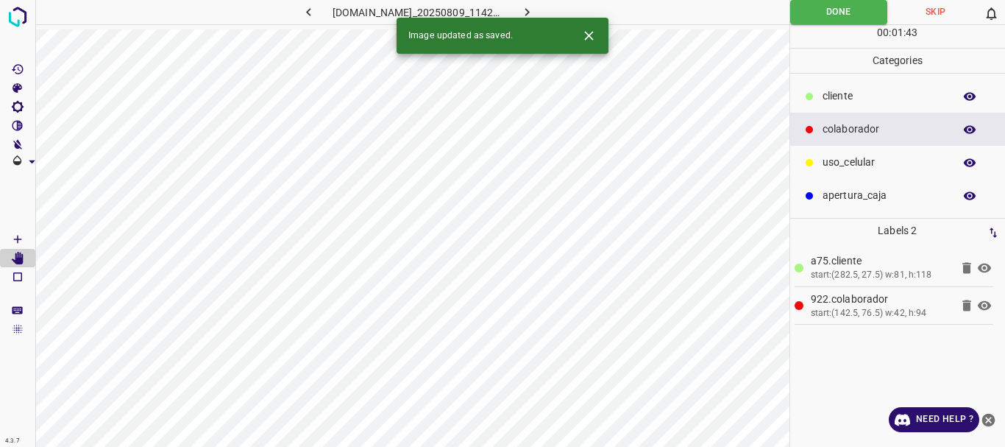
drag, startPoint x: 529, startPoint y: 4, endPoint x: 537, endPoint y: 31, distance: 27.5
click at [537, 31] on div "4.3.7 [DOMAIN_NAME]_20250809_114214_000000750.jpg Done Skip 0 00 : 01 : 43 Cate…" at bounding box center [502, 223] width 1005 height 447
click at [535, 5] on icon "button" at bounding box center [527, 11] width 15 height 15
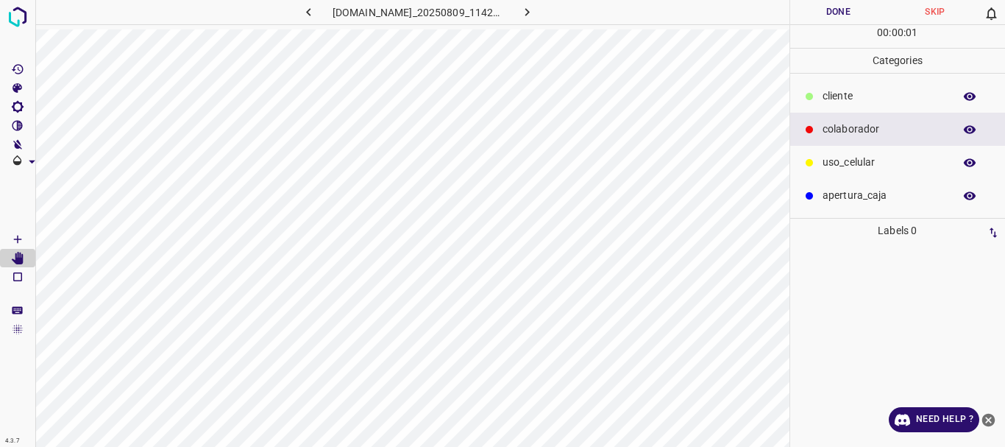
click at [830, 92] on p "​​cliente" at bounding box center [885, 95] width 124 height 15
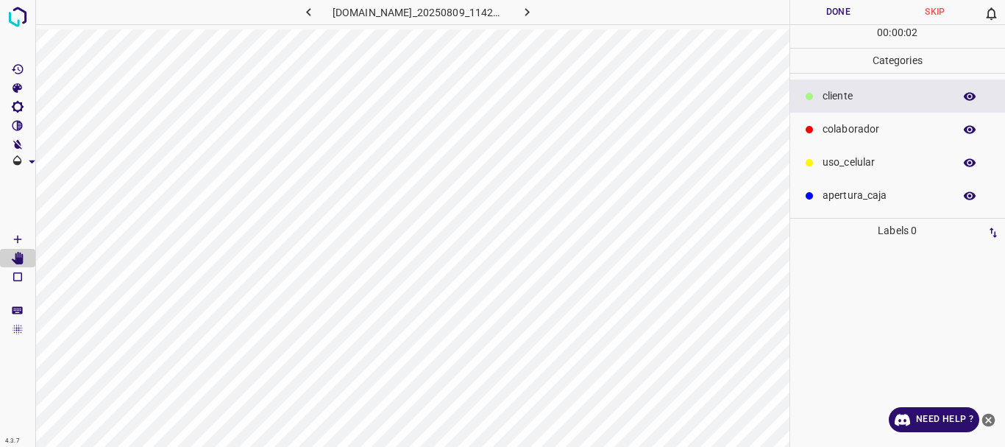
click at [13, 238] on icon "[Space] Draw" at bounding box center [17, 239] width 13 height 13
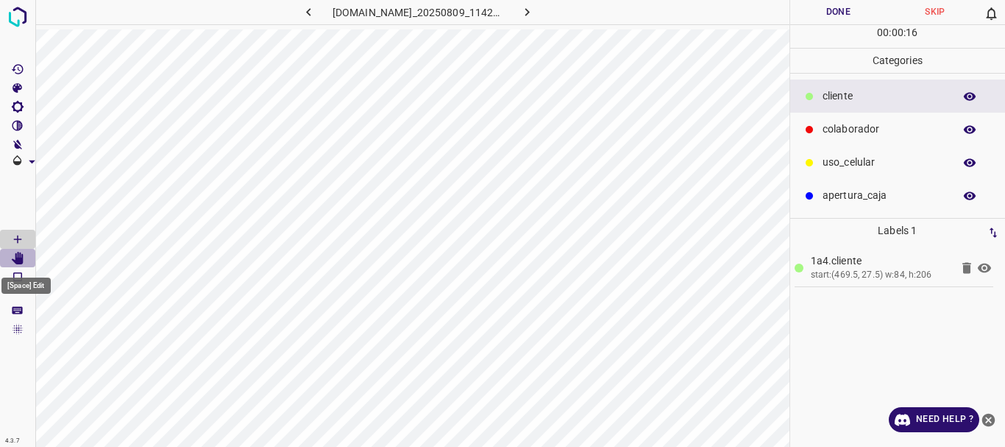
click at [24, 256] on Edit"] "[Space] Edit" at bounding box center [17, 258] width 35 height 19
click at [822, 18] on button "Done" at bounding box center [839, 12] width 97 height 24
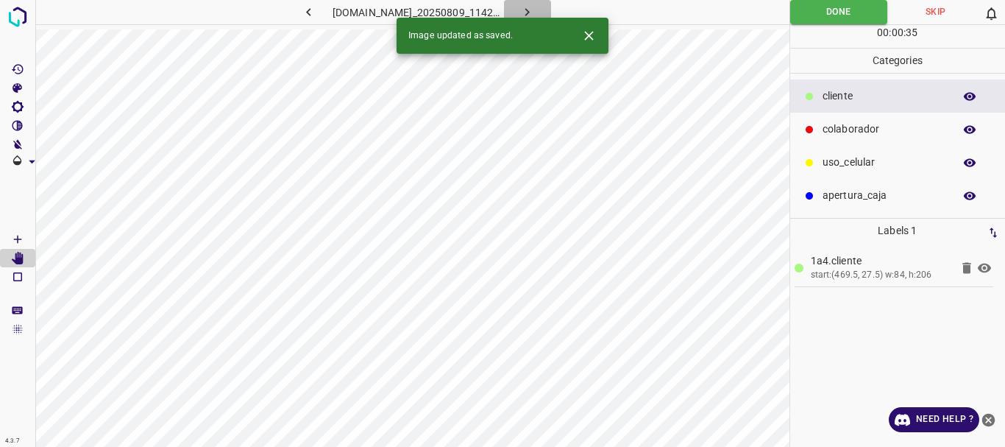
click at [528, 11] on icon "button" at bounding box center [527, 11] width 15 height 15
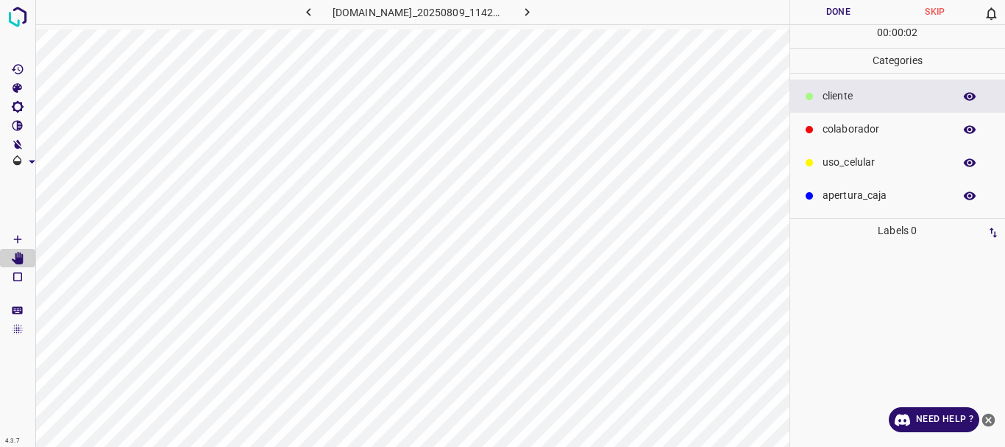
click at [855, 94] on p "​​cliente" at bounding box center [885, 95] width 124 height 15
click at [24, 234] on icon "[Space] Draw" at bounding box center [17, 239] width 13 height 13
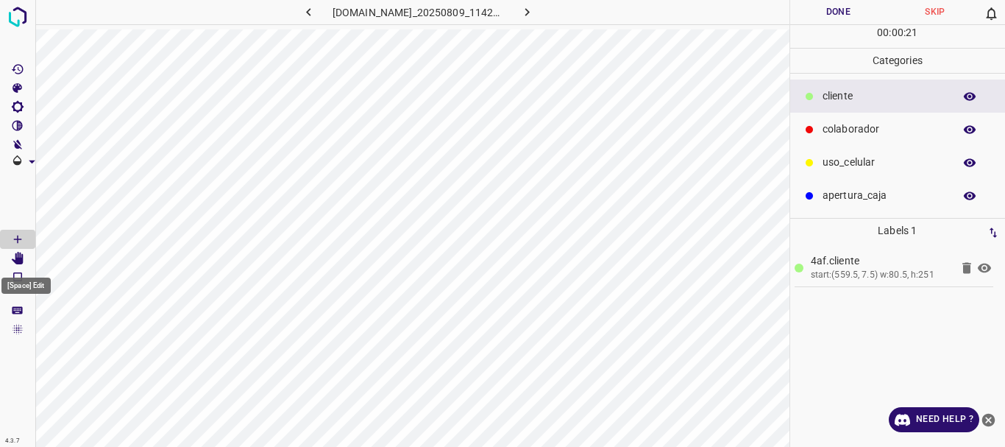
click at [13, 256] on icon "[Space] Edit" at bounding box center [17, 258] width 13 height 13
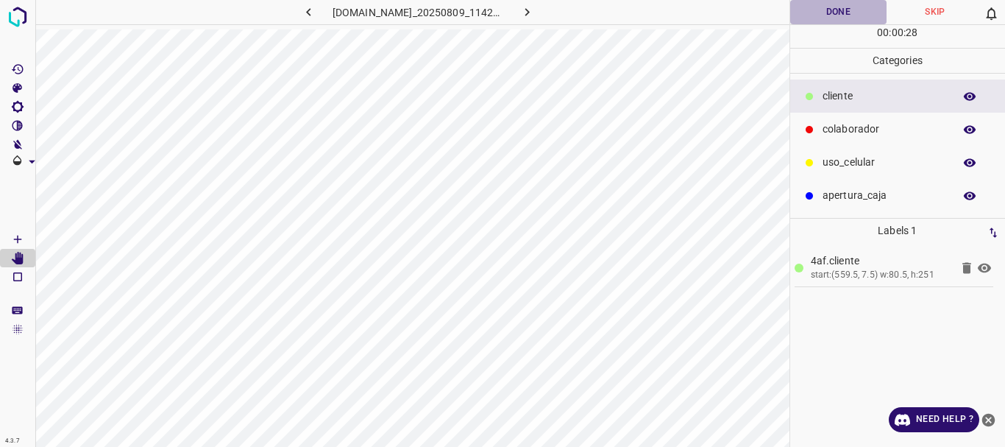
click at [838, 13] on button "Done" at bounding box center [839, 12] width 97 height 24
click at [535, 18] on icon "button" at bounding box center [527, 11] width 15 height 15
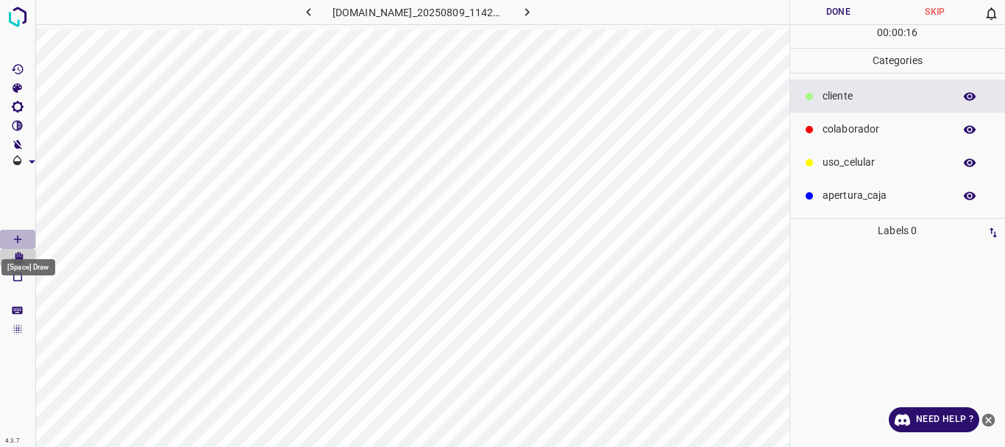
click at [23, 234] on icon "[Space] Draw" at bounding box center [17, 239] width 13 height 13
click at [857, 130] on p "colaborador" at bounding box center [885, 128] width 124 height 15
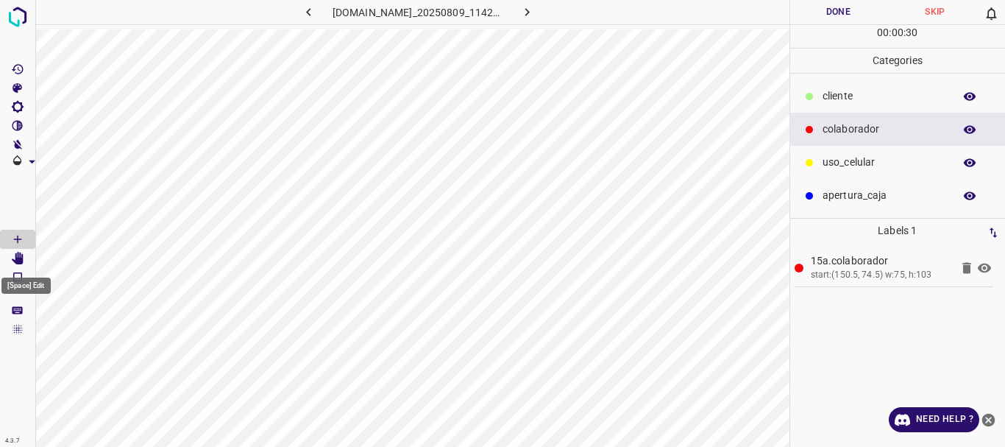
click at [18, 258] on icon "[Space] Edit" at bounding box center [18, 258] width 12 height 13
click at [840, 17] on button "Done" at bounding box center [839, 12] width 97 height 24
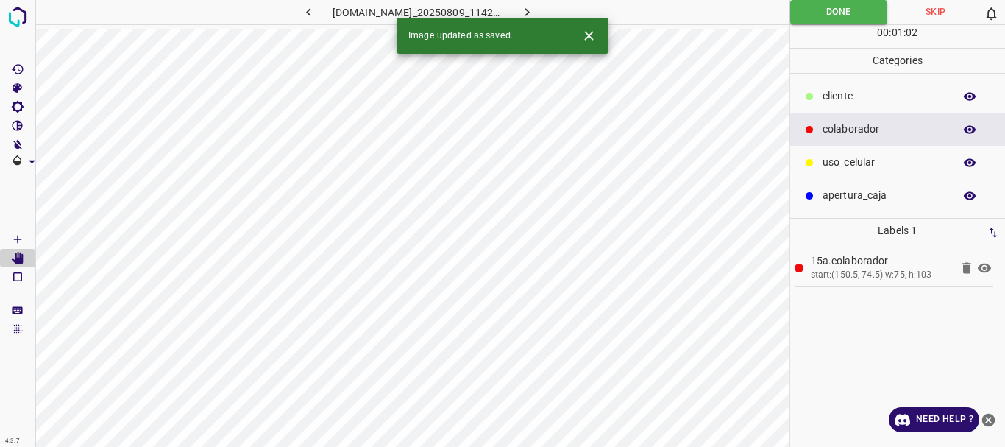
click at [535, 6] on icon "button" at bounding box center [527, 11] width 15 height 15
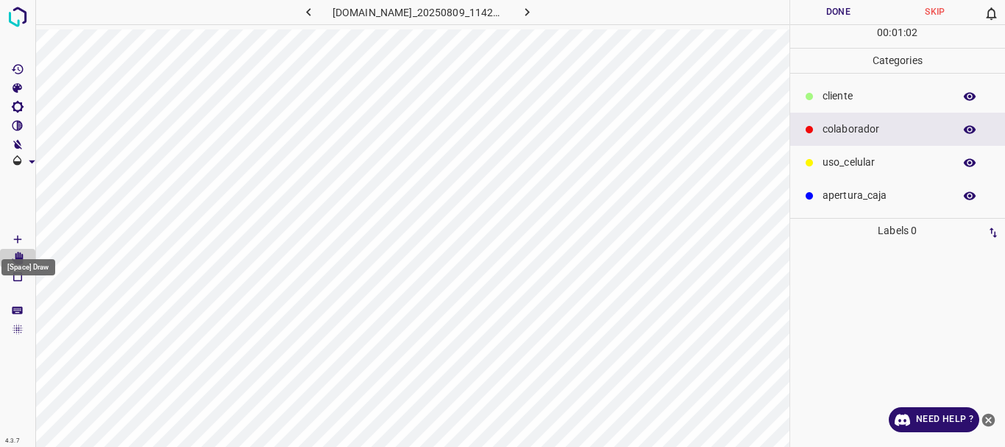
click at [28, 239] on Draw"] "[Space] Draw" at bounding box center [17, 239] width 35 height 19
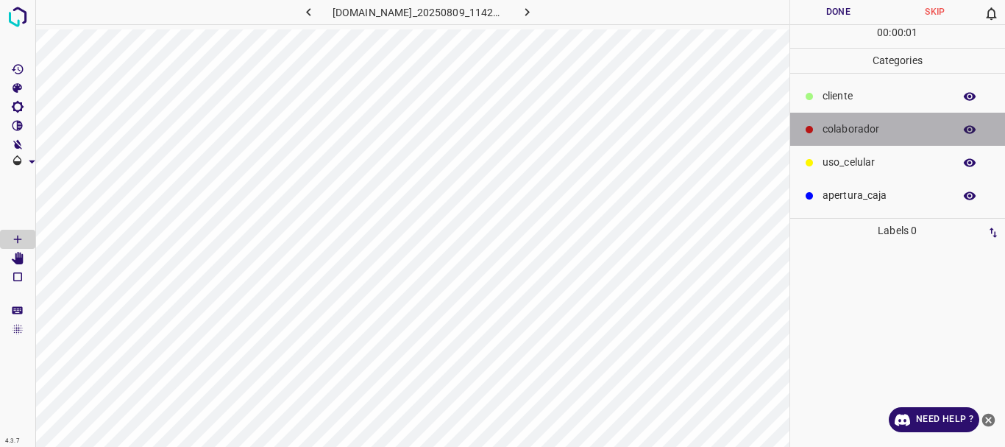
drag, startPoint x: 847, startPoint y: 133, endPoint x: 806, endPoint y: 140, distance: 41.7
click at [846, 132] on p "colaborador" at bounding box center [885, 128] width 124 height 15
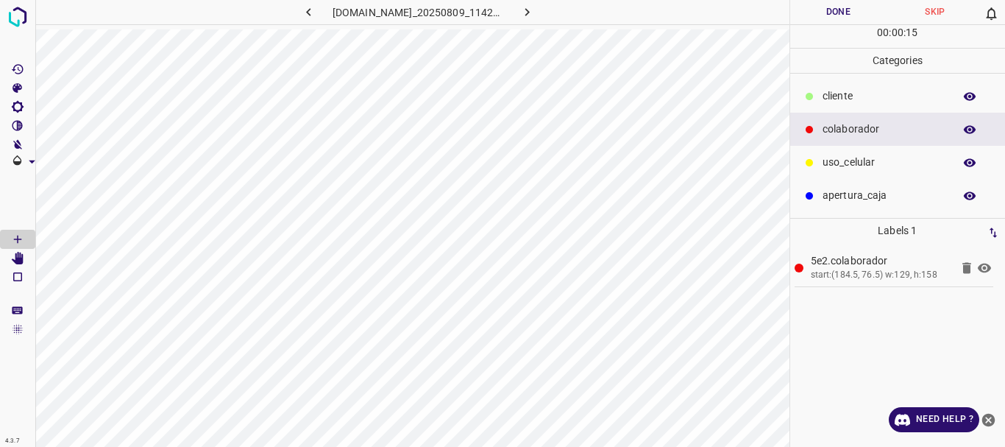
click at [24, 257] on icon "[Space] Edit" at bounding box center [18, 258] width 12 height 13
click at [837, 10] on button "Done" at bounding box center [839, 12] width 97 height 24
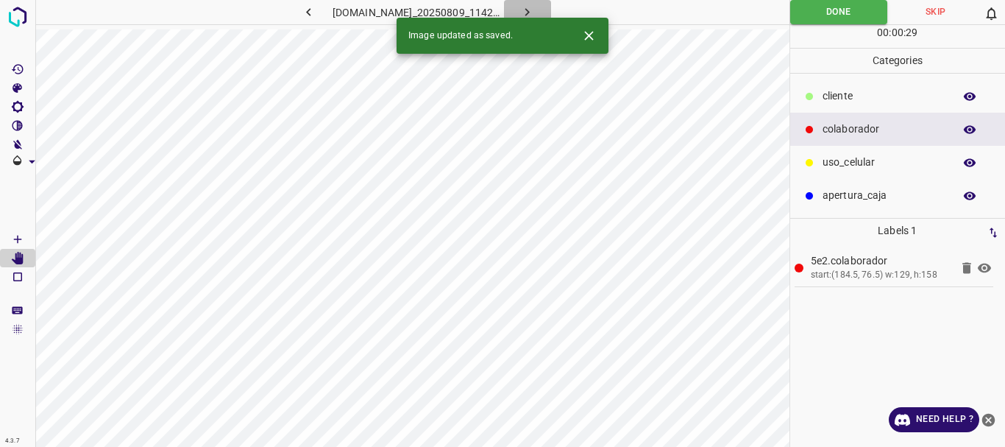
click at [530, 10] on icon "button" at bounding box center [528, 12] width 4 height 8
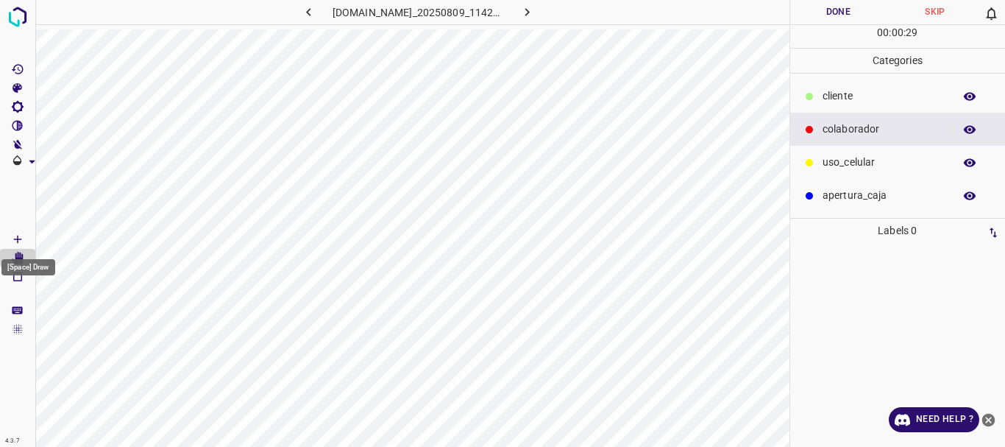
click at [8, 238] on Draw"] "[Space] Draw" at bounding box center [17, 239] width 35 height 19
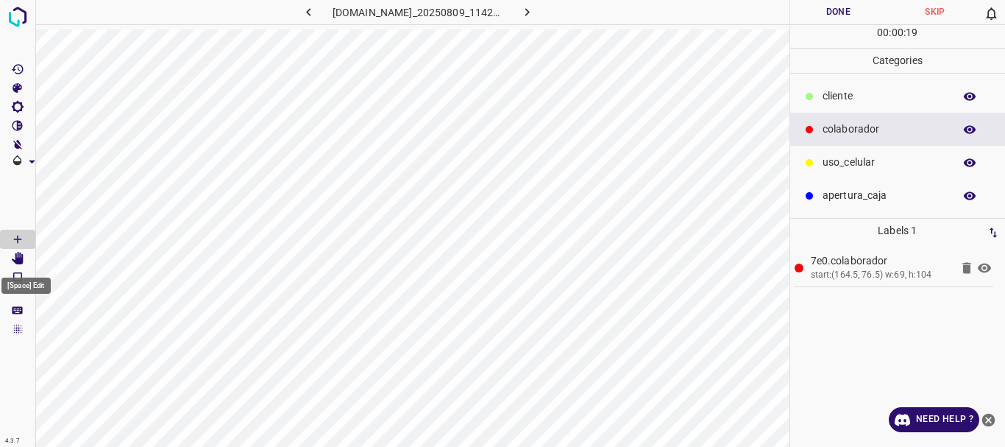
click at [10, 258] on Edit"] "[Space] Edit" at bounding box center [17, 258] width 35 height 19
click at [831, 14] on button "Done" at bounding box center [839, 12] width 97 height 24
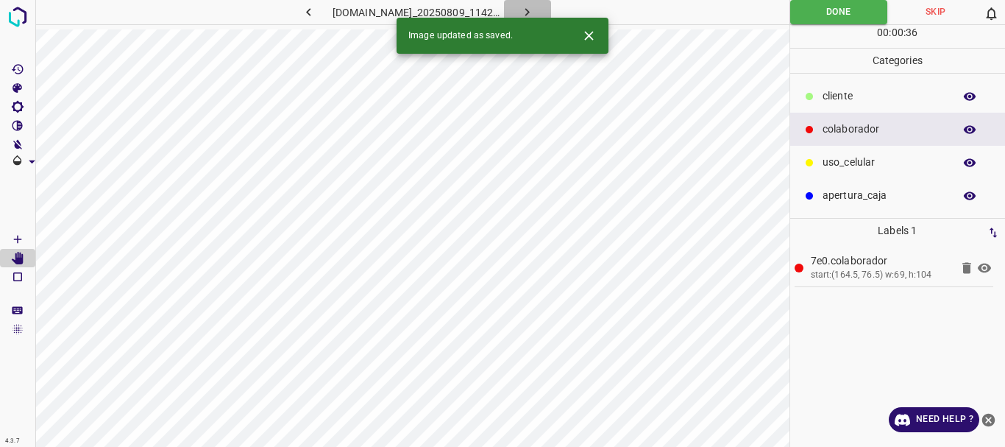
click at [531, 12] on icon "button" at bounding box center [527, 11] width 15 height 15
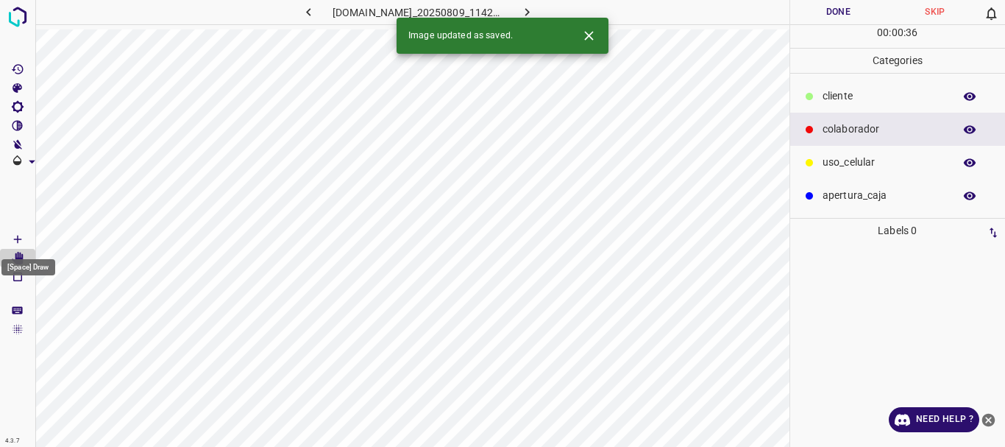
click at [14, 236] on icon "[Space] Draw" at bounding box center [17, 239] width 13 height 13
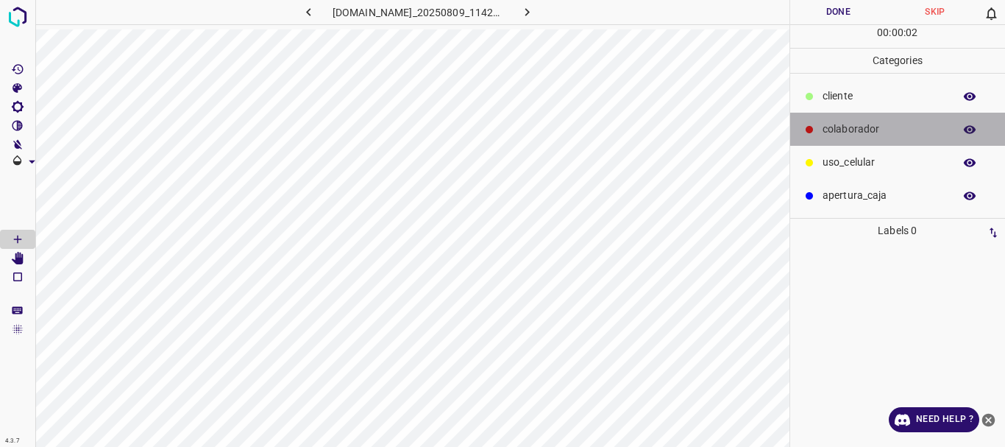
click at [841, 127] on p "colaborador" at bounding box center [885, 128] width 124 height 15
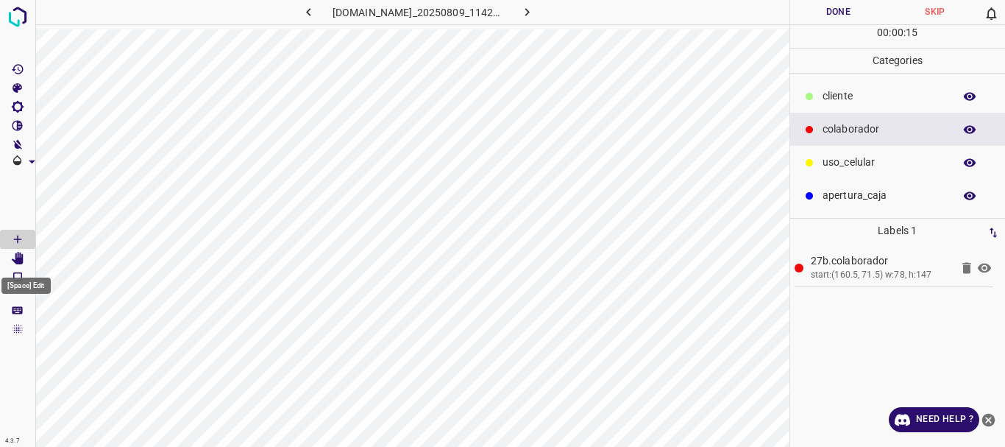
click at [15, 255] on icon "[Space] Edit" at bounding box center [17, 258] width 13 height 13
click at [848, 8] on button "Done" at bounding box center [839, 12] width 97 height 24
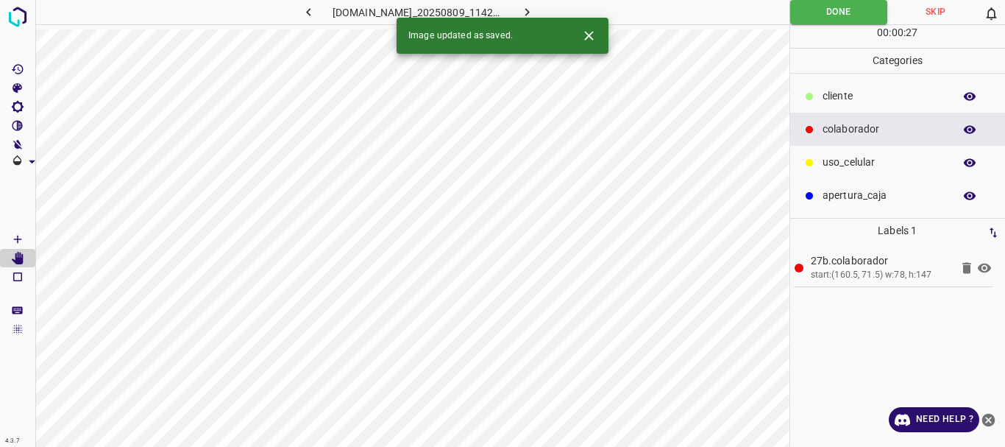
click at [535, 10] on icon "button" at bounding box center [527, 11] width 15 height 15
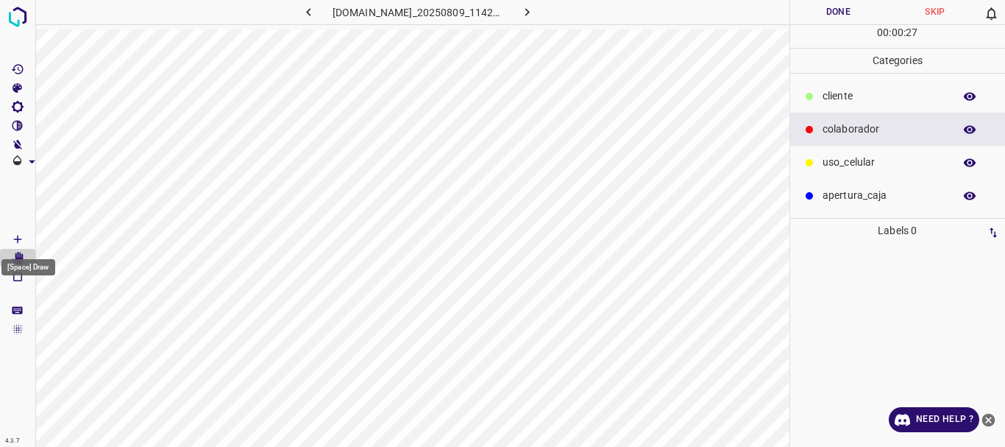
click at [11, 236] on icon "[Space] Draw" at bounding box center [17, 239] width 13 height 13
click at [832, 123] on p "colaborador" at bounding box center [885, 128] width 124 height 15
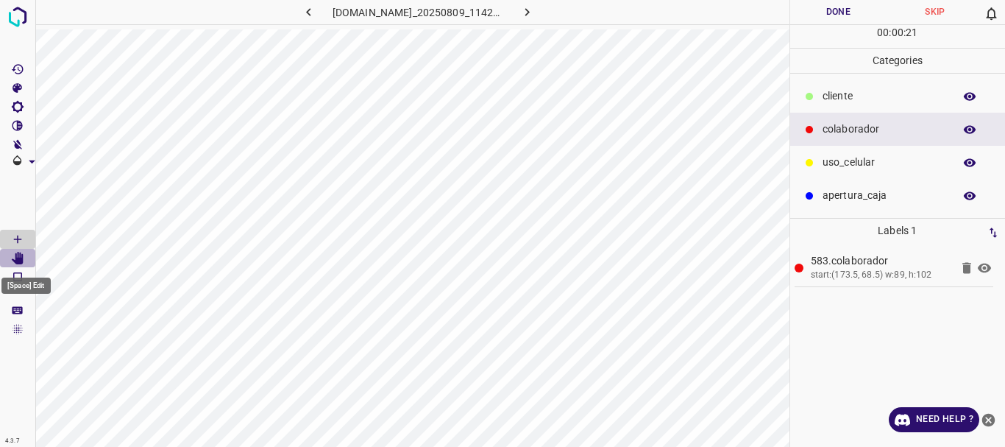
click at [12, 255] on icon "[Space] Edit" at bounding box center [17, 258] width 13 height 13
click at [823, 13] on button "Done" at bounding box center [839, 12] width 97 height 24
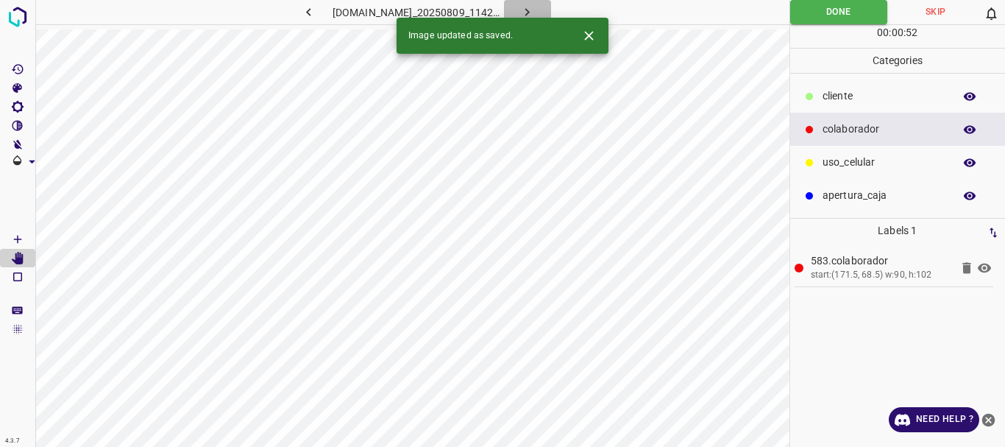
click at [535, 7] on icon "button" at bounding box center [527, 11] width 15 height 15
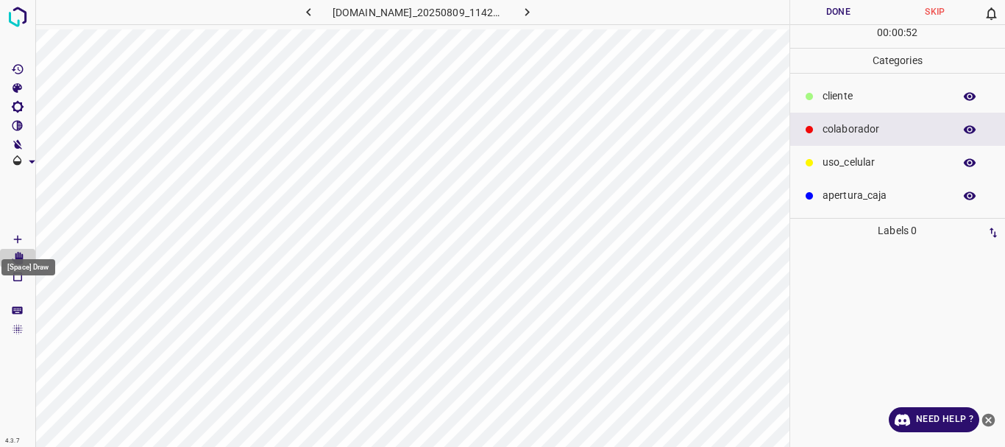
click at [14, 238] on icon "[Space] Draw" at bounding box center [17, 239] width 13 height 13
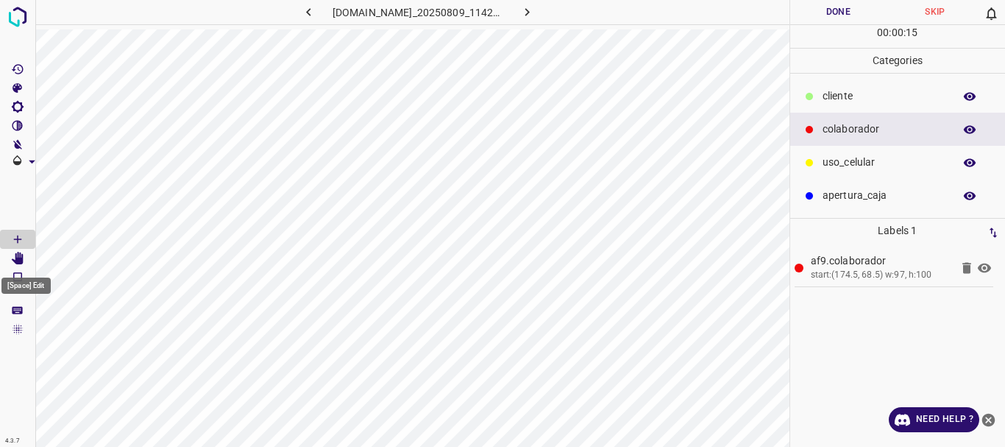
click at [13, 254] on icon "[Space] Edit" at bounding box center [17, 258] width 13 height 13
click at [827, 13] on button "Done" at bounding box center [839, 12] width 97 height 24
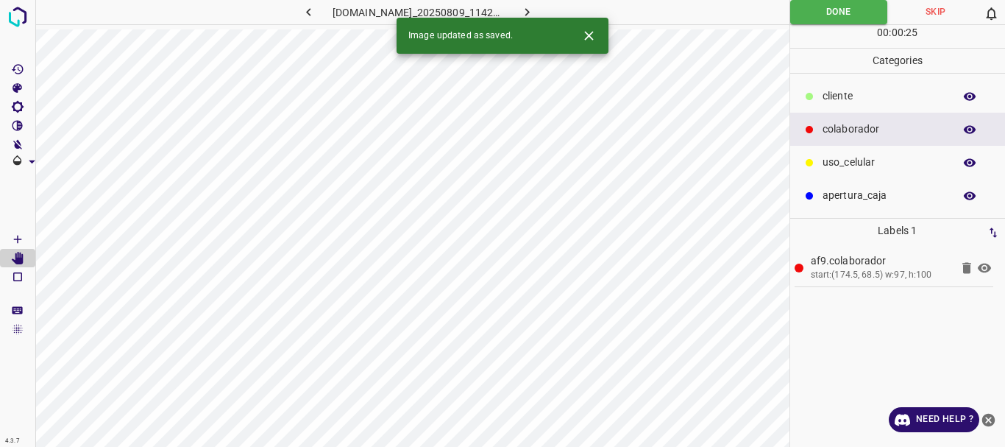
click at [535, 5] on icon "button" at bounding box center [527, 11] width 15 height 15
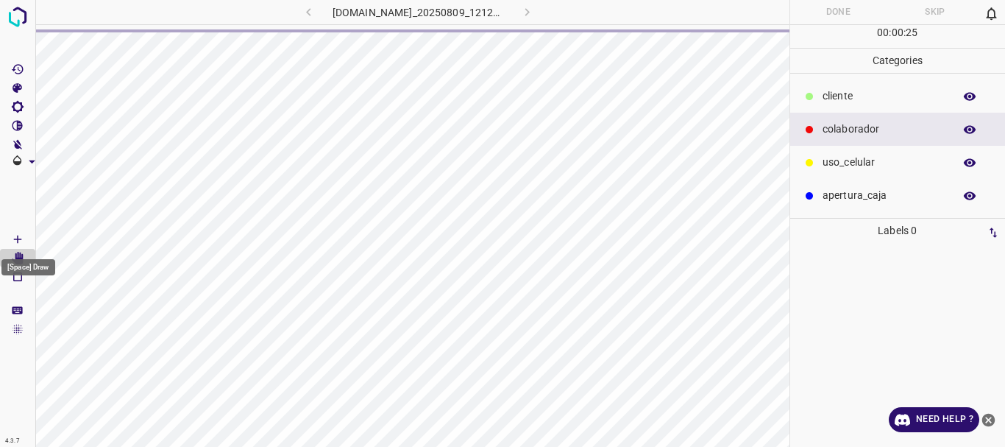
click at [26, 239] on Draw"] "[Space] Draw" at bounding box center [17, 239] width 35 height 19
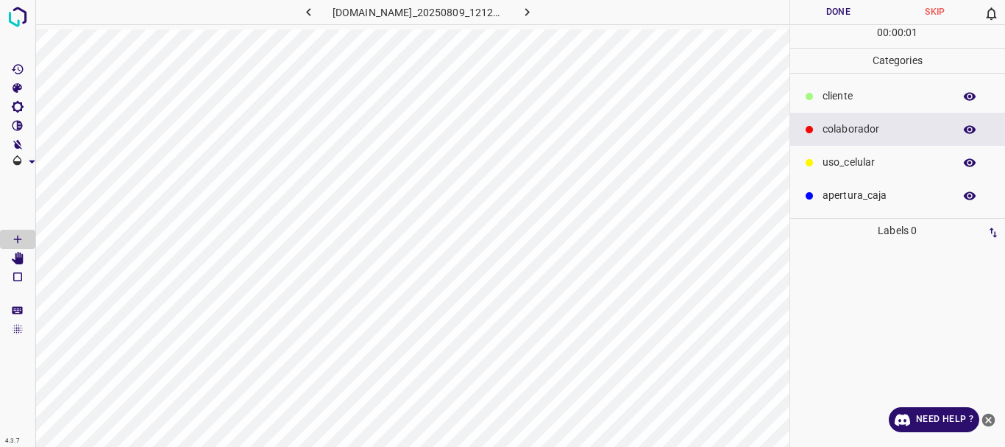
click at [846, 135] on p "colaborador" at bounding box center [885, 128] width 124 height 15
click at [16, 260] on icon "[Space] Edit" at bounding box center [18, 258] width 12 height 13
click at [20, 240] on icon "[Space] Draw" at bounding box center [17, 239] width 13 height 13
click at [987, 265] on icon at bounding box center [984, 268] width 13 height 10
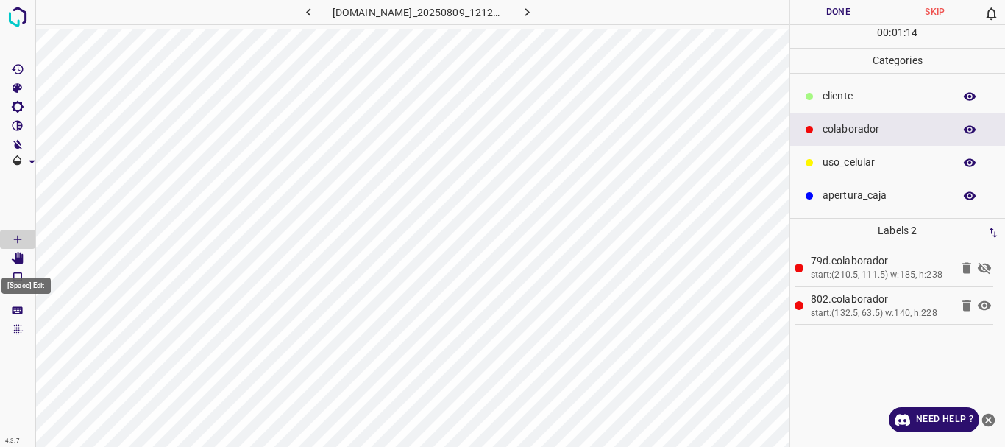
click at [26, 253] on Edit"] "[Space] Edit" at bounding box center [17, 258] width 35 height 19
click at [984, 268] on icon at bounding box center [984, 268] width 13 height 12
click at [832, 14] on button "Done" at bounding box center [839, 12] width 97 height 24
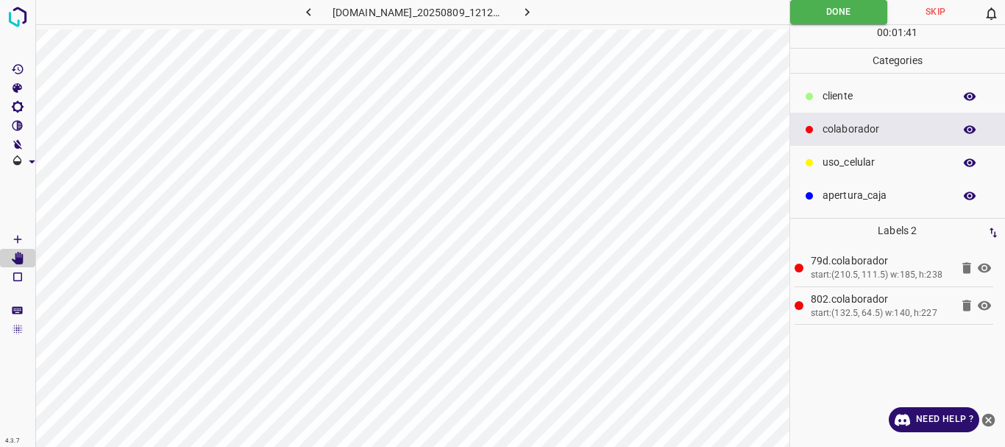
click at [535, 15] on icon "button" at bounding box center [527, 11] width 15 height 15
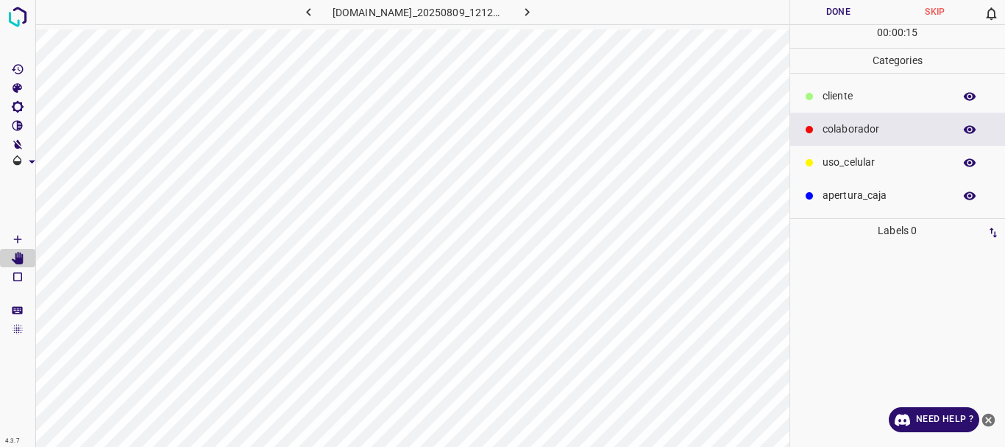
click at [843, 128] on p "colaborador" at bounding box center [885, 128] width 124 height 15
click at [14, 236] on icon "[Space] Draw" at bounding box center [17, 239] width 13 height 13
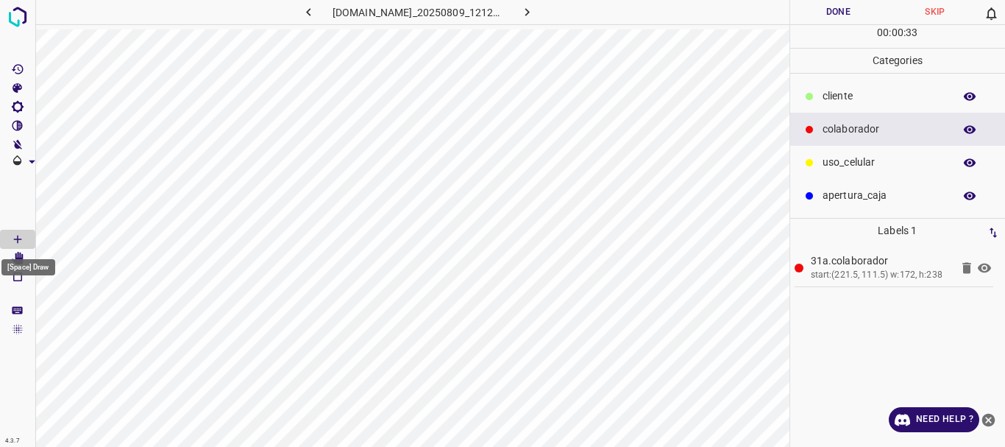
click at [18, 259] on div "[Space] Draw" at bounding box center [28, 267] width 54 height 16
click at [22, 252] on div "[Space] Draw" at bounding box center [28, 263] width 57 height 28
click at [20, 258] on icon "[Space] Edit" at bounding box center [18, 258] width 12 height 13
click at [12, 238] on icon "[Space] Draw" at bounding box center [17, 239] width 13 height 13
click at [985, 266] on icon at bounding box center [984, 268] width 13 height 10
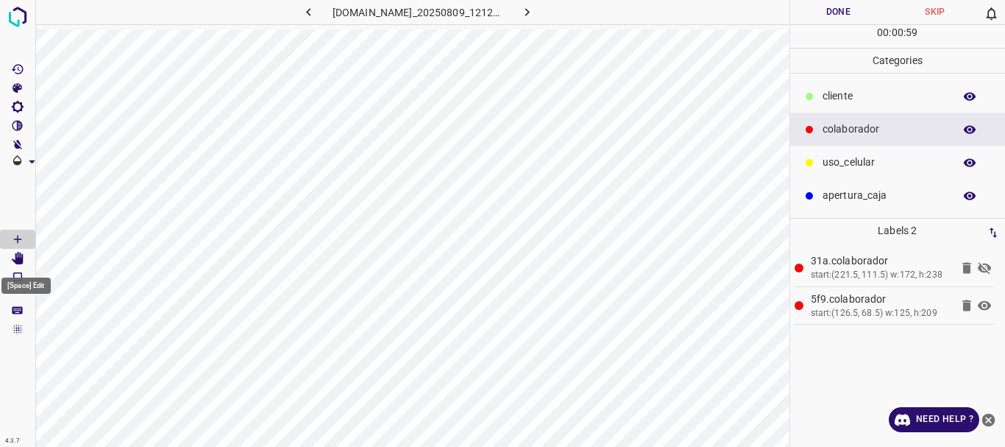
click at [17, 258] on icon "[Space] Edit" at bounding box center [18, 258] width 12 height 13
click at [984, 266] on icon at bounding box center [985, 268] width 18 height 18
click at [20, 243] on icon "[Space] Draw" at bounding box center [17, 239] width 13 height 13
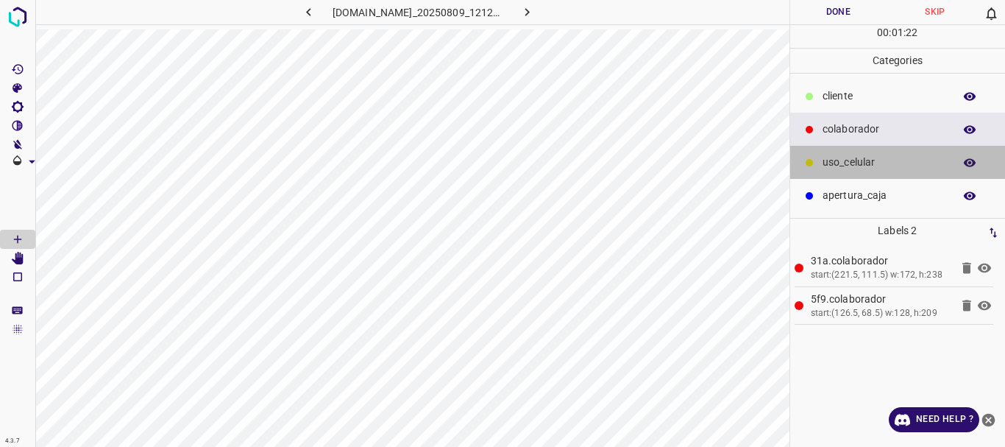
click at [860, 171] on div "uso_celular" at bounding box center [899, 162] width 216 height 33
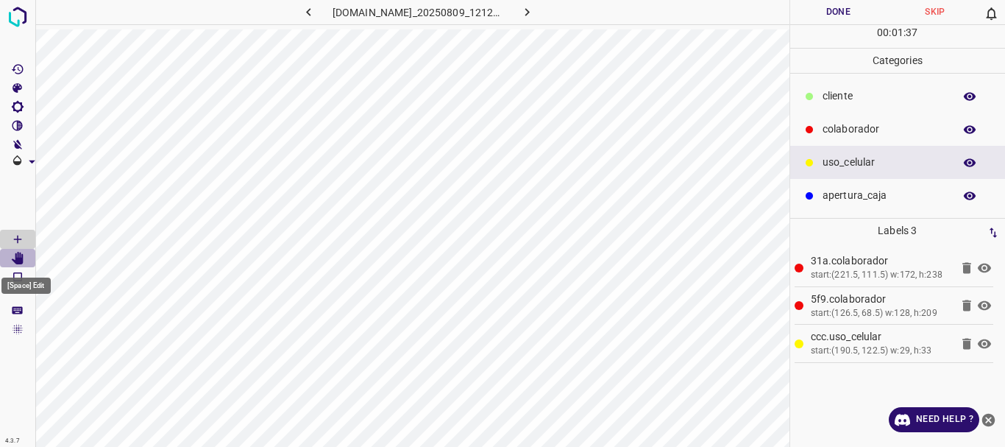
click at [27, 255] on Edit"] "[Space] Edit" at bounding box center [17, 258] width 35 height 19
click at [838, 17] on button "Done" at bounding box center [839, 12] width 97 height 24
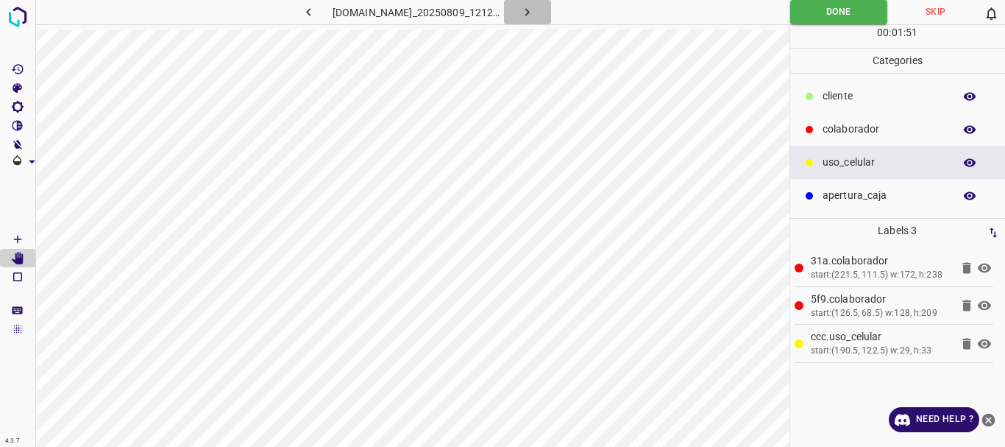
click at [535, 9] on icon "button" at bounding box center [527, 11] width 15 height 15
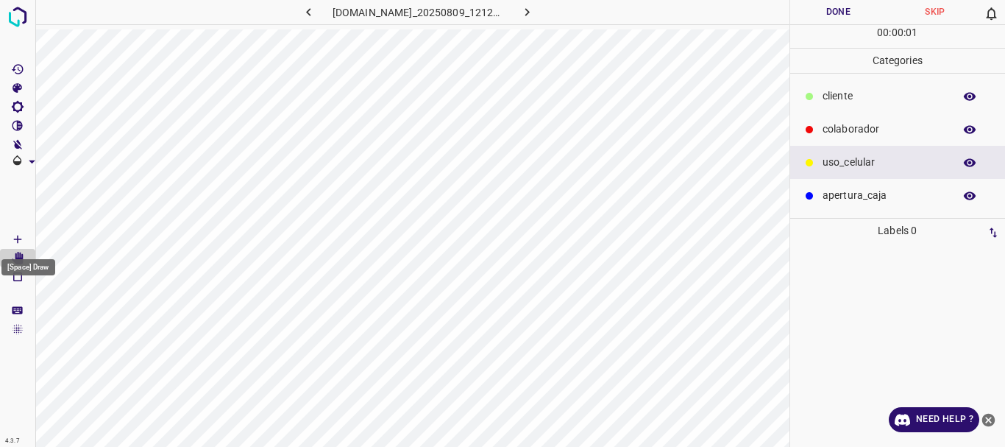
click at [25, 238] on Draw"] "[Space] Draw" at bounding box center [17, 239] width 35 height 19
click at [835, 130] on p "colaborador" at bounding box center [885, 128] width 124 height 15
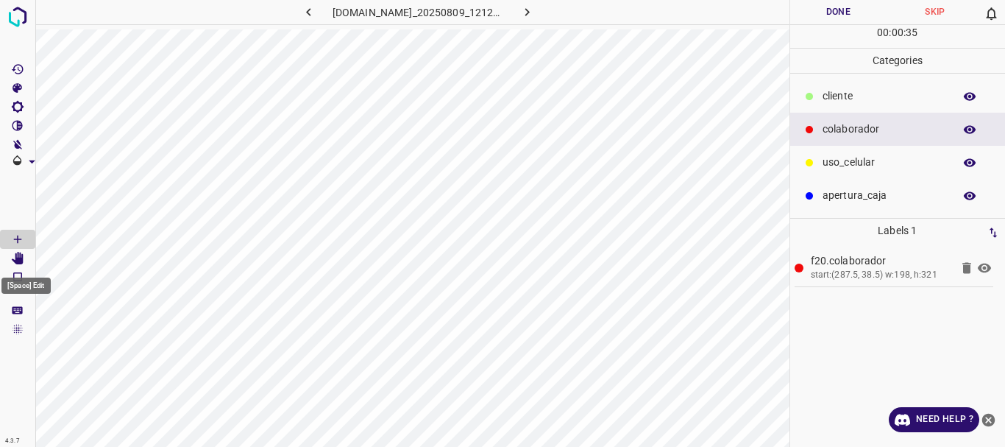
click at [21, 250] on Edit"] "[Space] Edit" at bounding box center [17, 258] width 35 height 19
click at [5, 240] on Draw"] "[Space] Draw" at bounding box center [17, 239] width 35 height 19
click at [989, 266] on icon at bounding box center [984, 268] width 13 height 10
click at [21, 258] on icon "[Space] Edit" at bounding box center [18, 258] width 12 height 13
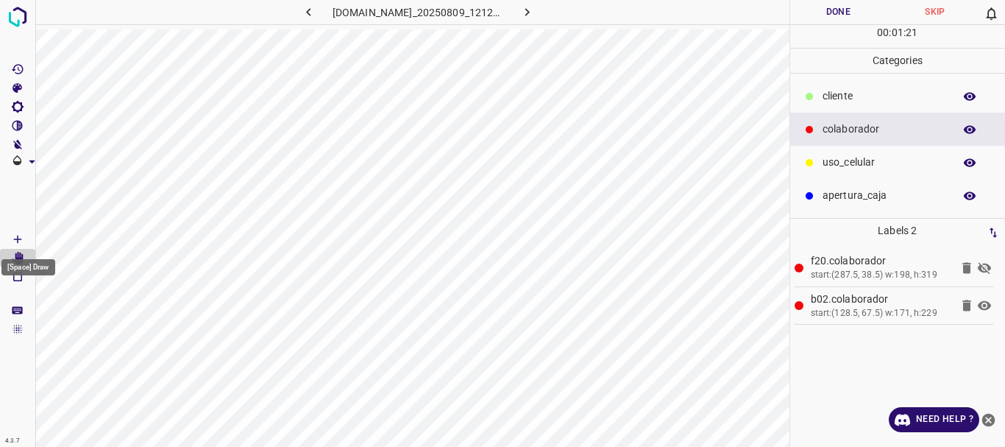
click at [10, 238] on Draw"] "[Space] Draw" at bounding box center [17, 239] width 35 height 19
click at [855, 163] on p "uso_celular" at bounding box center [885, 162] width 124 height 15
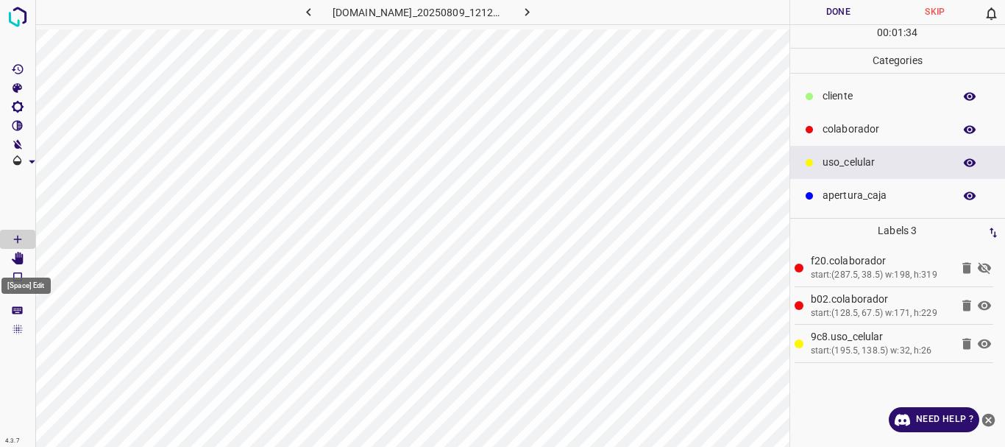
click at [24, 258] on Edit"] "[Space] Edit" at bounding box center [17, 258] width 35 height 19
click at [982, 262] on icon at bounding box center [985, 268] width 18 height 18
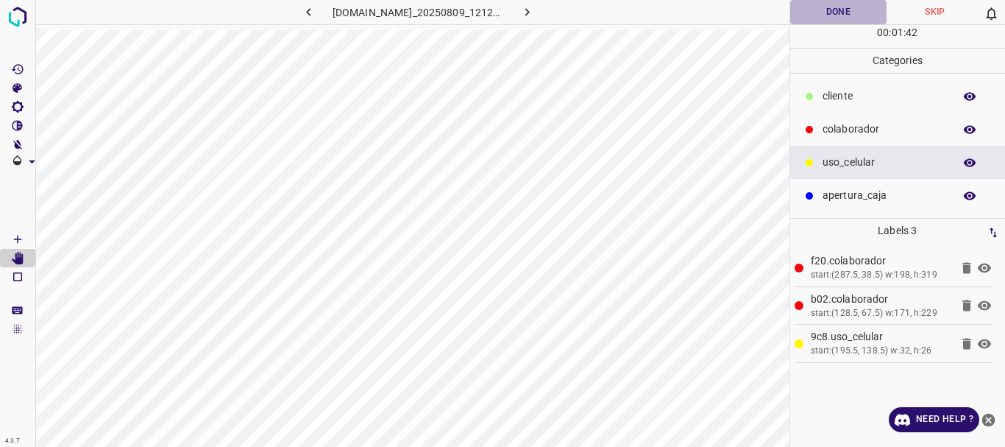
click at [832, 13] on button "Done" at bounding box center [839, 12] width 97 height 24
click at [531, 6] on icon "button" at bounding box center [527, 11] width 15 height 15
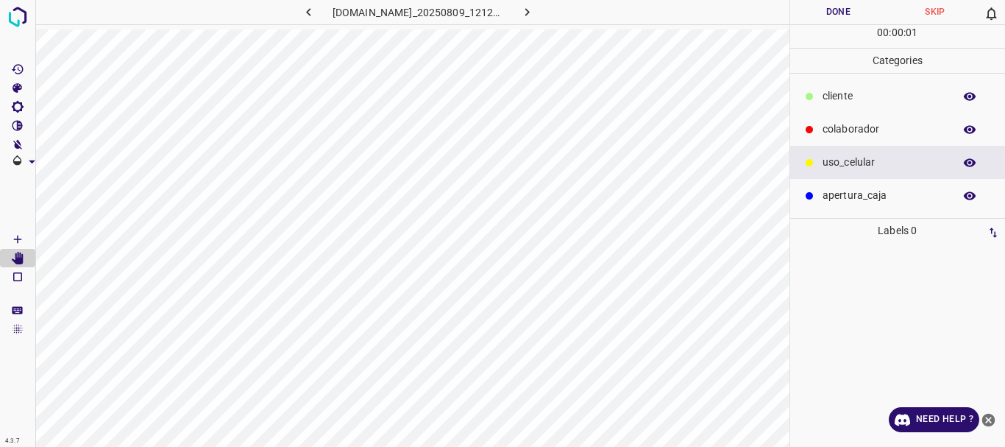
click at [858, 141] on div "colaborador" at bounding box center [899, 129] width 216 height 33
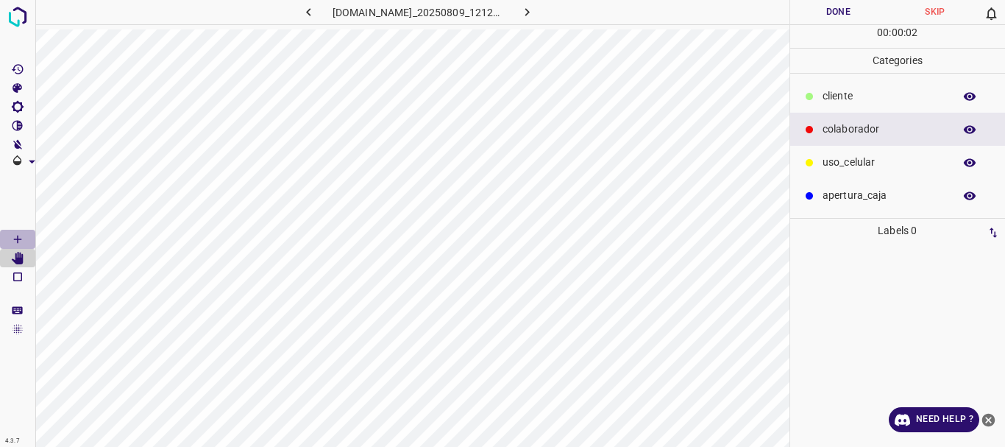
click at [18, 236] on icon "[Space] Draw" at bounding box center [17, 239] width 7 height 7
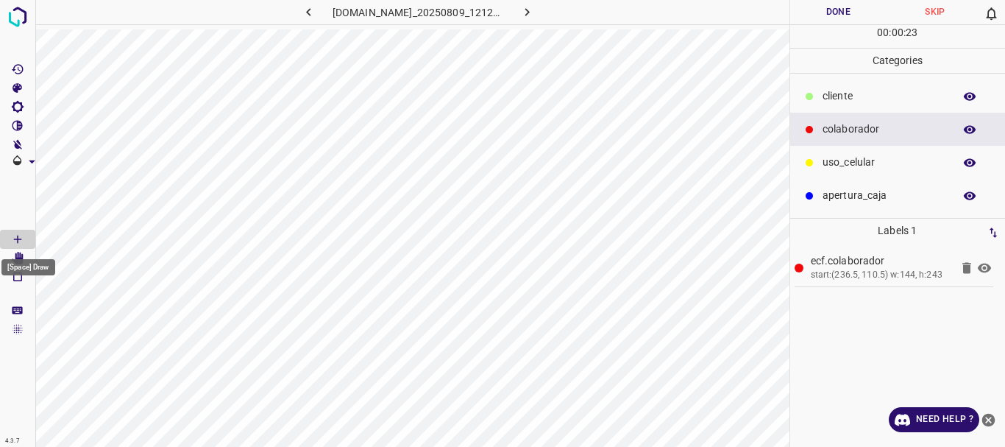
click at [19, 252] on div "[Space] Draw" at bounding box center [28, 263] width 57 height 28
click at [969, 308] on icon at bounding box center [967, 305] width 9 height 11
click at [16, 256] on icon "[Space] Edit" at bounding box center [18, 258] width 12 height 13
drag, startPoint x: 983, startPoint y: 269, endPoint x: 886, endPoint y: 267, distance: 97.2
click at [983, 269] on icon at bounding box center [985, 268] width 18 height 18
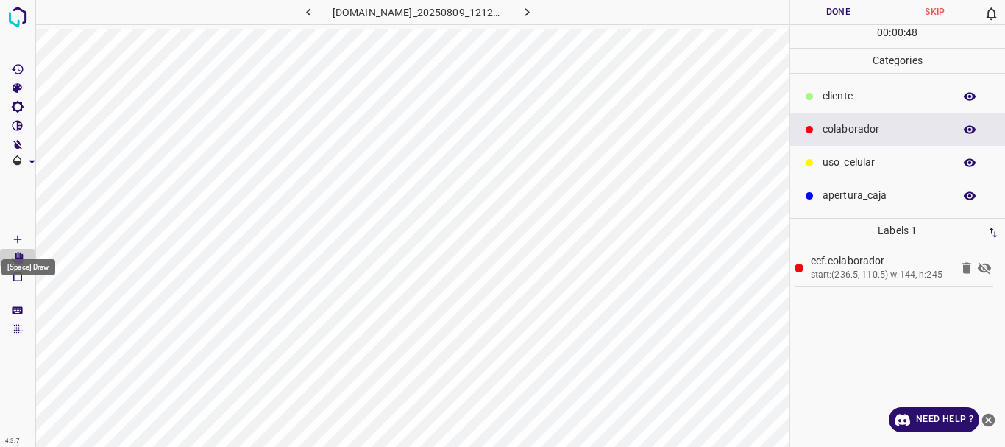
click at [20, 238] on icon "[Space] Draw" at bounding box center [17, 239] width 13 height 13
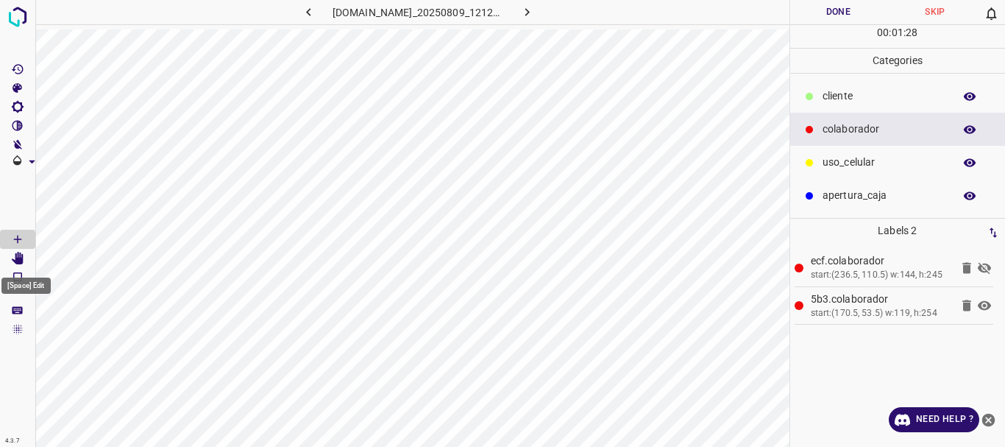
click at [24, 258] on icon "[Space] Edit" at bounding box center [18, 258] width 12 height 13
click at [988, 265] on icon at bounding box center [984, 268] width 13 height 12
click at [841, 13] on button "Done" at bounding box center [839, 12] width 97 height 24
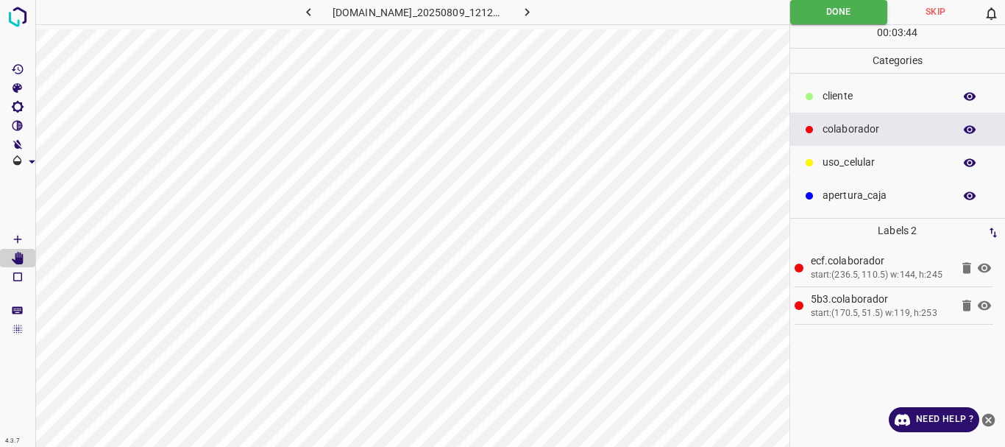
click at [535, 12] on icon "button" at bounding box center [527, 11] width 15 height 15
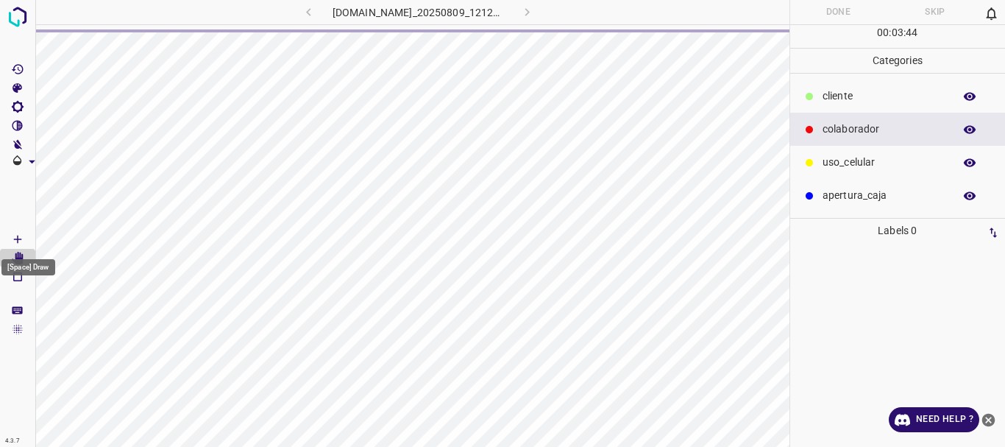
click at [13, 238] on icon "[Space] Draw" at bounding box center [17, 239] width 13 height 13
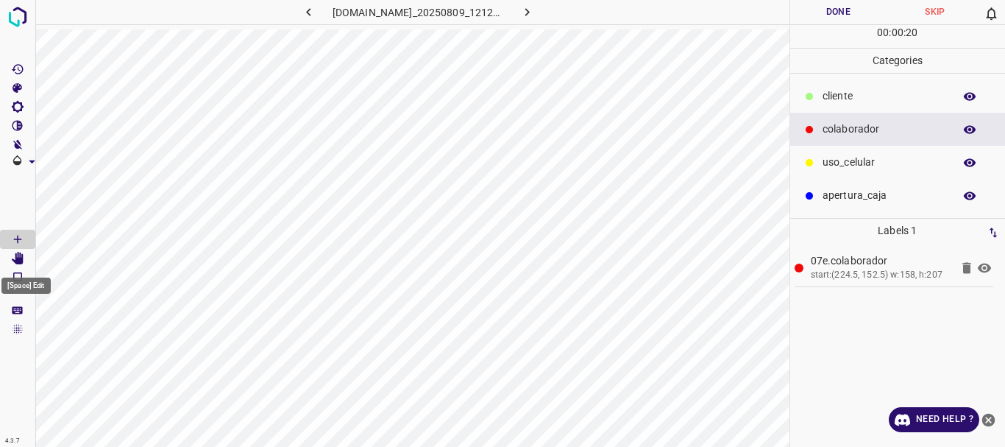
click at [19, 252] on icon "[Space] Edit" at bounding box center [18, 258] width 12 height 13
click at [13, 238] on icon "[Space] Draw" at bounding box center [17, 239] width 13 height 13
click at [17, 262] on icon "[Space] Edit" at bounding box center [18, 258] width 12 height 13
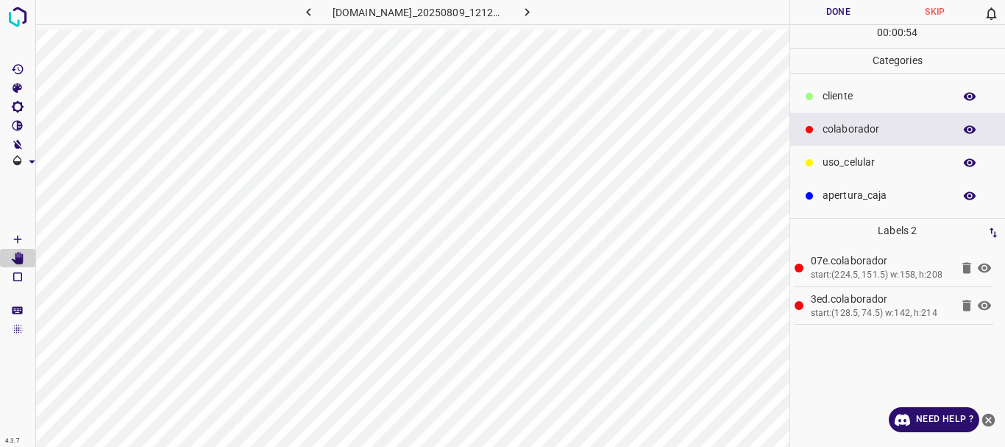
click at [985, 271] on icon at bounding box center [985, 268] width 18 height 18
click at [982, 268] on icon at bounding box center [985, 268] width 18 height 18
click at [846, 21] on button "Done" at bounding box center [839, 12] width 97 height 24
click at [534, 7] on icon "button" at bounding box center [527, 11] width 15 height 15
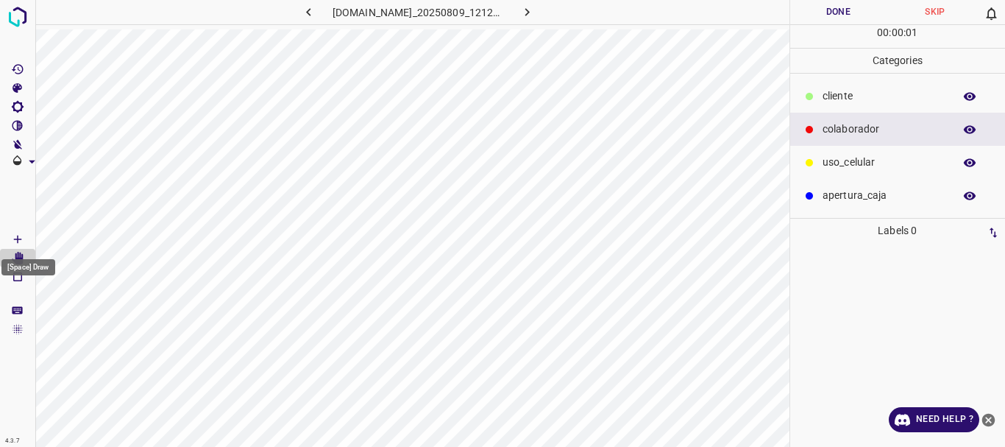
click at [16, 240] on icon "[Space] Draw" at bounding box center [17, 239] width 13 height 13
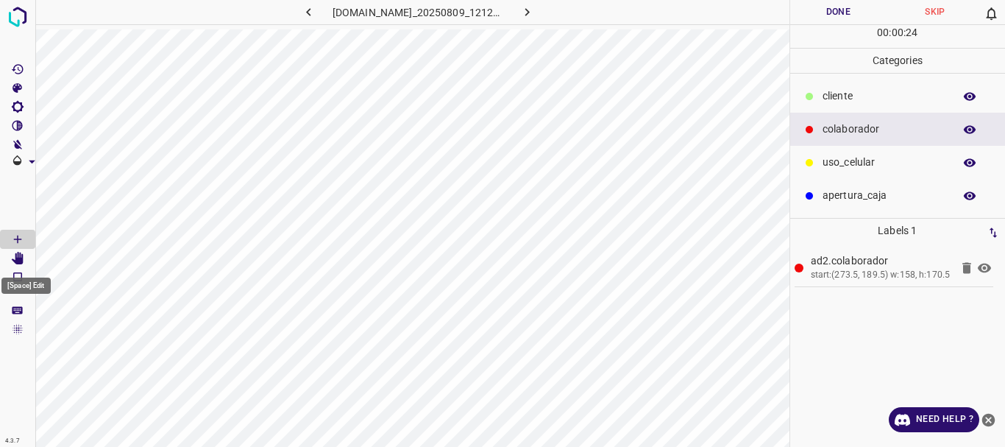
click at [14, 255] on icon "[Space] Edit" at bounding box center [17, 258] width 13 height 13
click at [27, 235] on Draw"] "[Space] Draw" at bounding box center [17, 239] width 35 height 19
click at [985, 264] on icon at bounding box center [984, 268] width 13 height 10
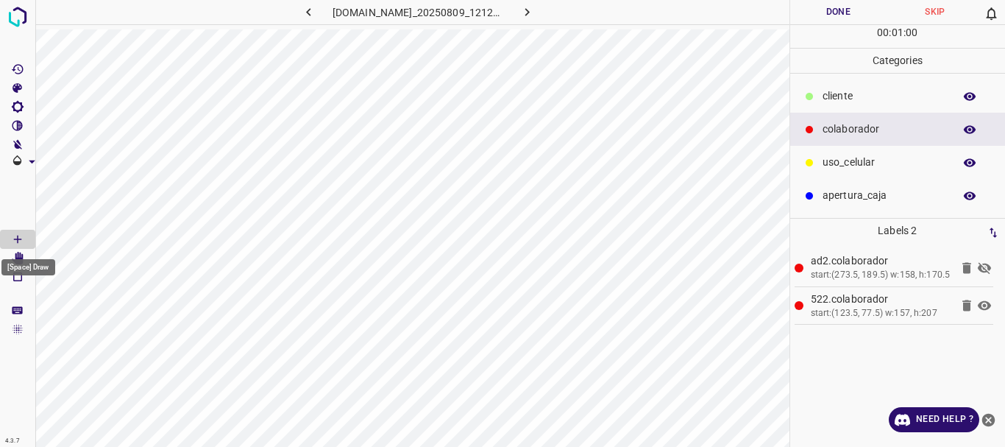
click at [24, 258] on div "[Space] Draw" at bounding box center [28, 263] width 57 height 28
click at [18, 255] on icon "[Space] Edit" at bounding box center [18, 258] width 12 height 13
click at [984, 268] on icon at bounding box center [984, 268] width 13 height 12
click at [983, 313] on icon at bounding box center [985, 306] width 18 height 18
click at [531, 12] on icon "button" at bounding box center [527, 11] width 15 height 15
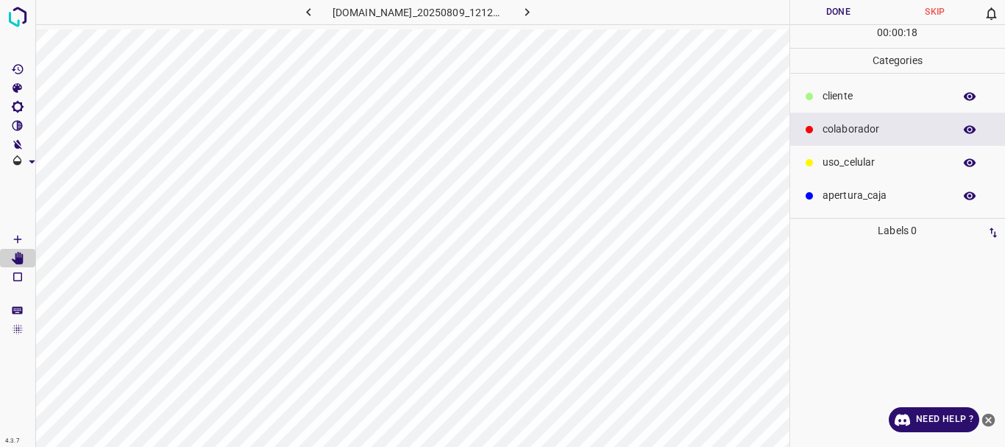
click at [535, 9] on icon "button" at bounding box center [527, 11] width 15 height 15
click at [301, 15] on icon "button" at bounding box center [308, 11] width 15 height 15
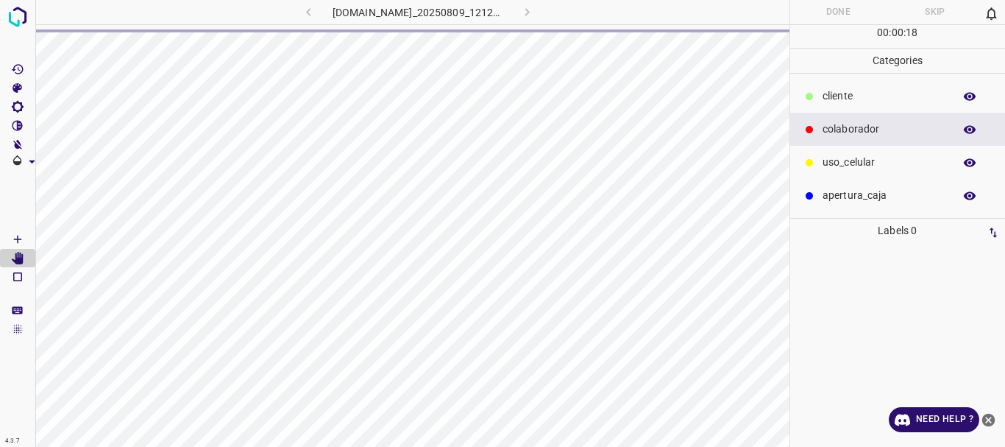
click at [300, 15] on div "[DOMAIN_NAME]_20250809_121209_000001140.jpg" at bounding box center [418, 12] width 343 height 24
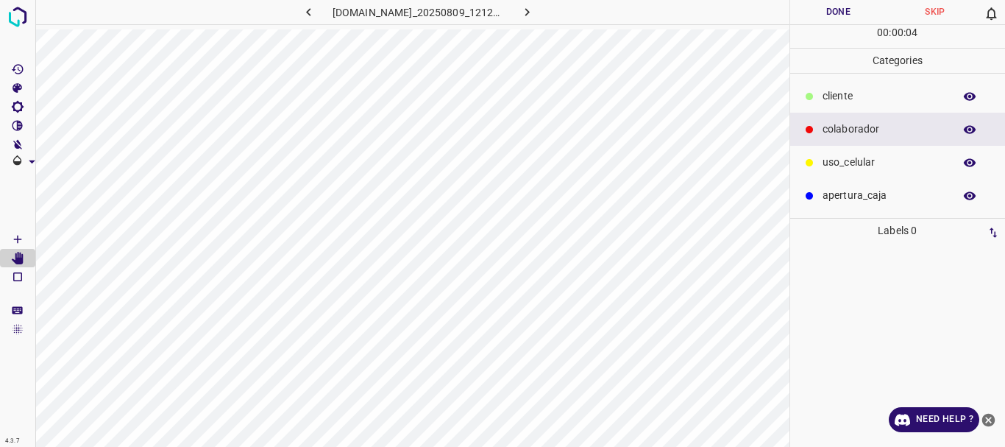
click at [301, 15] on icon "button" at bounding box center [308, 11] width 15 height 15
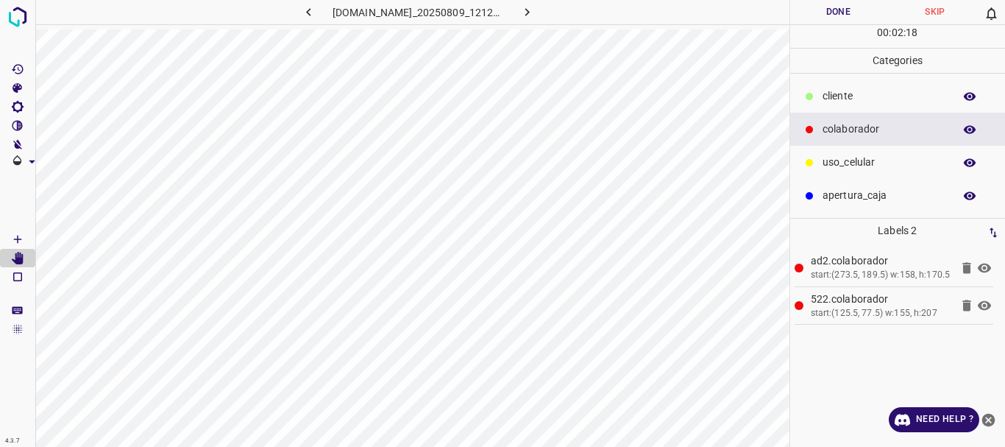
click at [877, 151] on div "uso_celular" at bounding box center [899, 162] width 216 height 33
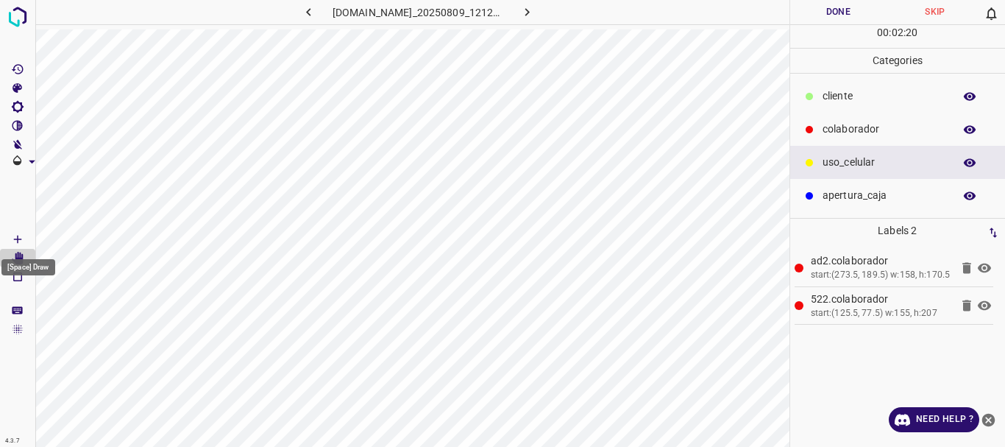
click at [16, 239] on icon "[Space] Draw" at bounding box center [17, 239] width 7 height 7
click at [18, 255] on icon "[Space] Edit" at bounding box center [18, 258] width 12 height 13
click at [983, 304] on icon at bounding box center [985, 306] width 18 height 18
click at [986, 345] on icon at bounding box center [985, 344] width 18 height 18
click at [986, 345] on icon at bounding box center [984, 344] width 13 height 12
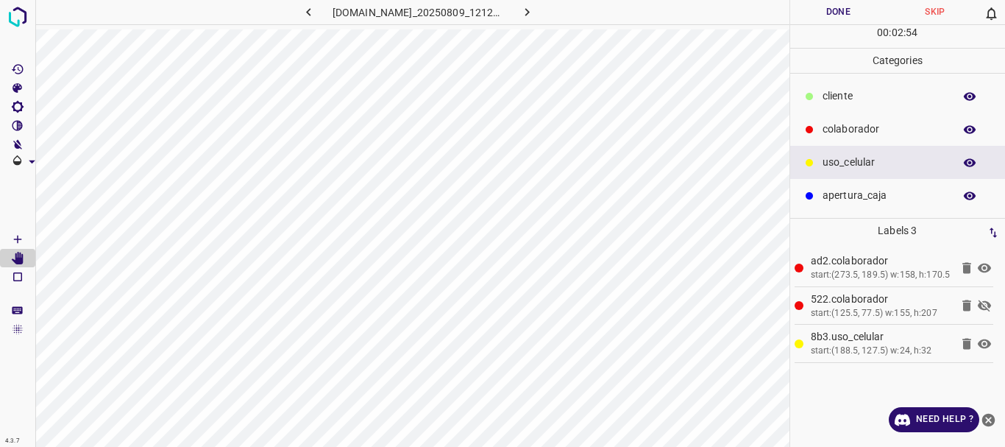
click at [989, 345] on icon at bounding box center [984, 344] width 13 height 10
click at [989, 345] on icon at bounding box center [984, 344] width 13 height 12
click at [982, 344] on icon at bounding box center [985, 344] width 18 height 18
click at [981, 344] on icon at bounding box center [984, 344] width 13 height 12
click at [986, 304] on icon at bounding box center [984, 306] width 13 height 12
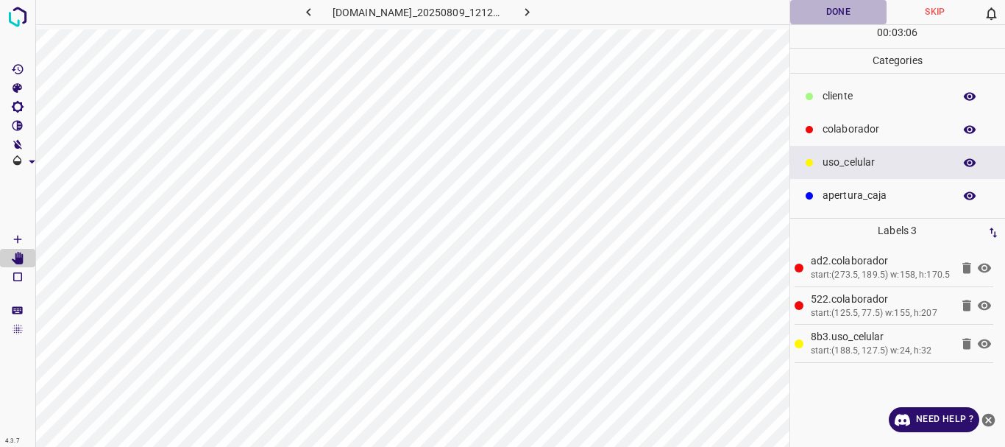
click at [841, 15] on button "Done" at bounding box center [839, 12] width 97 height 24
click at [534, 12] on icon "button" at bounding box center [527, 11] width 15 height 15
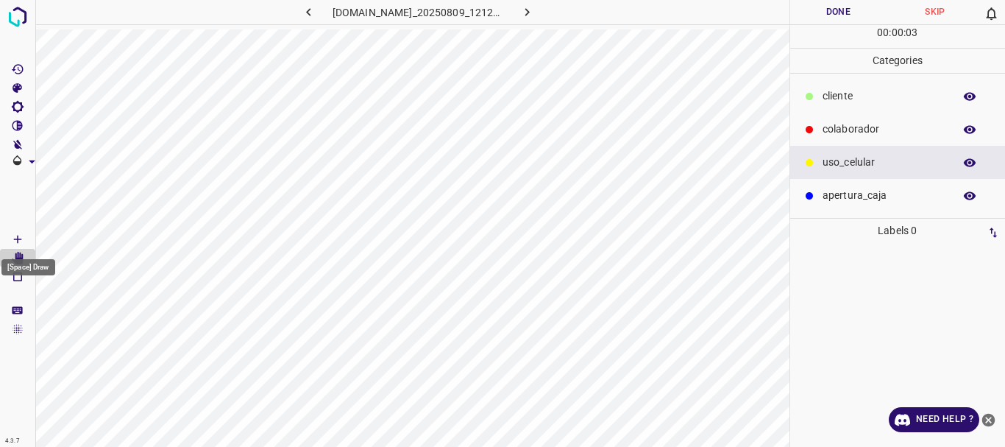
click at [20, 243] on icon "[Space] Draw" at bounding box center [17, 239] width 13 height 13
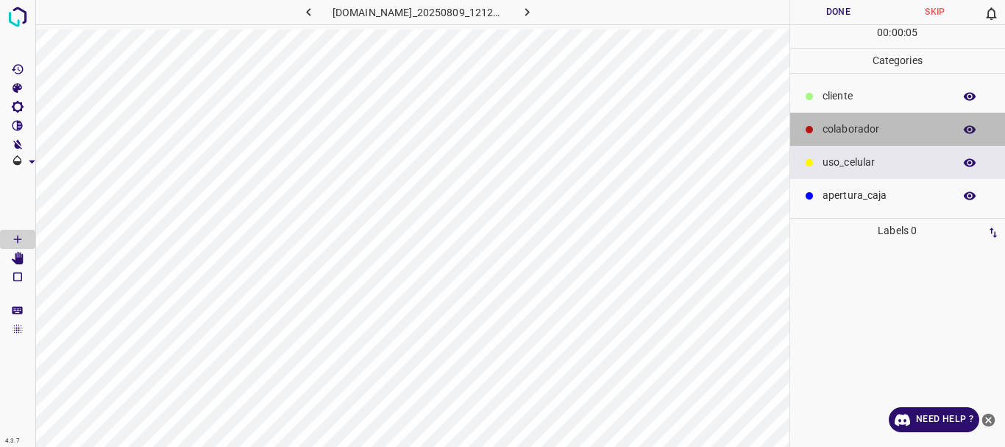
click at [842, 132] on p "colaborador" at bounding box center [885, 128] width 124 height 15
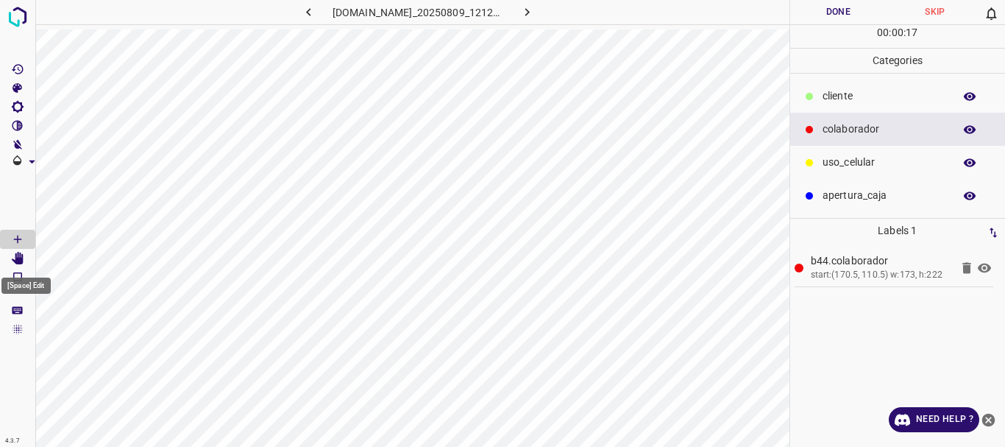
click at [14, 260] on icon "[Space] Edit" at bounding box center [18, 258] width 12 height 13
click at [10, 240] on Draw"] "[Space] Draw" at bounding box center [17, 239] width 35 height 19
click at [986, 272] on icon at bounding box center [985, 268] width 18 height 18
click at [21, 254] on icon "[Space] Edit" at bounding box center [18, 258] width 12 height 13
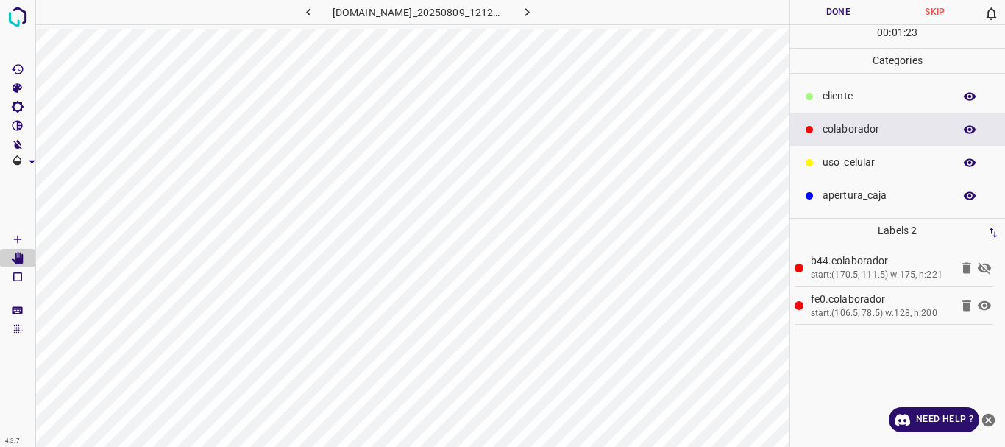
click at [981, 265] on icon at bounding box center [984, 268] width 13 height 12
click at [985, 262] on icon at bounding box center [985, 268] width 18 height 18
click at [983, 268] on icon at bounding box center [985, 268] width 18 height 18
click at [829, 15] on button "Done" at bounding box center [839, 12] width 97 height 24
click at [535, 9] on icon "button" at bounding box center [527, 11] width 15 height 15
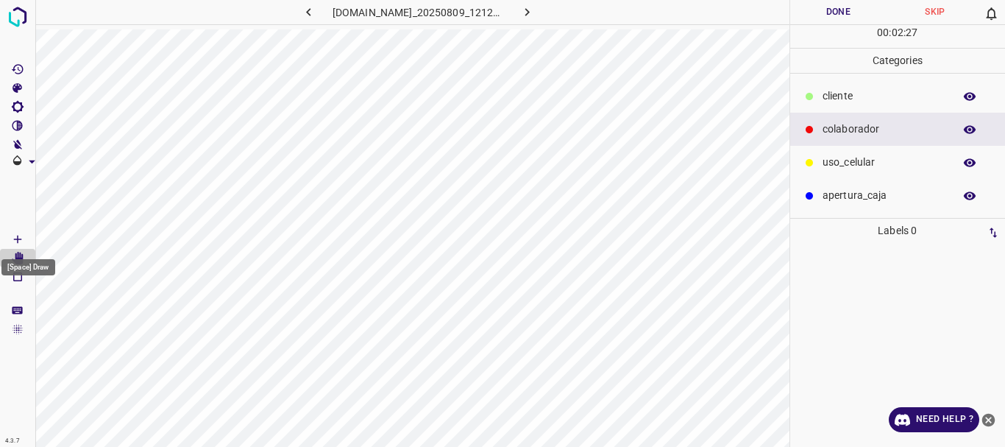
click at [17, 241] on icon "[Space] Draw" at bounding box center [17, 239] width 13 height 13
click at [21, 256] on div "[Space] Draw" at bounding box center [28, 263] width 57 height 28
click at [22, 253] on div "[Space] Draw" at bounding box center [28, 263] width 57 height 28
click at [21, 256] on div "[Space] Draw" at bounding box center [28, 263] width 57 height 28
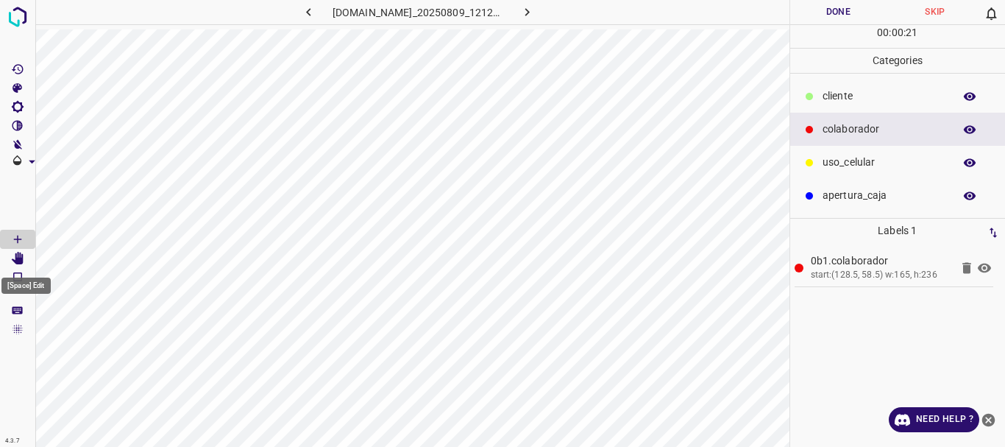
click at [18, 255] on icon "[Space] Edit" at bounding box center [18, 258] width 12 height 13
click at [983, 266] on icon at bounding box center [985, 268] width 18 height 18
click at [15, 239] on icon "[Space] Draw" at bounding box center [17, 239] width 7 height 7
click at [15, 258] on icon "[Space] Edit" at bounding box center [17, 258] width 13 height 13
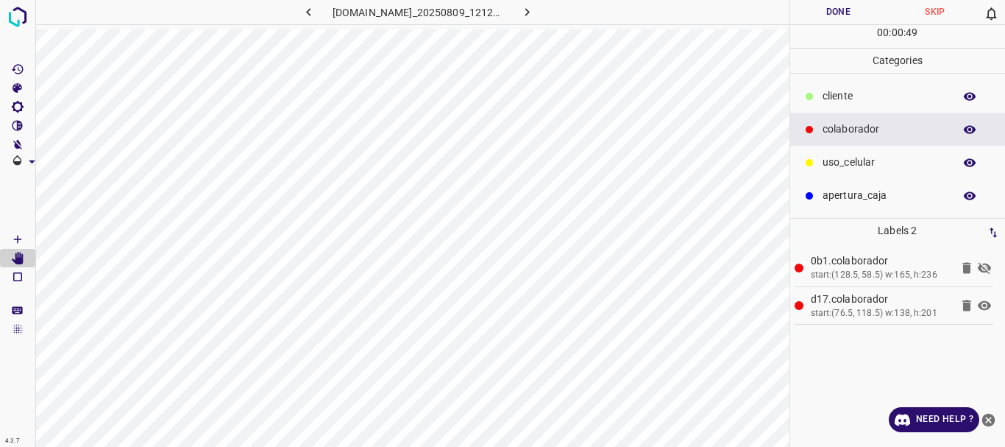
click at [987, 268] on icon at bounding box center [985, 268] width 18 height 18
click at [824, 11] on button "Done" at bounding box center [839, 12] width 97 height 24
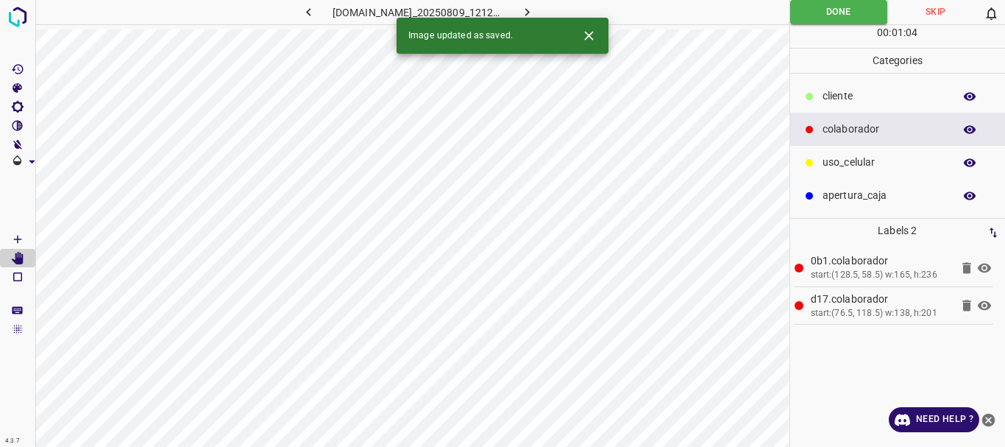
click at [530, 10] on icon "button" at bounding box center [527, 11] width 15 height 15
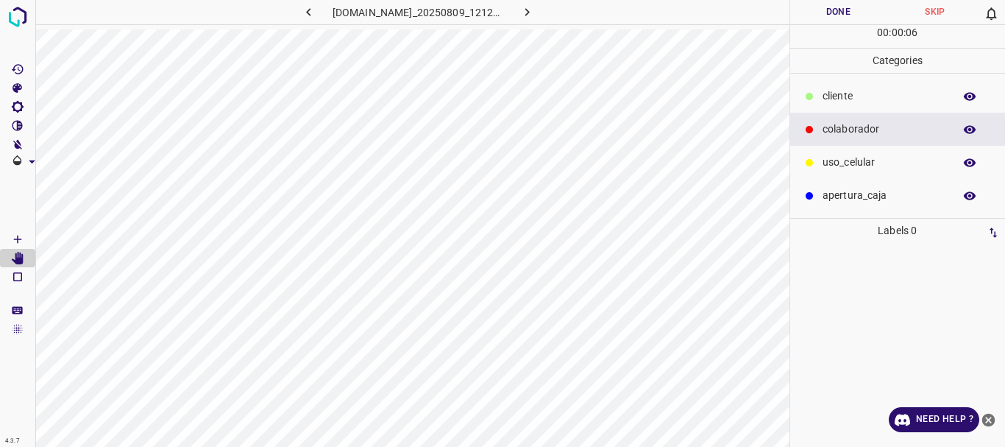
click at [844, 130] on p "colaborador" at bounding box center [885, 128] width 124 height 15
click at [18, 233] on icon "[Space] Draw" at bounding box center [17, 239] width 13 height 13
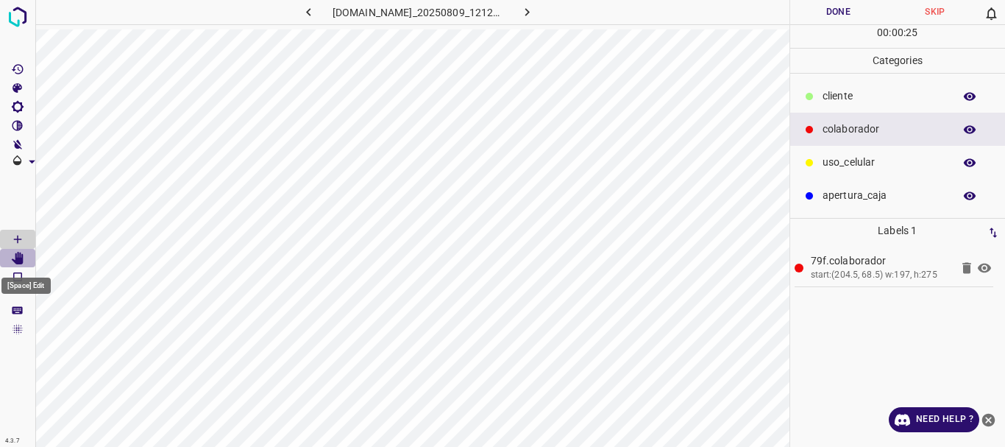
click at [23, 262] on icon "[Space] Edit" at bounding box center [18, 258] width 12 height 13
click at [841, 130] on p "colaborador" at bounding box center [885, 128] width 124 height 15
click at [21, 237] on icon "[Space] Draw" at bounding box center [17, 239] width 13 height 13
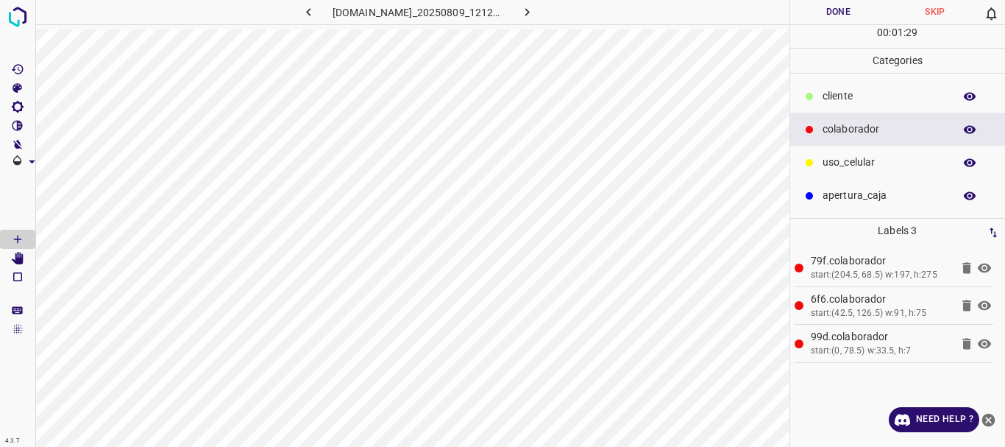
click at [965, 342] on icon at bounding box center [967, 343] width 9 height 11
click at [23, 256] on icon "[Space] Edit" at bounding box center [18, 258] width 12 height 13
click at [827, 14] on button "Done" at bounding box center [839, 12] width 97 height 24
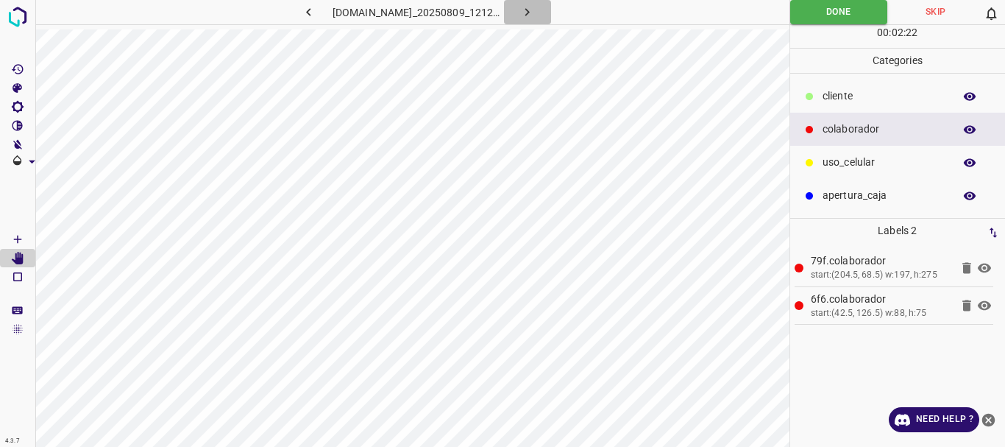
click at [535, 10] on icon "button" at bounding box center [527, 11] width 15 height 15
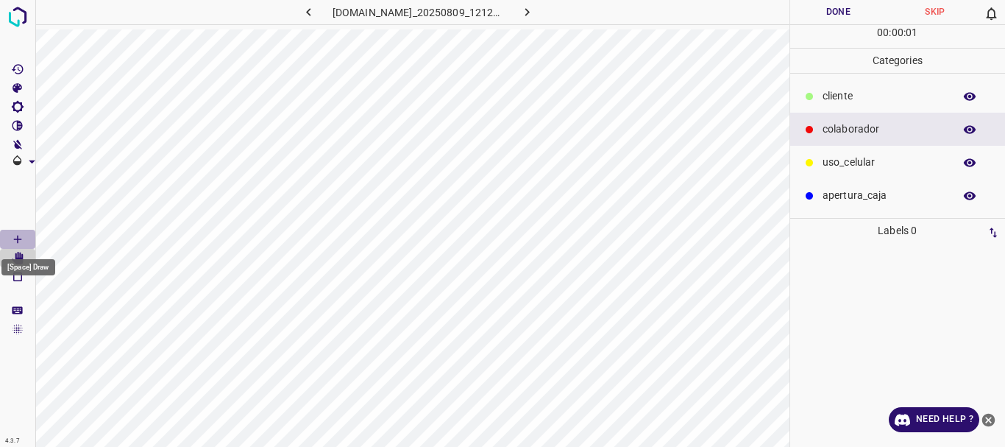
click at [19, 241] on icon "[Space] Draw" at bounding box center [17, 239] width 13 height 13
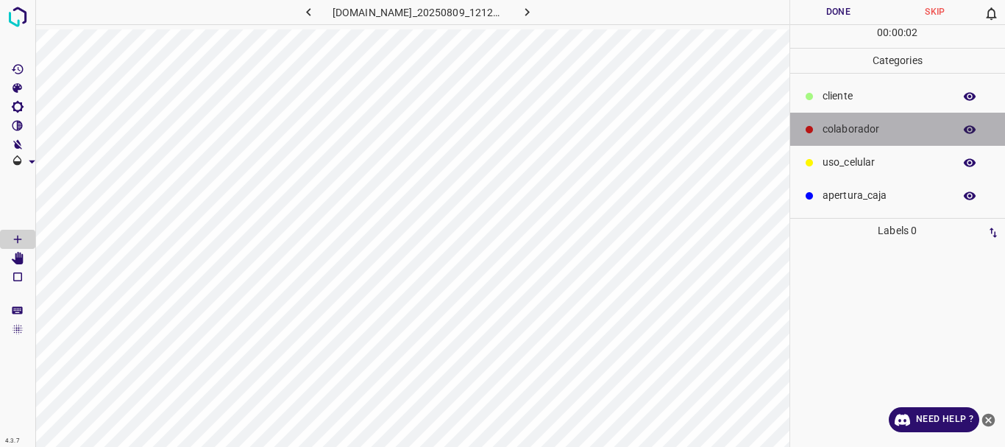
click at [835, 129] on p "colaborador" at bounding box center [885, 128] width 124 height 15
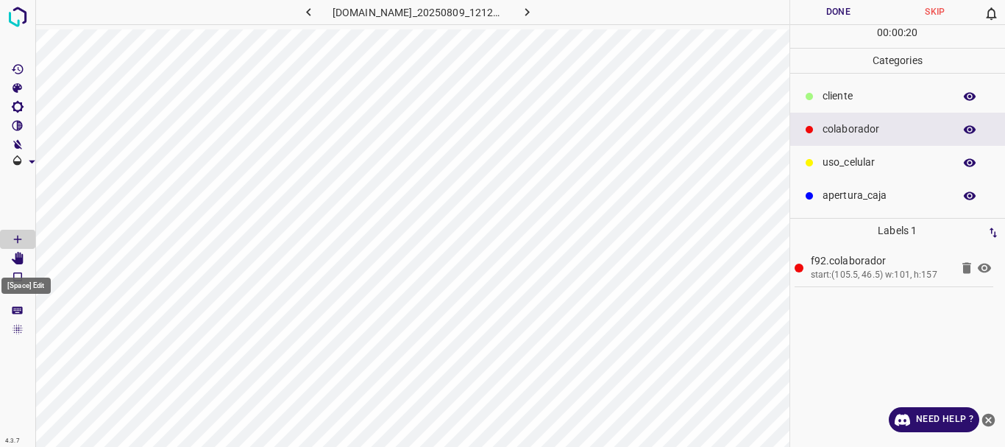
click at [21, 255] on icon "[Space] Edit" at bounding box center [18, 258] width 12 height 13
click at [838, 13] on button "Done" at bounding box center [839, 12] width 97 height 24
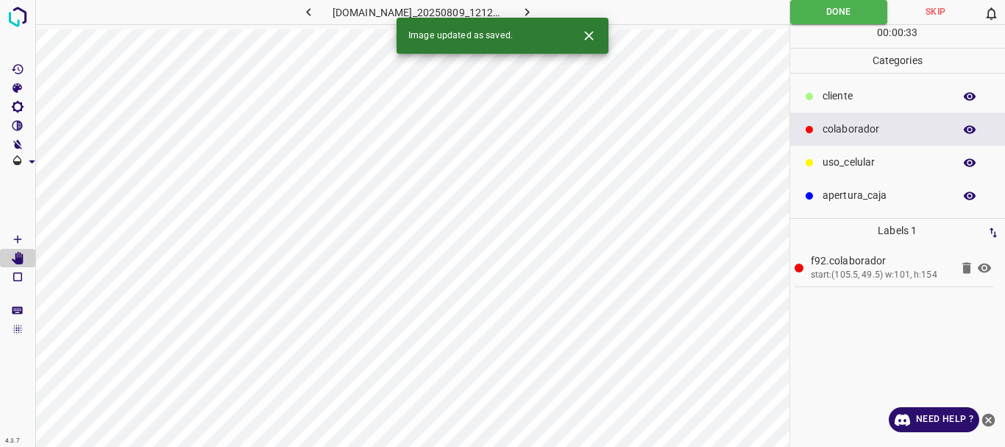
click at [530, 9] on icon "button" at bounding box center [528, 12] width 4 height 8
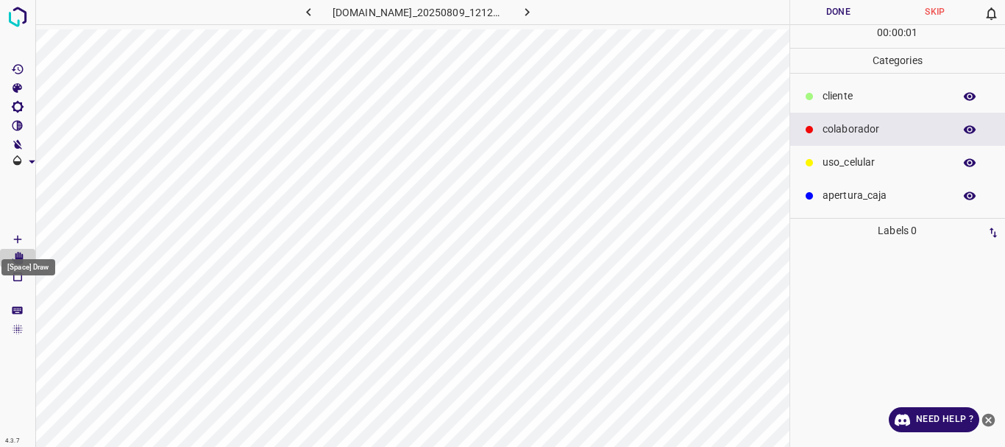
click at [20, 238] on icon "[Space] Draw" at bounding box center [17, 239] width 13 height 13
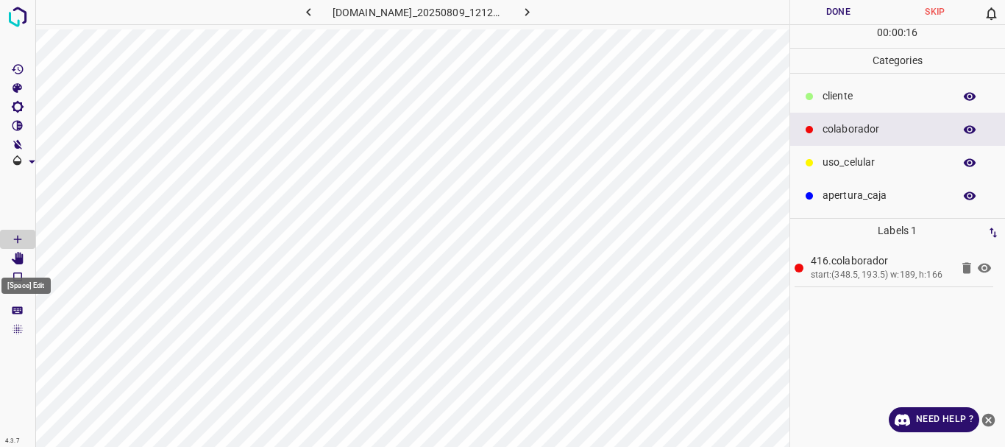
click at [10, 264] on Edit"] "[Space] Edit" at bounding box center [17, 258] width 35 height 19
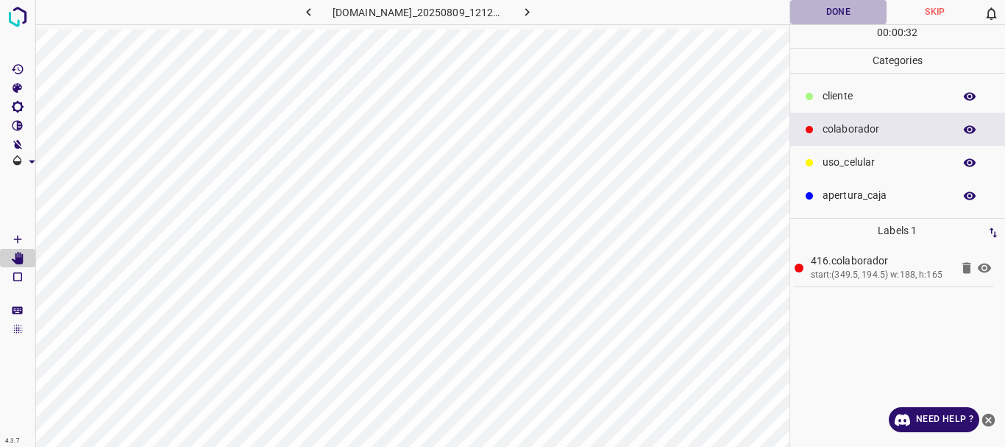
click at [839, 13] on button "Done" at bounding box center [839, 12] width 97 height 24
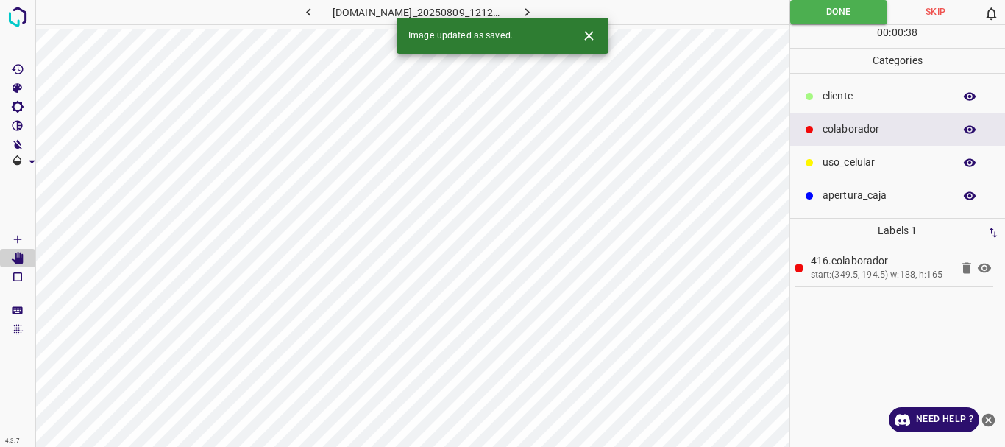
click at [531, 7] on icon "button" at bounding box center [527, 11] width 15 height 15
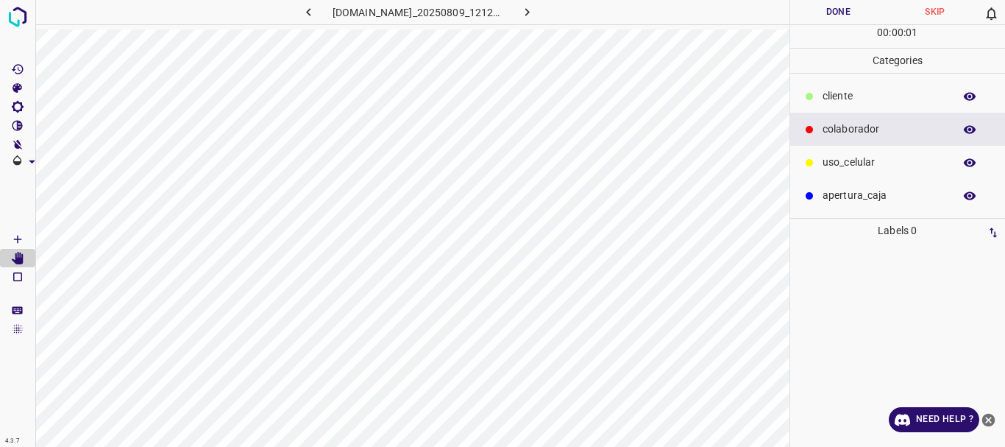
click at [856, 128] on p "colaborador" at bounding box center [885, 128] width 124 height 15
click at [13, 238] on icon "[Space] Draw" at bounding box center [17, 239] width 13 height 13
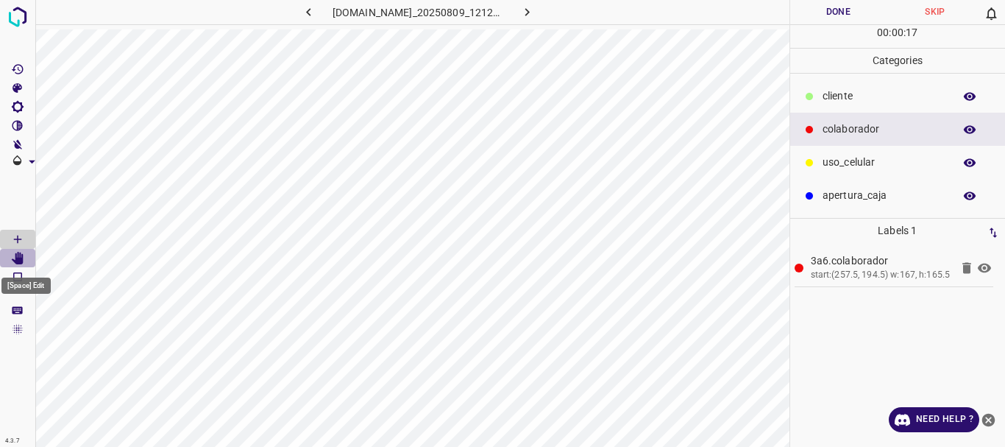
click at [19, 263] on icon "[Space] Edit" at bounding box center [18, 258] width 12 height 13
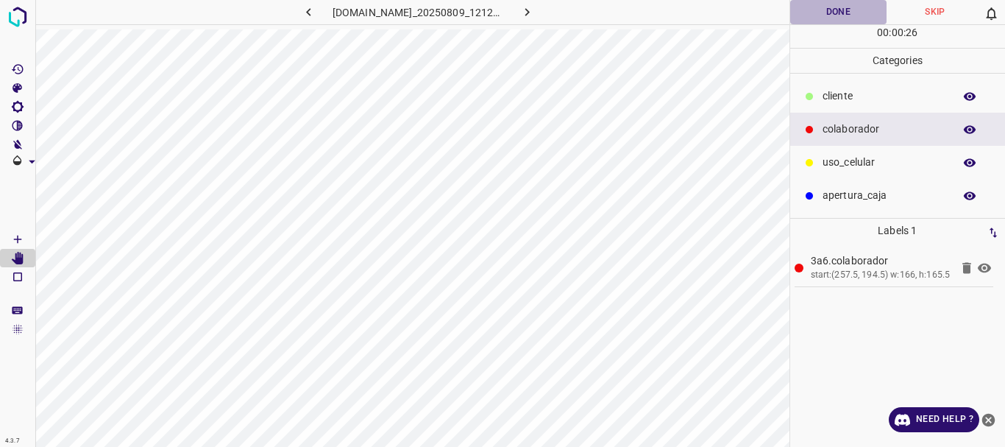
click at [832, 7] on button "Done" at bounding box center [839, 12] width 97 height 24
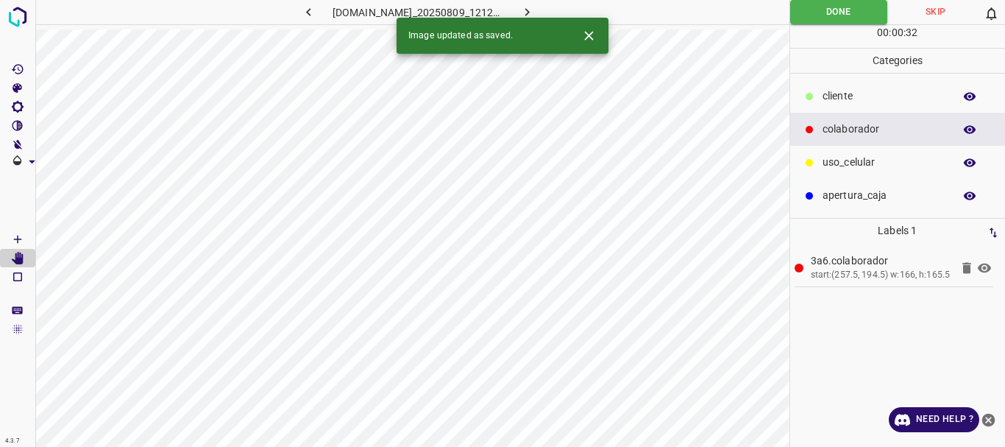
click at [535, 7] on icon "button" at bounding box center [527, 11] width 15 height 15
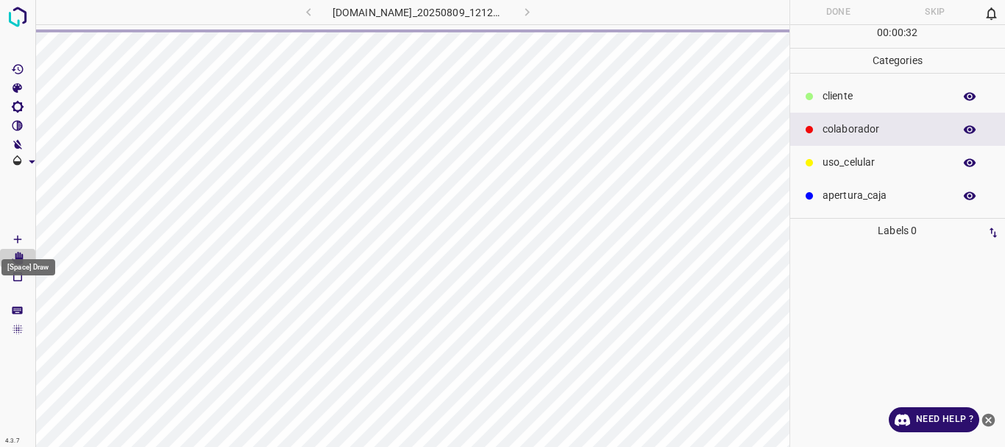
click at [28, 242] on Draw"] "[Space] Draw" at bounding box center [17, 239] width 35 height 19
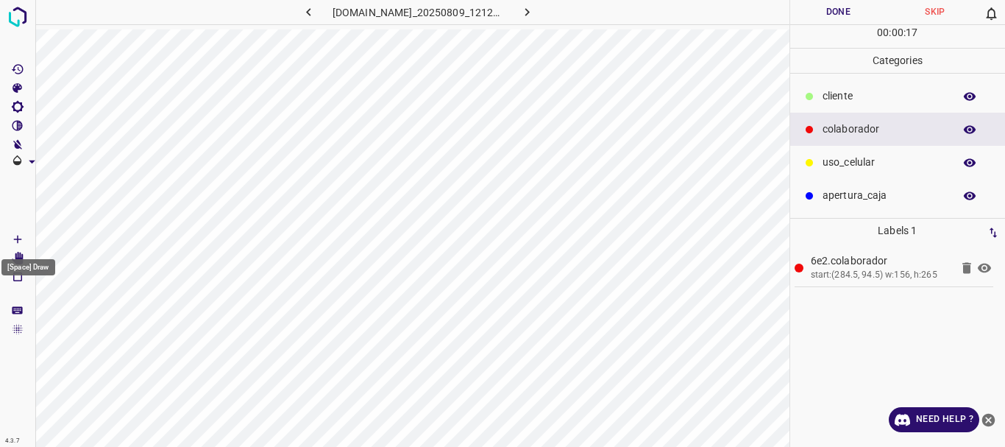
click at [18, 256] on div "[Space] Draw" at bounding box center [28, 263] width 57 height 28
click at [27, 261] on Edit"] "[Space] Edit" at bounding box center [17, 258] width 35 height 19
click at [827, 11] on button "Done" at bounding box center [839, 12] width 97 height 24
click at [535, 14] on icon "button" at bounding box center [527, 11] width 15 height 15
click at [12, 238] on icon "[Space] Draw" at bounding box center [17, 239] width 13 height 13
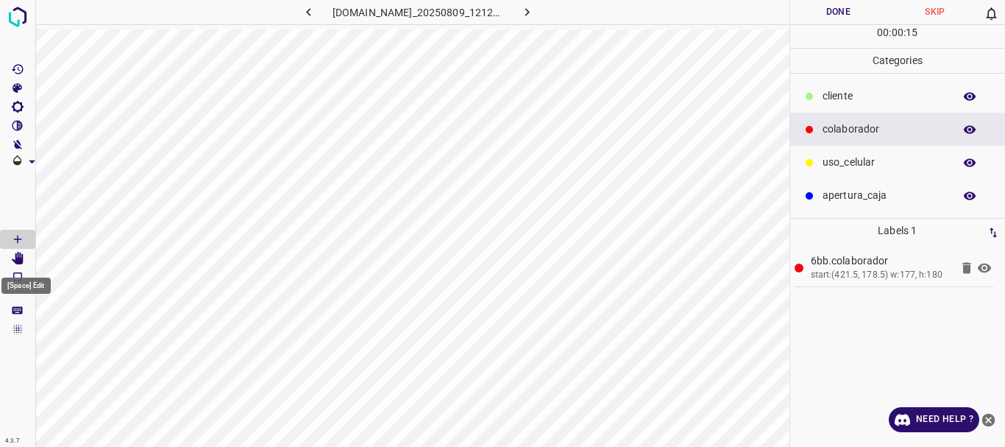
click at [20, 260] on icon "[Space] Edit" at bounding box center [18, 258] width 12 height 13
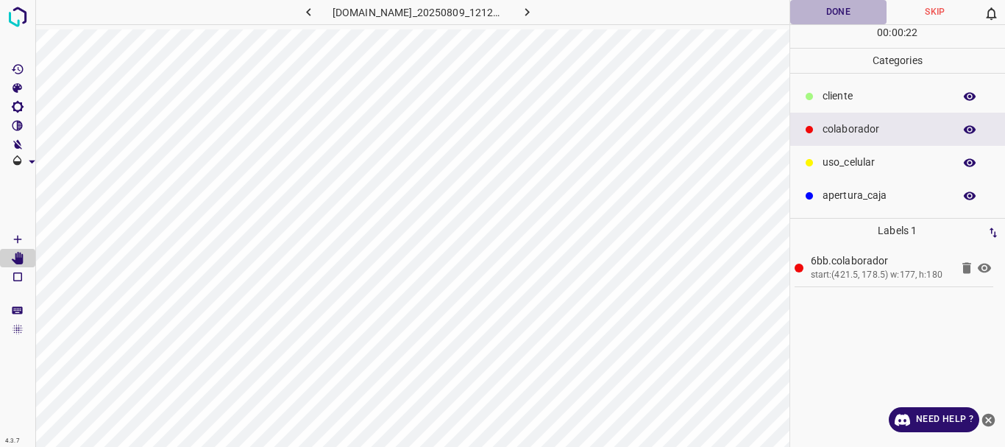
click at [829, 7] on button "Done" at bounding box center [839, 12] width 97 height 24
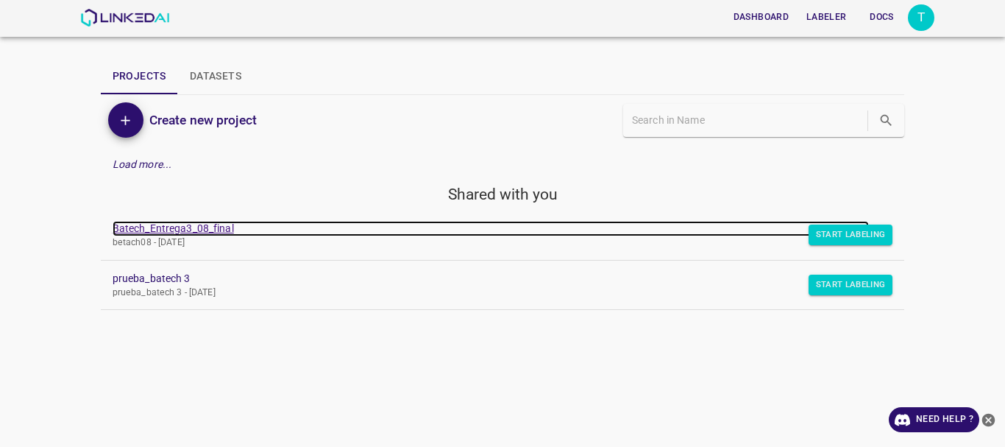
click at [152, 229] on link "Batech_Entrega3_08_final" at bounding box center [491, 228] width 757 height 15
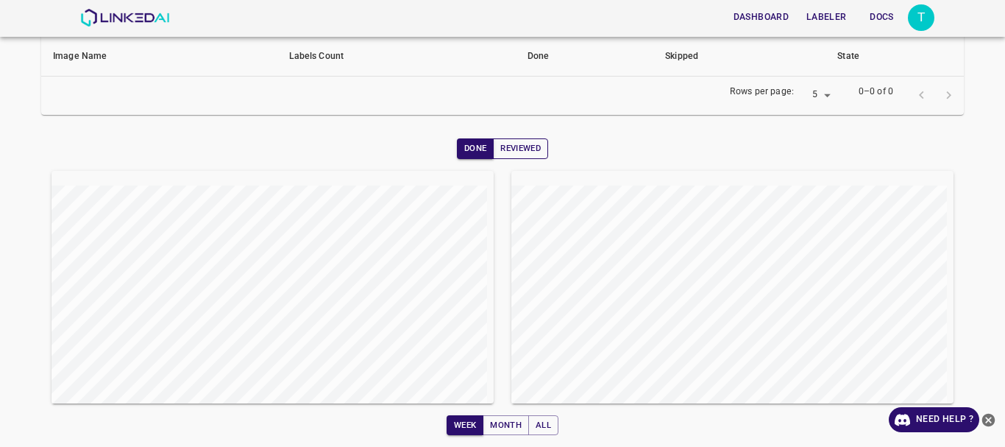
scroll to position [241, 0]
